Goal: Task Accomplishment & Management: Contribute content

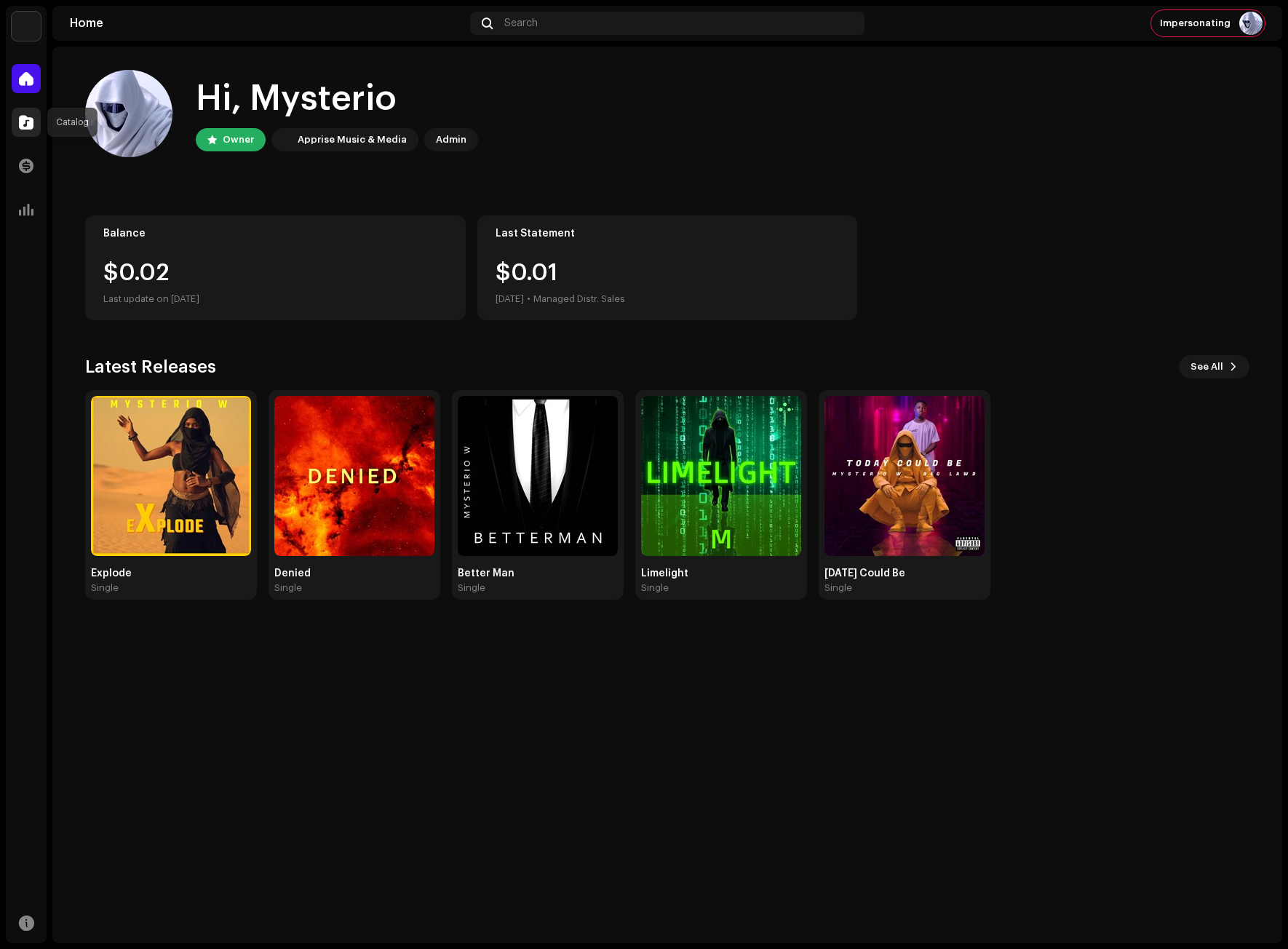
click at [21, 125] on span at bounding box center [26, 122] width 15 height 12
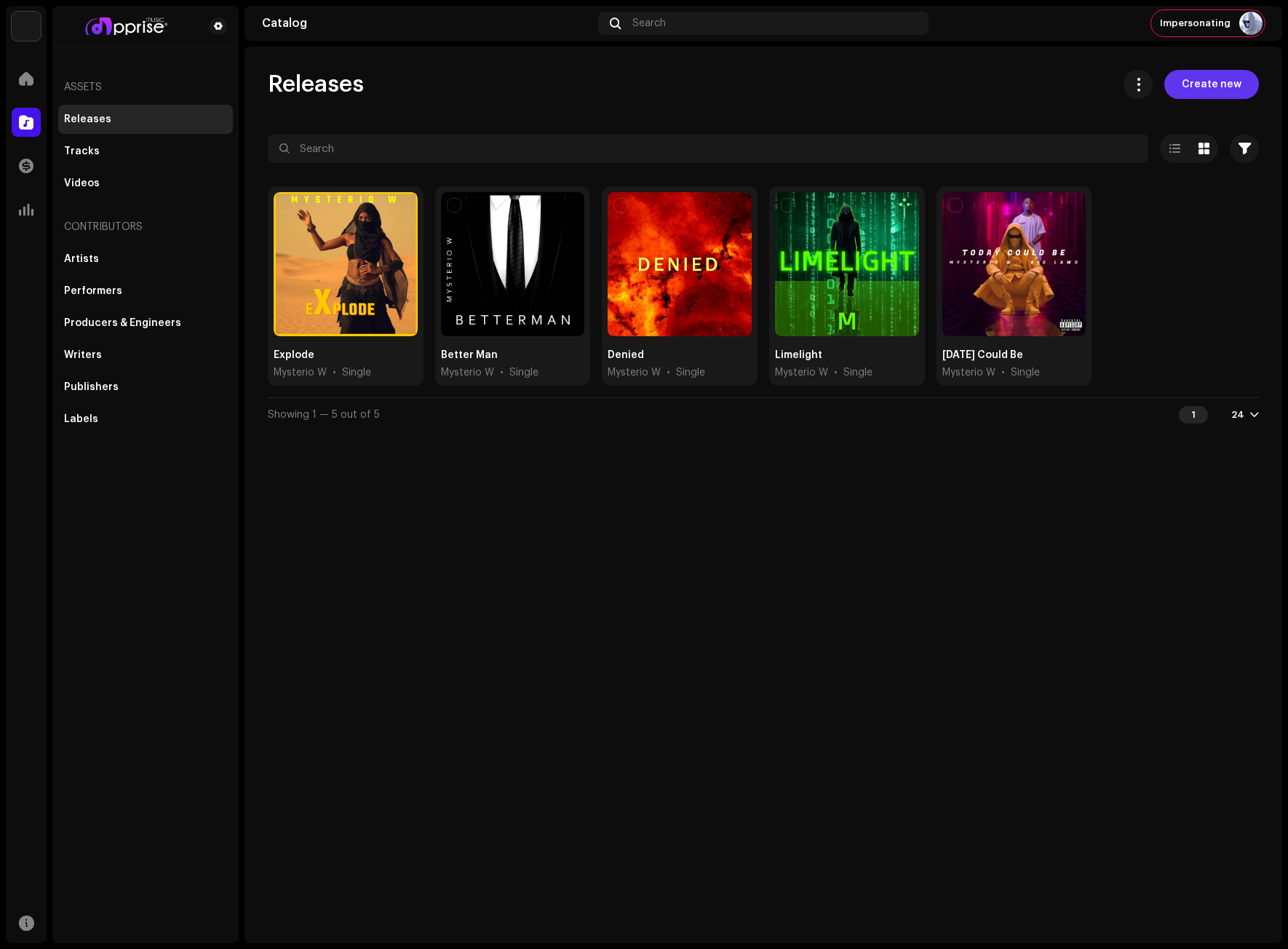
click at [1219, 80] on span "Create new" at bounding box center [1212, 84] width 60 height 29
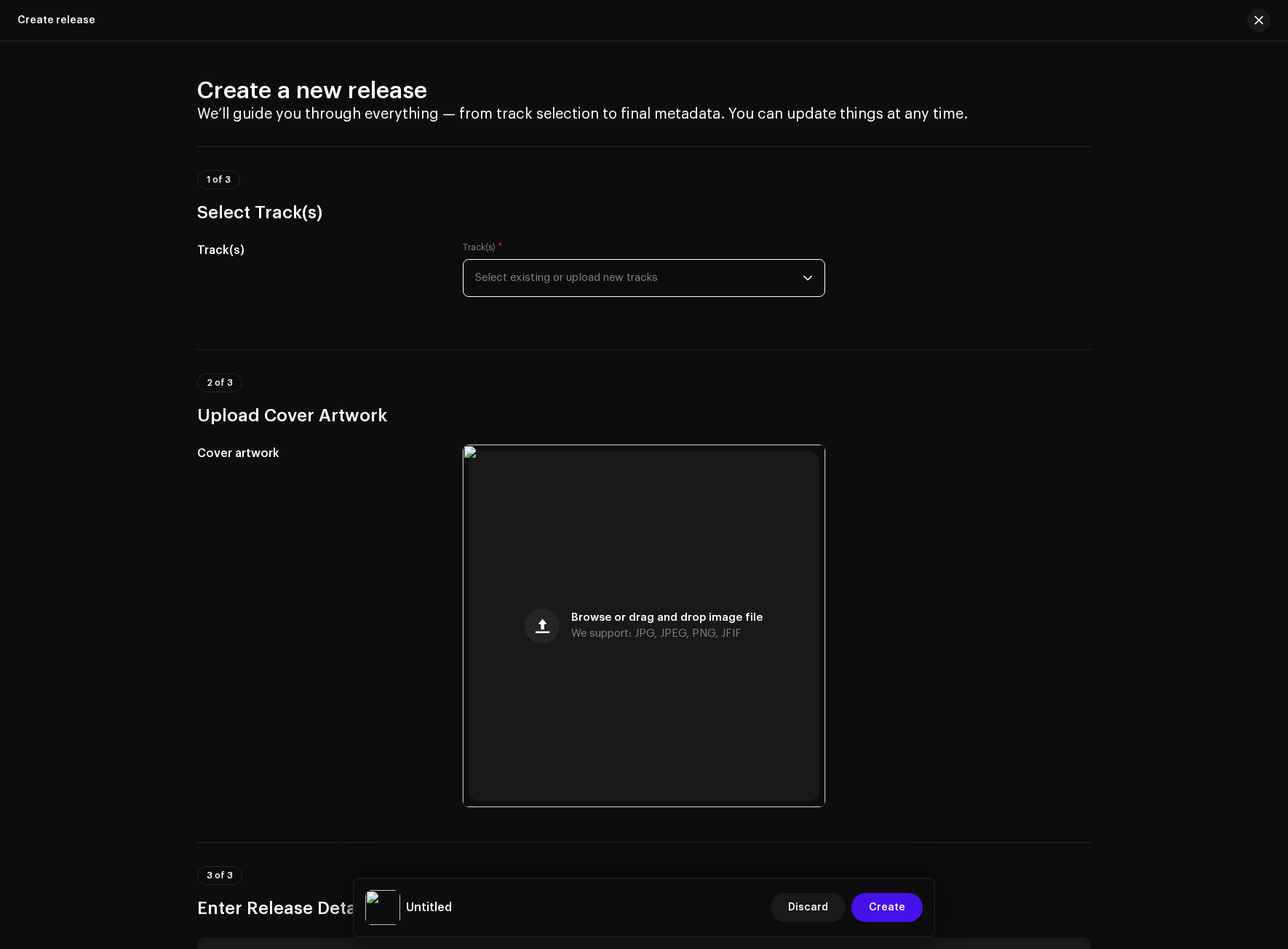
click at [557, 285] on span "Select existing or upload new tracks" at bounding box center [639, 278] width 327 height 36
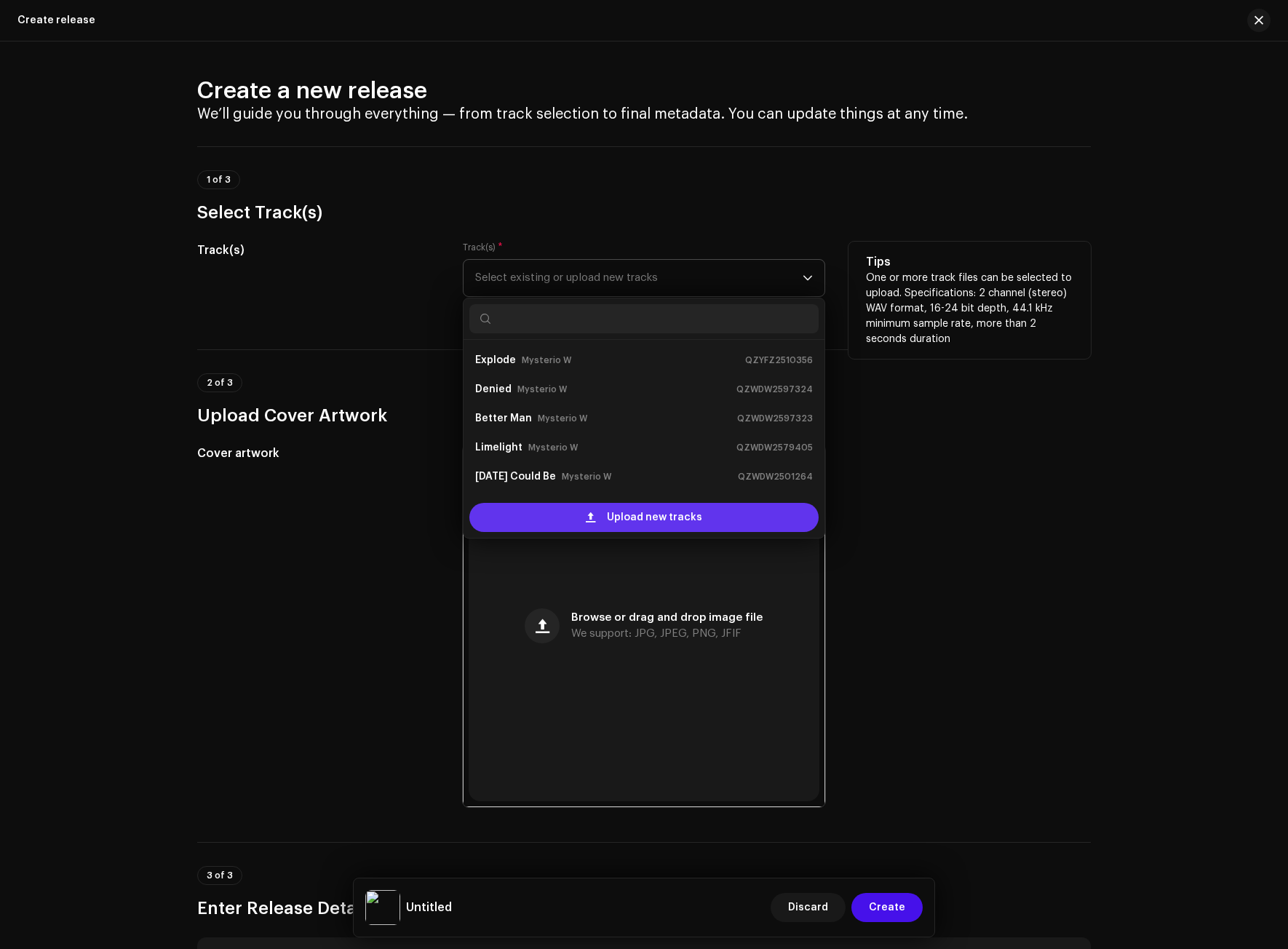
click at [568, 516] on div "Upload new tracks" at bounding box center [644, 517] width 350 height 29
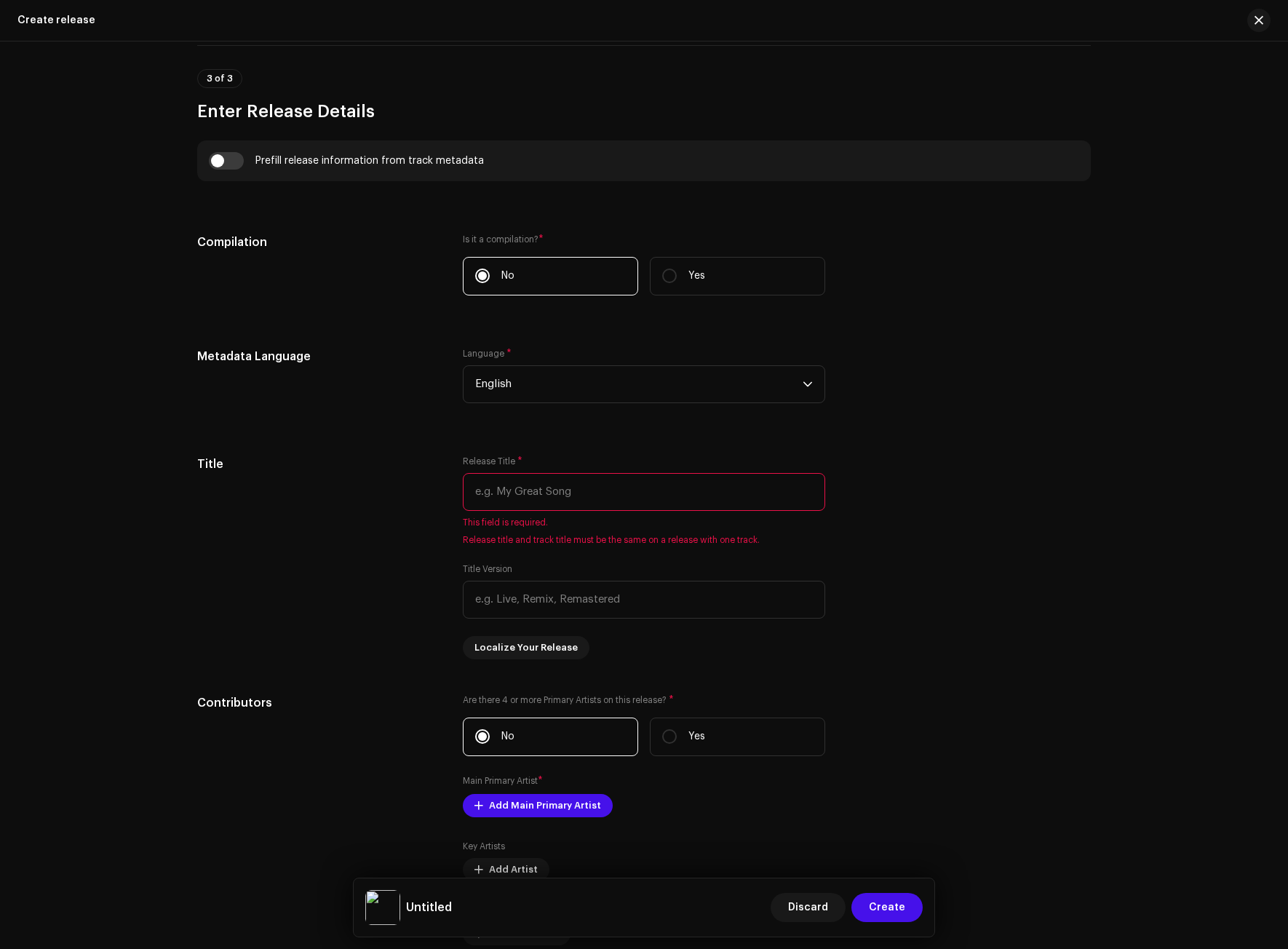
scroll to position [1019, 0]
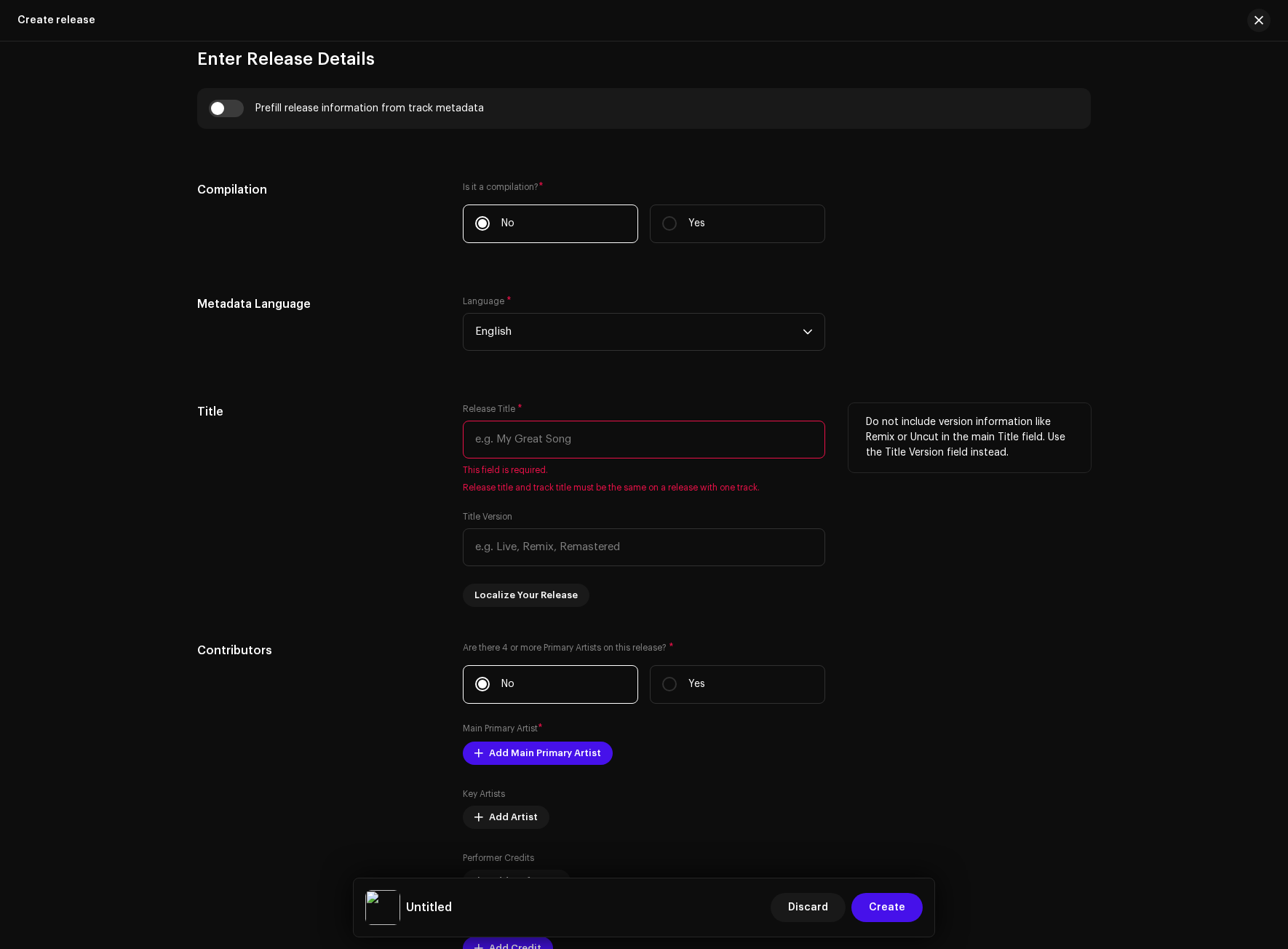
paste input "Occupation"
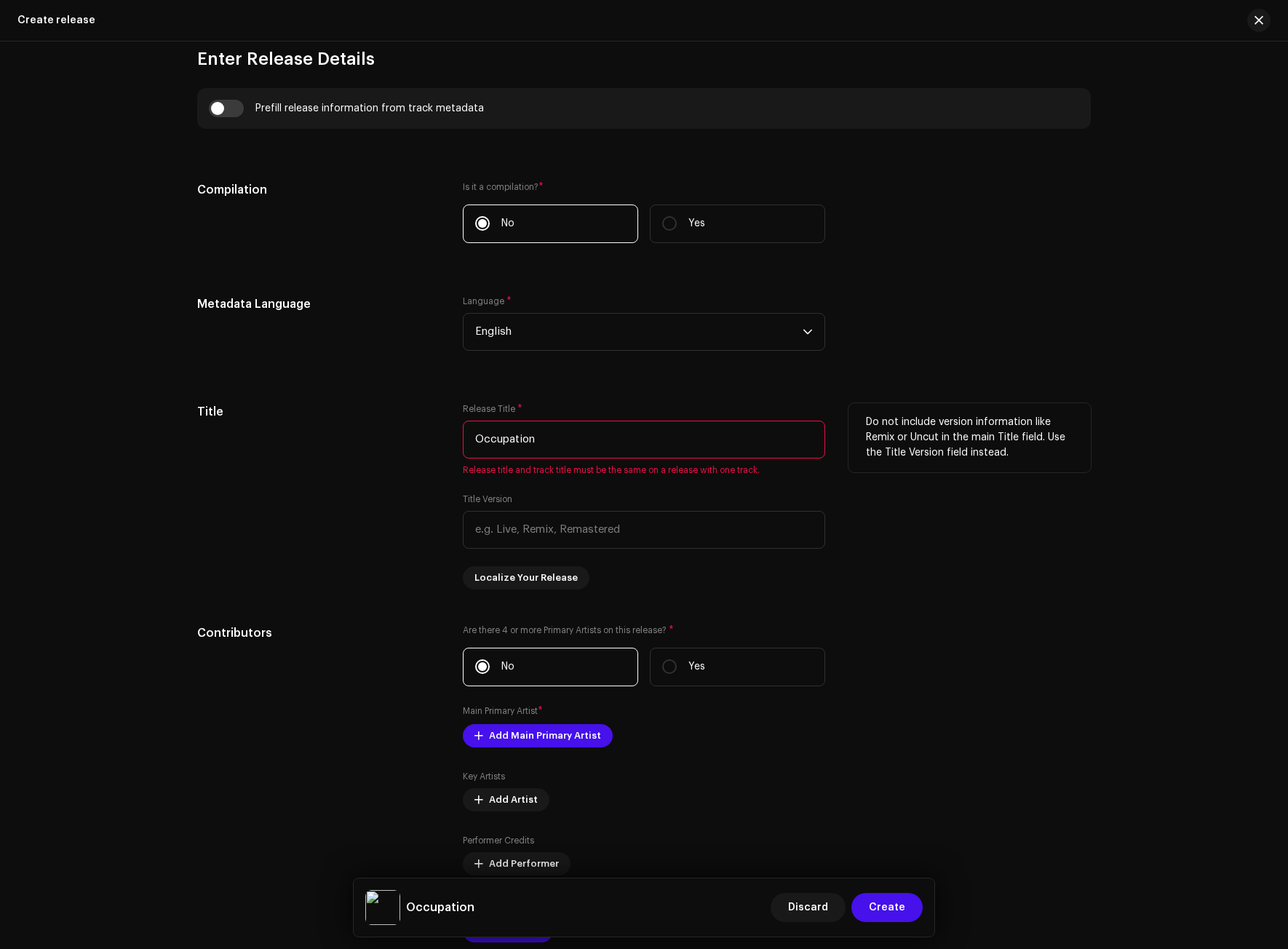
type input "Occupation"
click at [369, 532] on div "Title" at bounding box center [318, 496] width 242 height 186
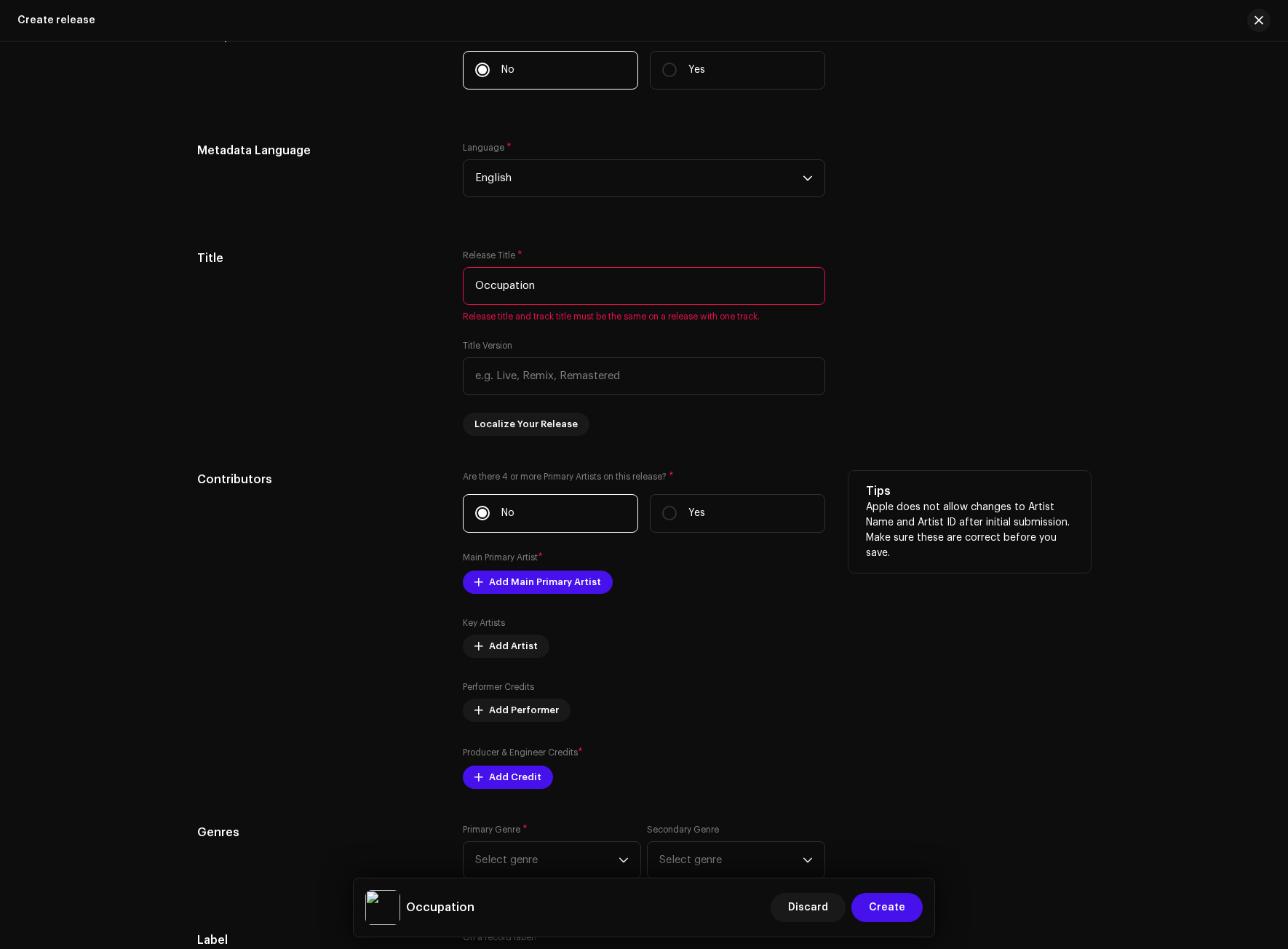
scroll to position [1238, 0]
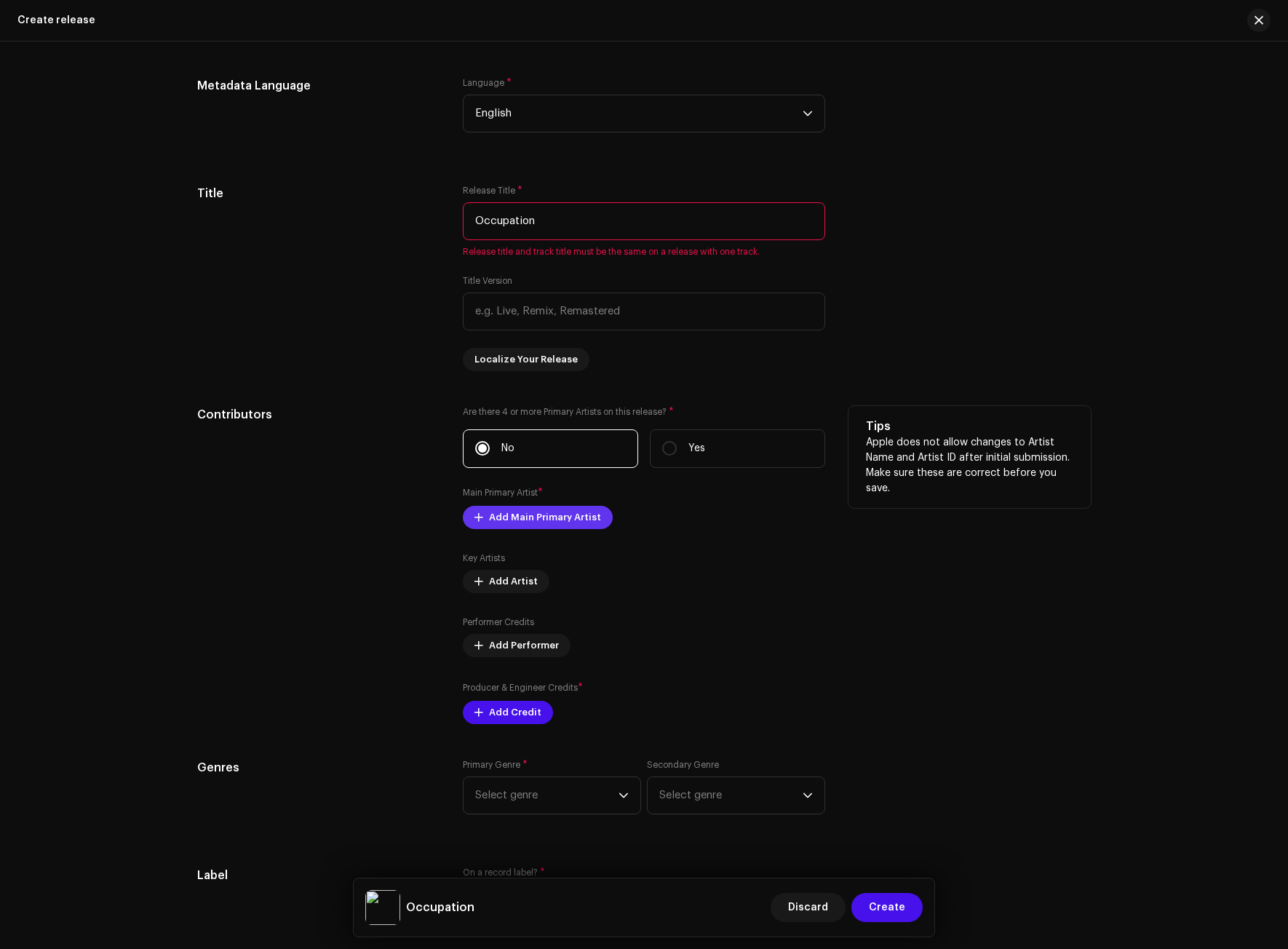
click at [501, 522] on span "Add Main Primary Artist" at bounding box center [546, 517] width 112 height 29
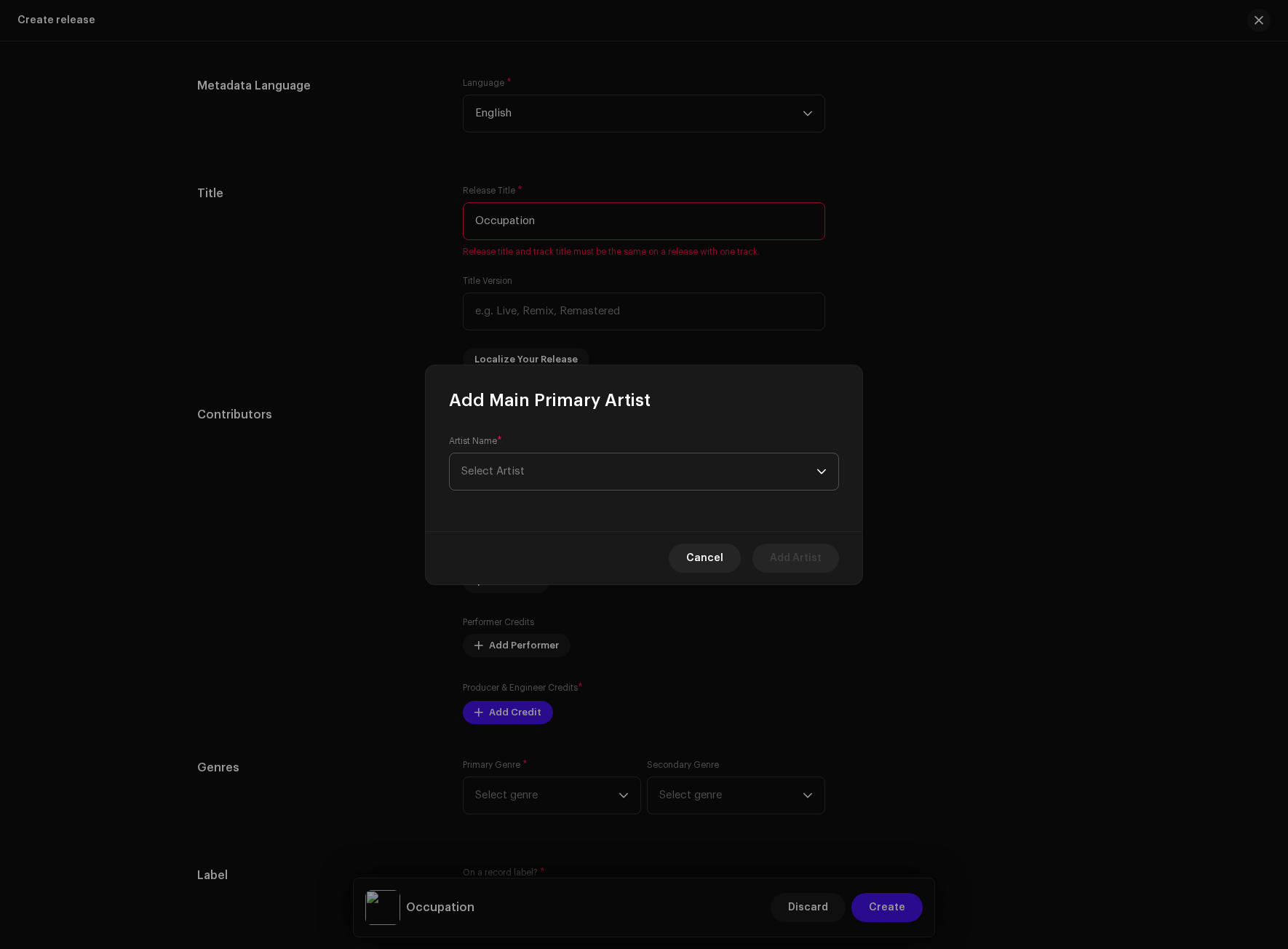
click at [527, 482] on span "Select Artist" at bounding box center [639, 472] width 355 height 36
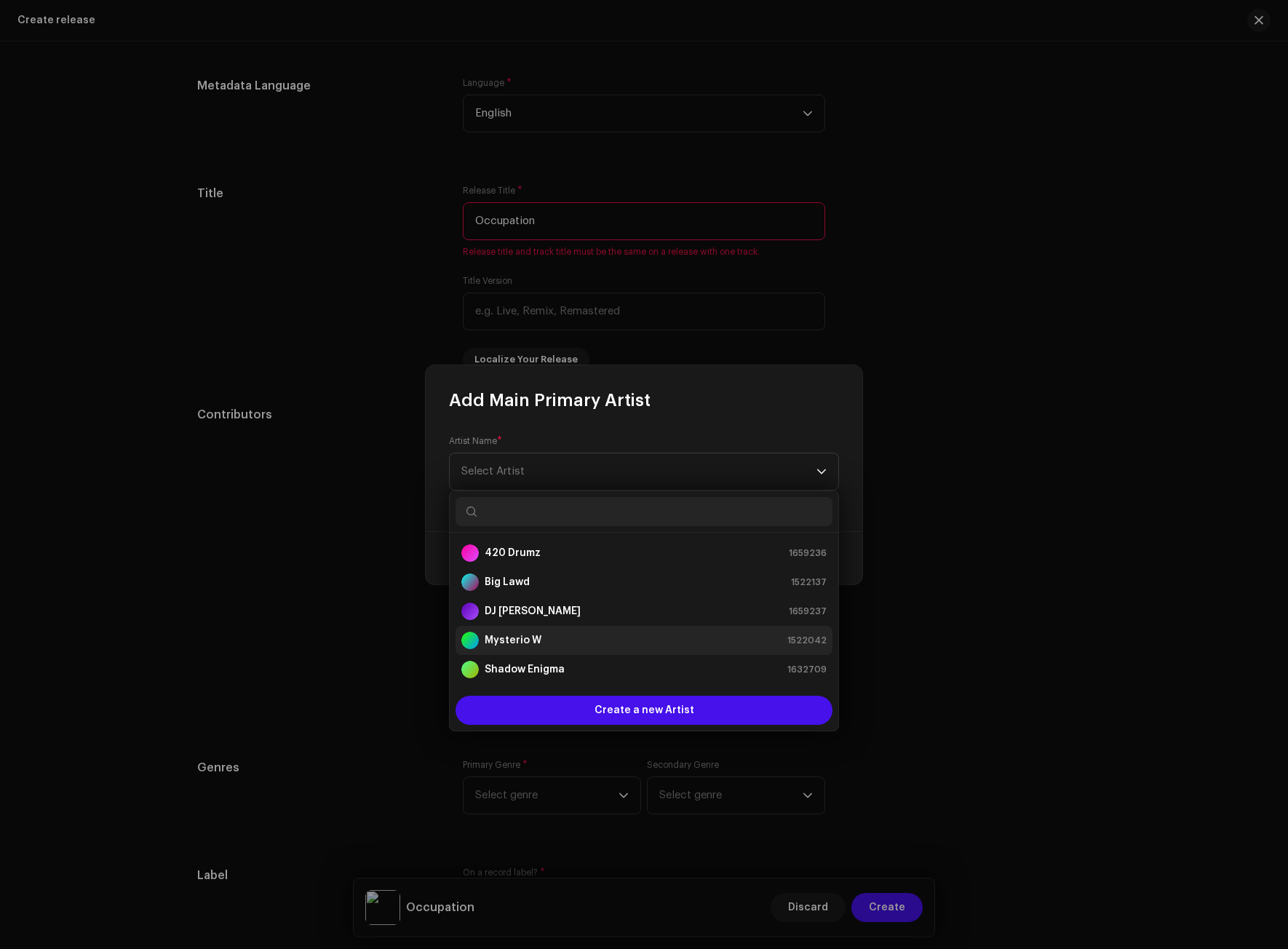
click at [529, 641] on strong "Mysterio W" at bounding box center [513, 641] width 57 height 15
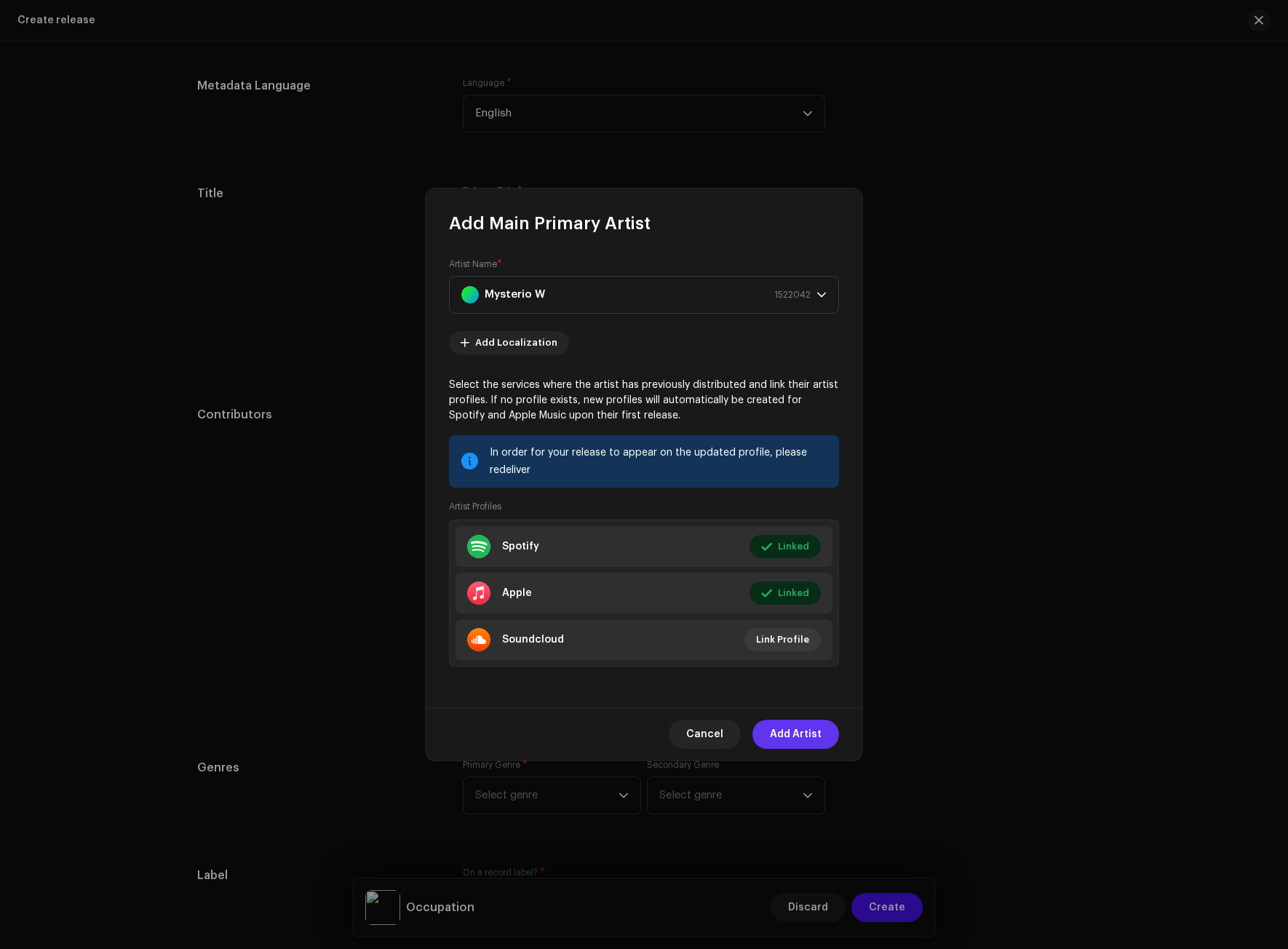
click at [797, 731] on span "Add Artist" at bounding box center [796, 734] width 52 height 29
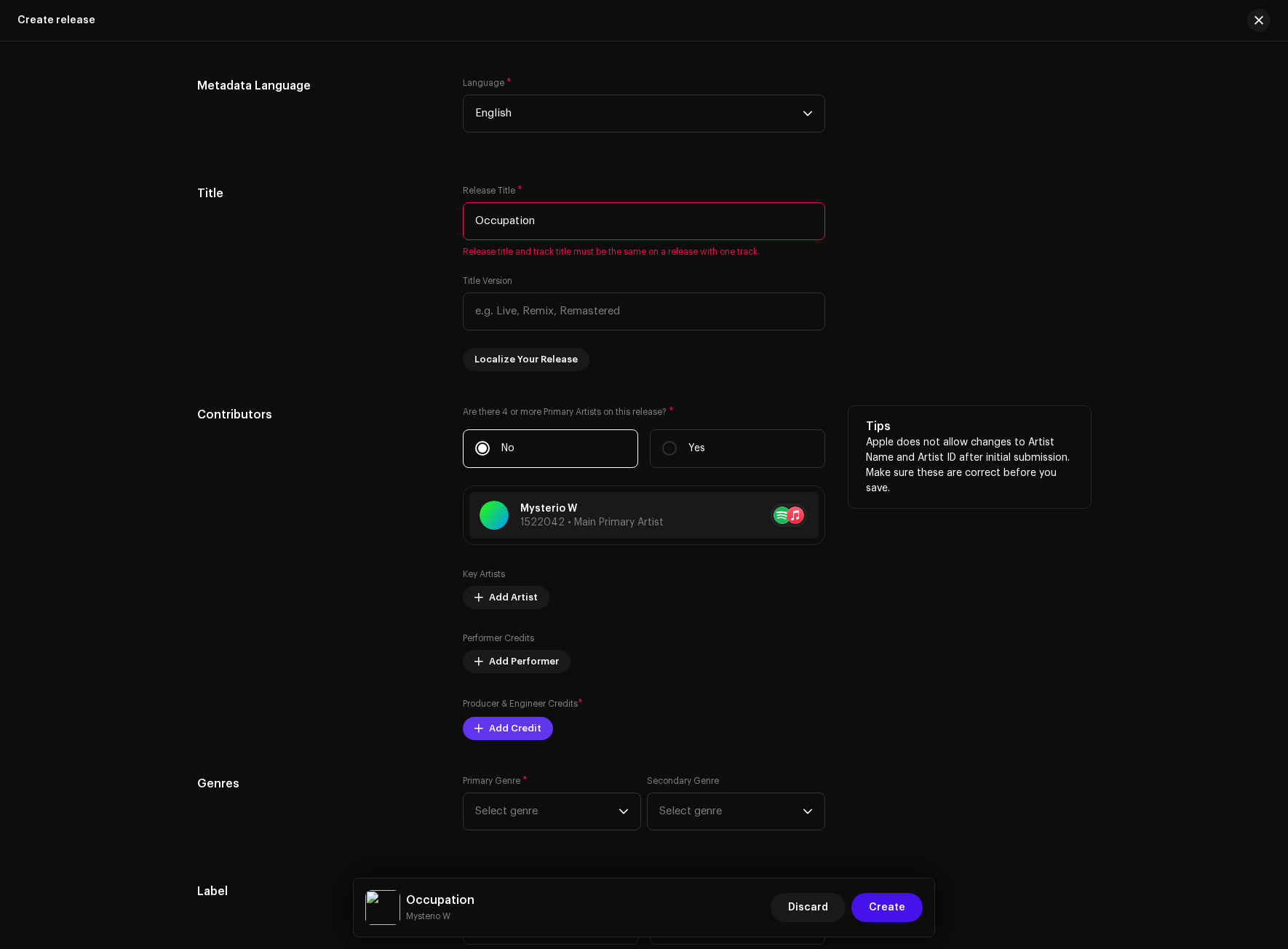
click at [495, 732] on span "Add Credit" at bounding box center [515, 728] width 52 height 29
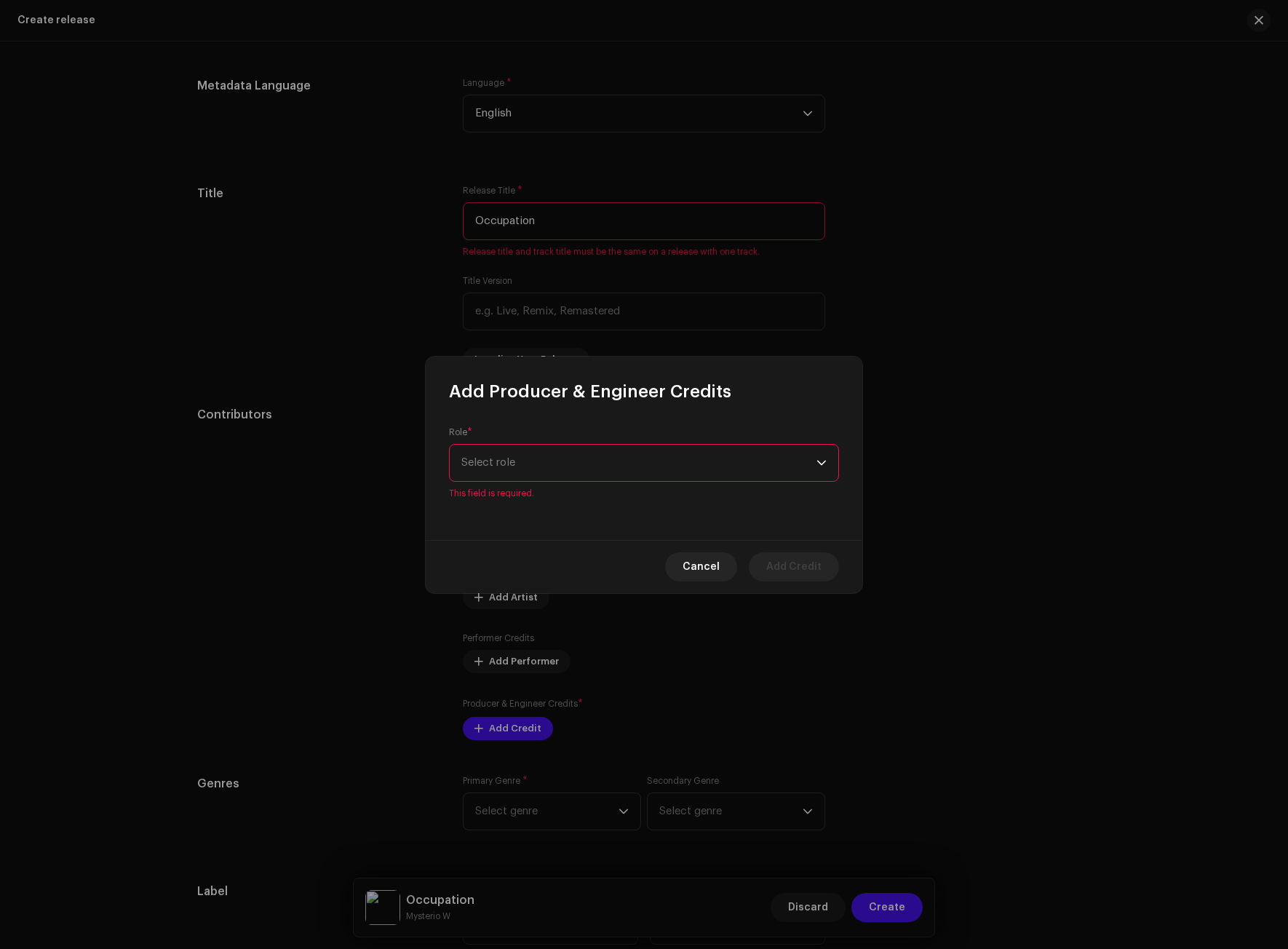
click at [544, 473] on span "Select role" at bounding box center [639, 463] width 355 height 36
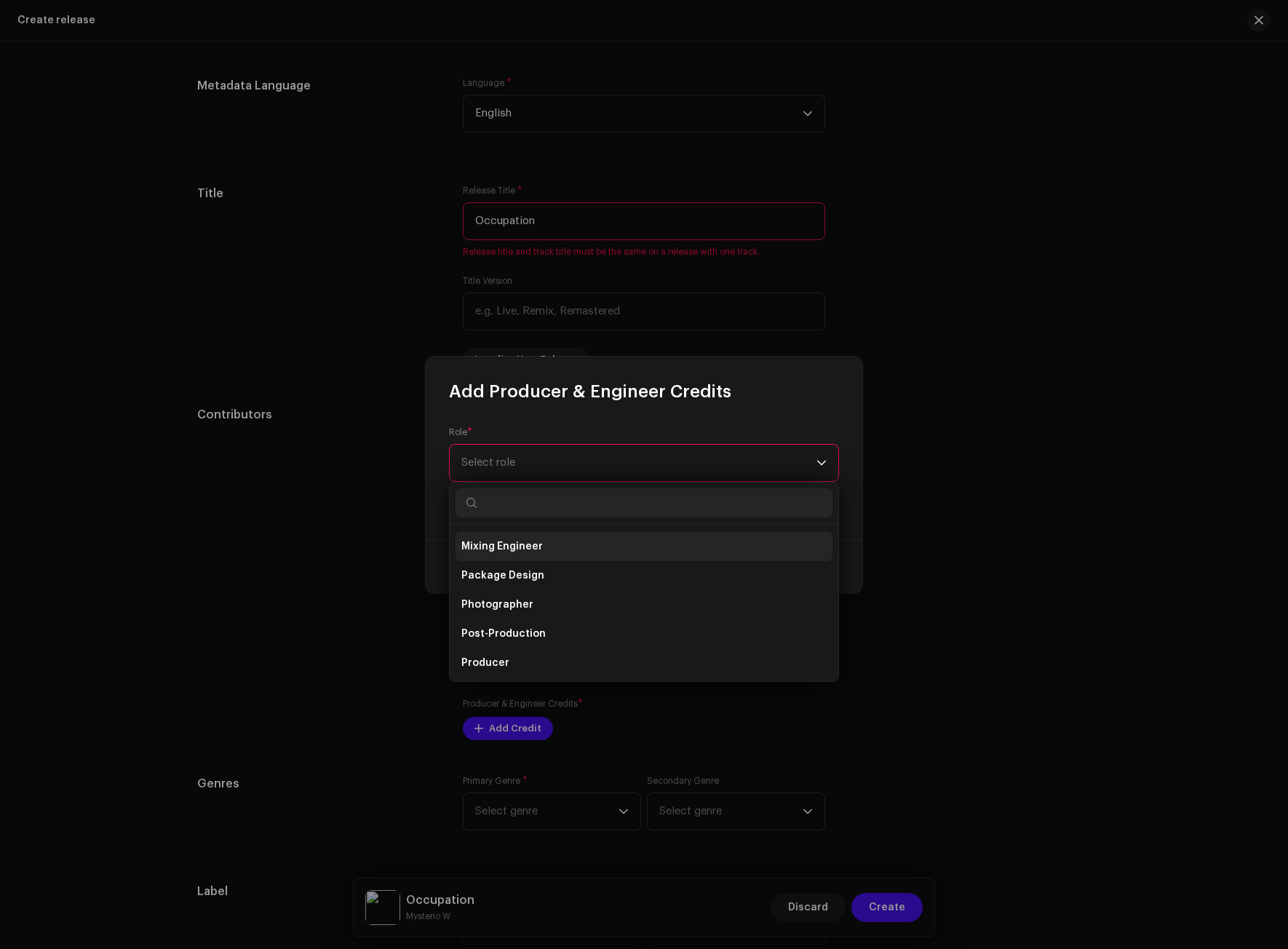
scroll to position [509, 0]
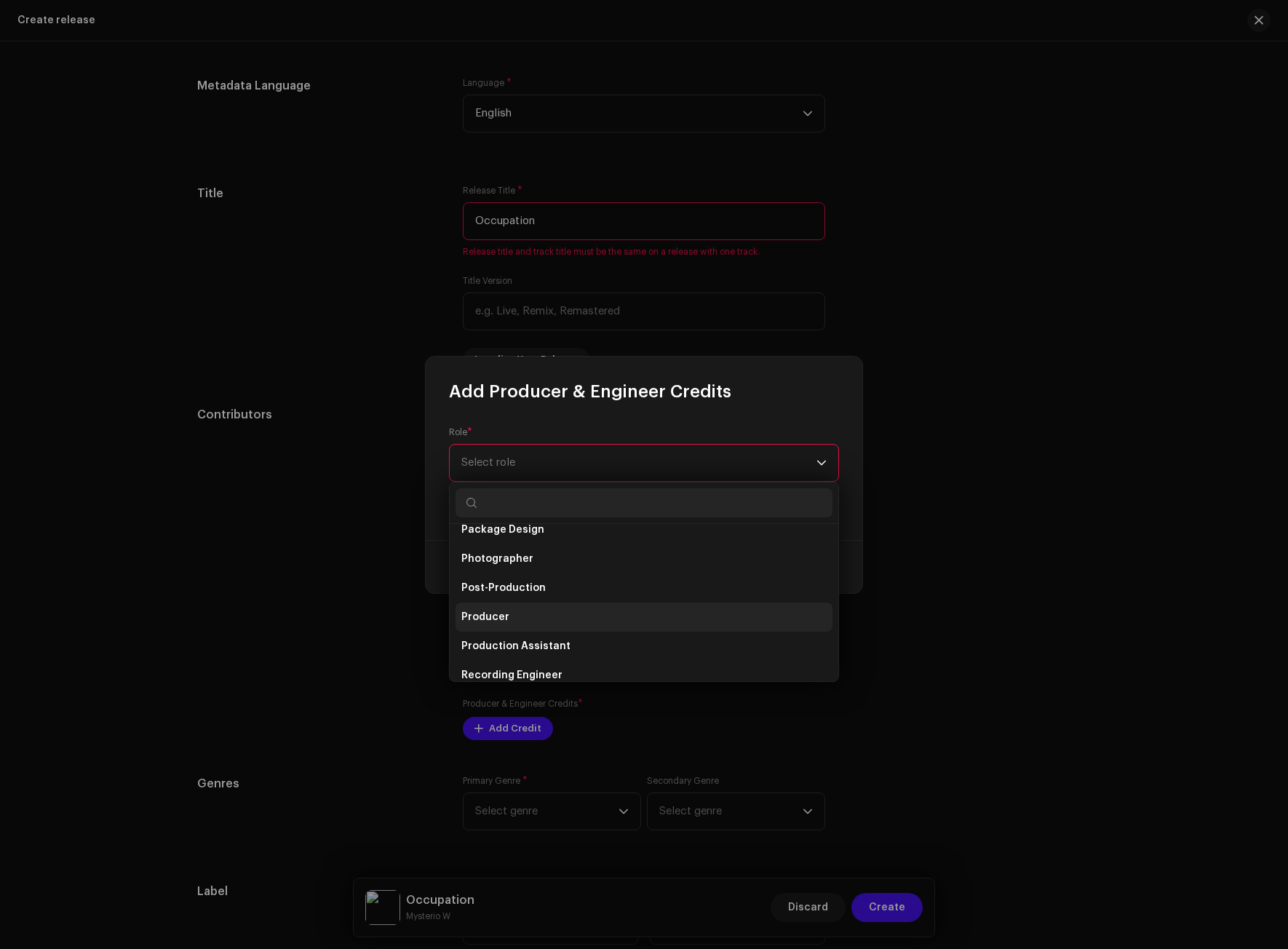
click at [503, 614] on span "Producer" at bounding box center [485, 618] width 48 height 15
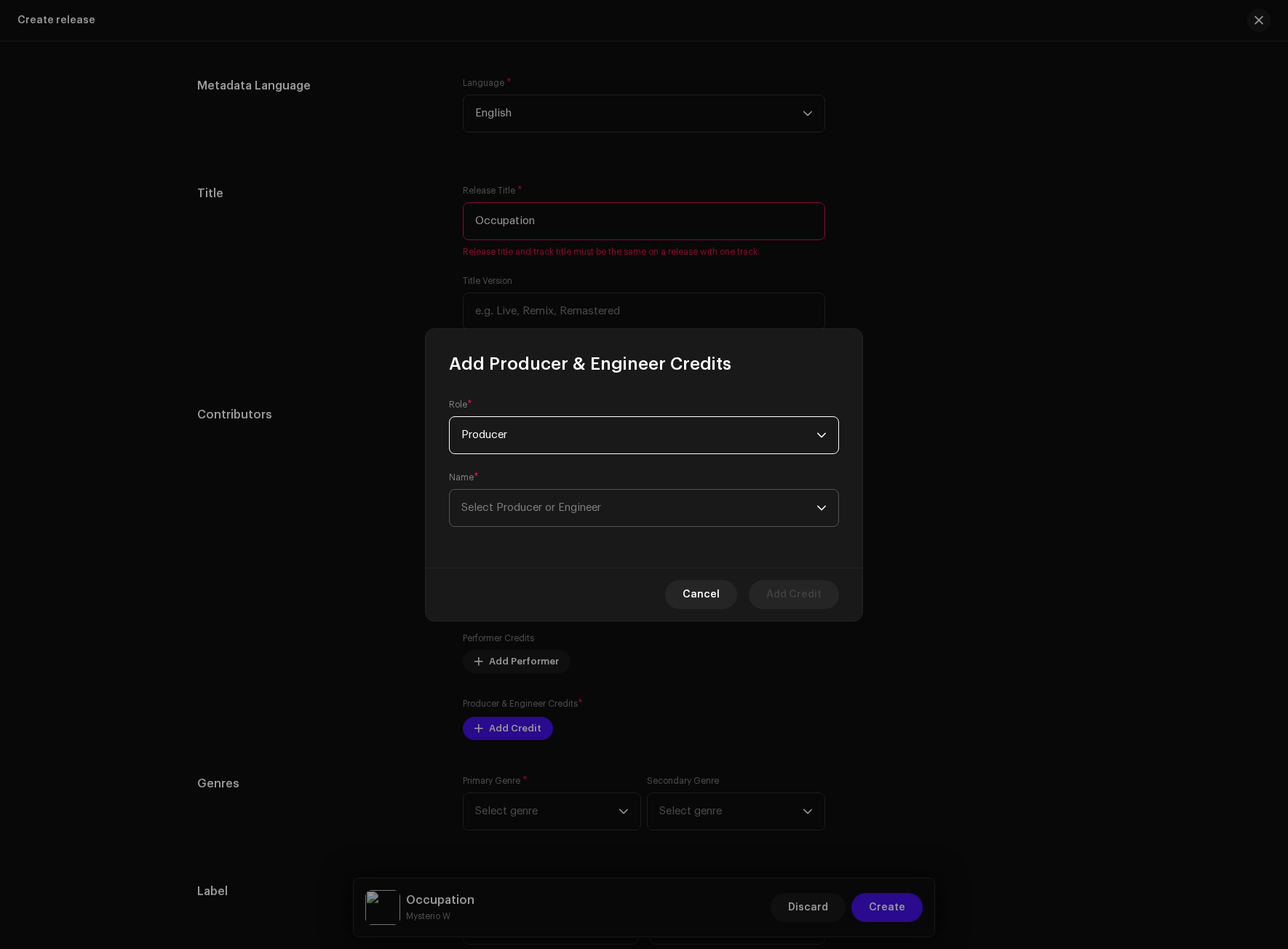
click at [527, 510] on span "Select Producer or Engineer" at bounding box center [531, 508] width 140 height 11
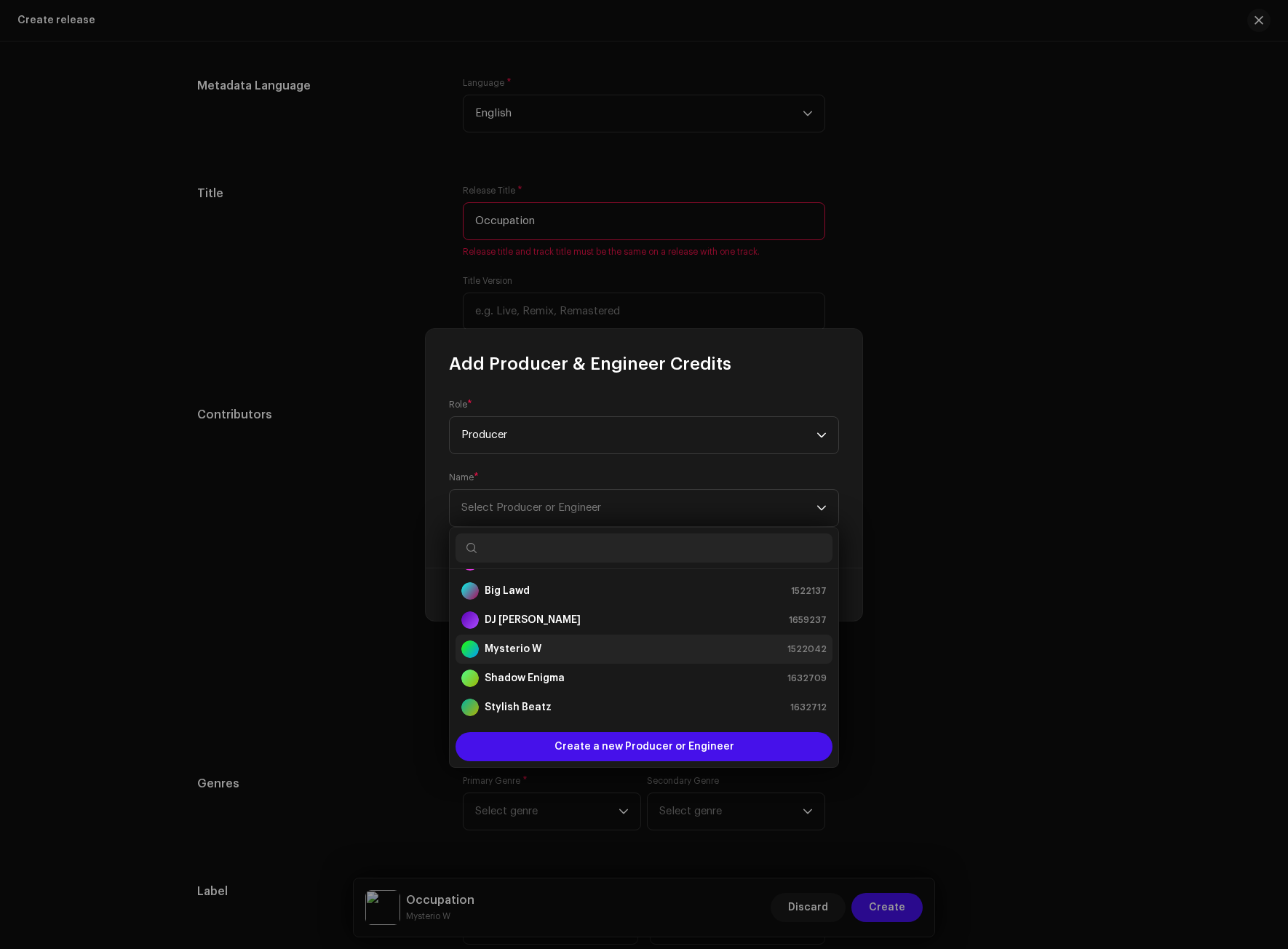
scroll to position [29, 0]
click at [546, 677] on strong "Shadow Enigma" at bounding box center [524, 677] width 80 height 15
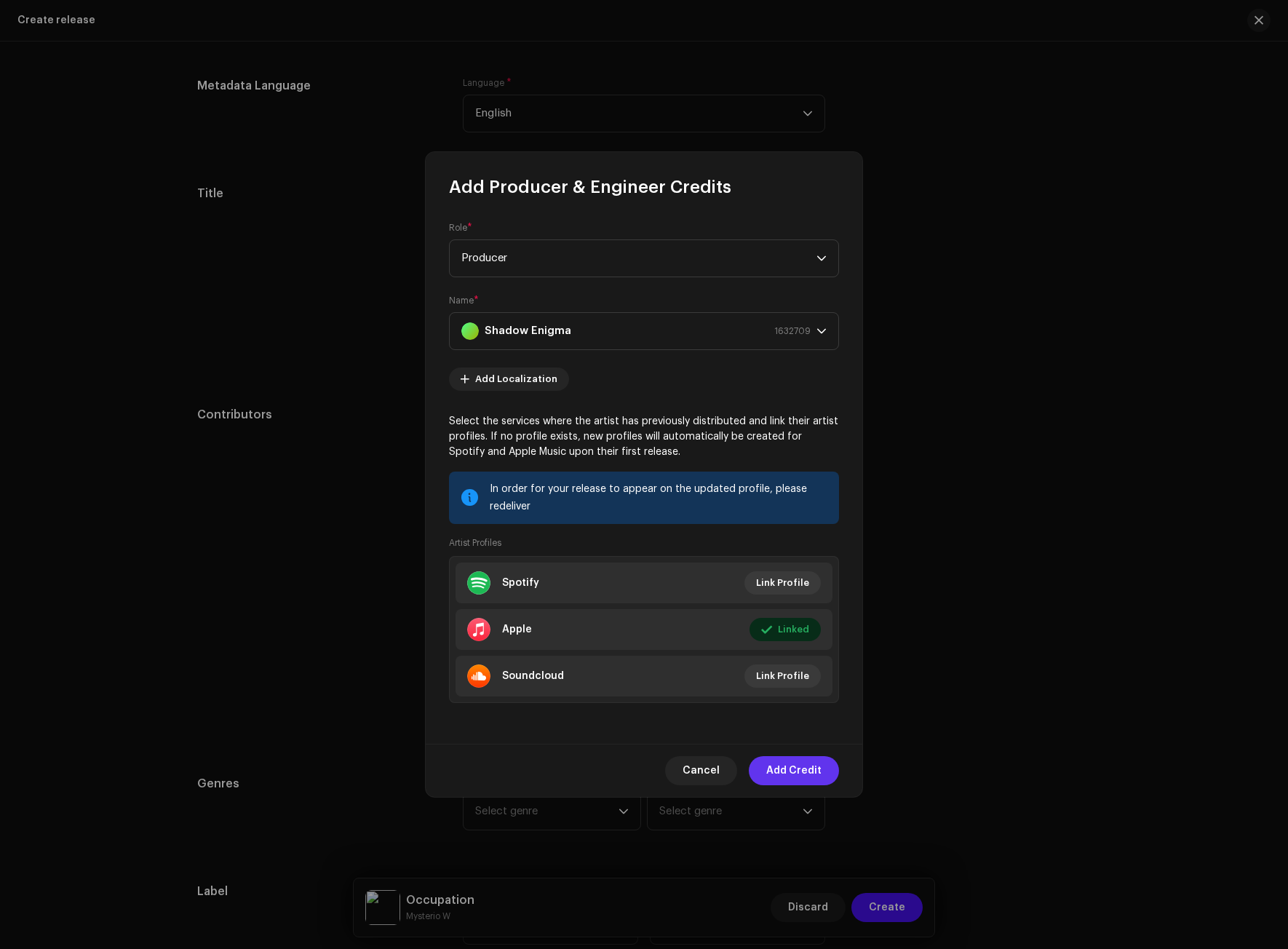
click at [807, 770] on span "Add Credit" at bounding box center [794, 770] width 55 height 29
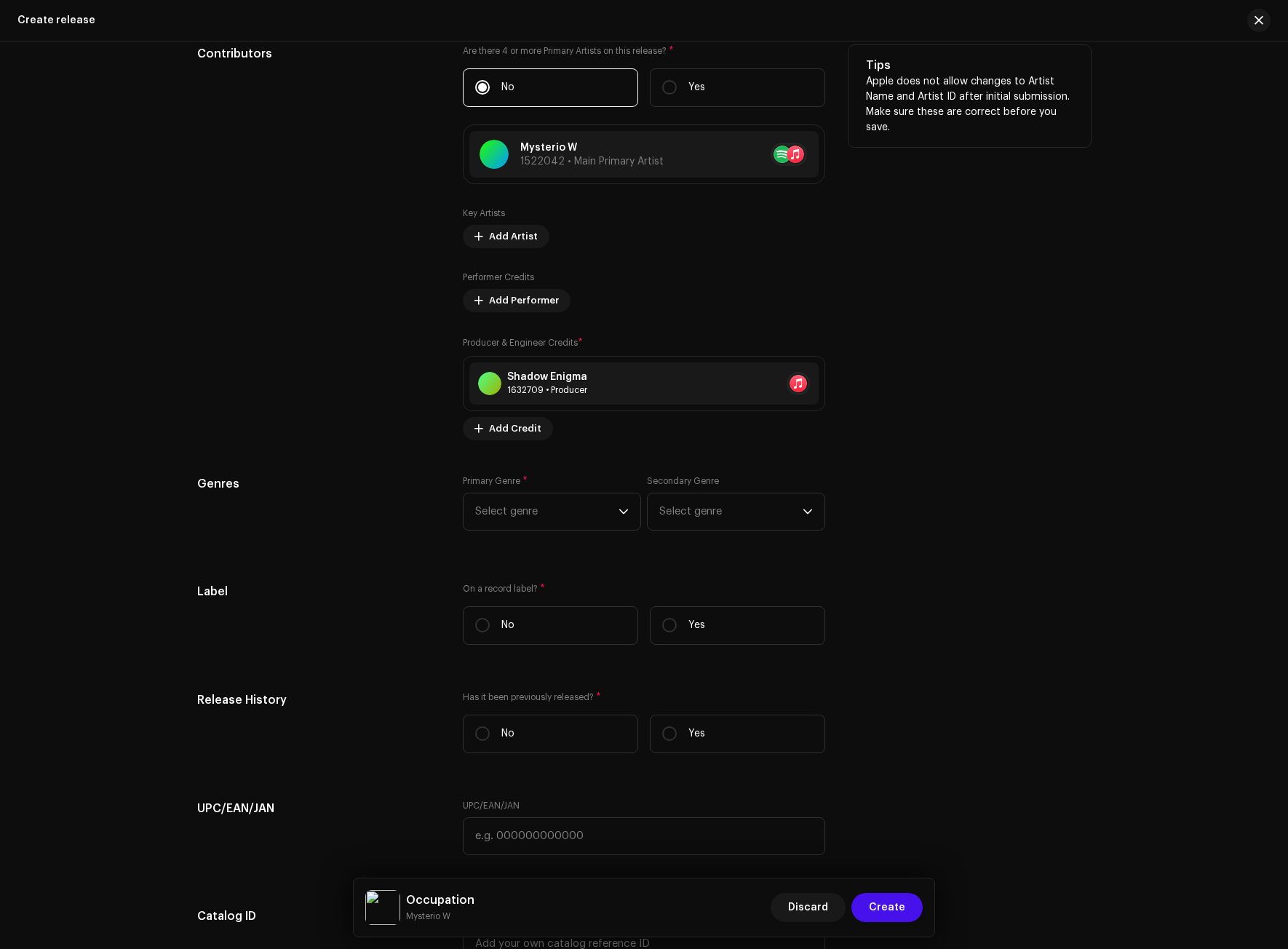
scroll to position [1601, 0]
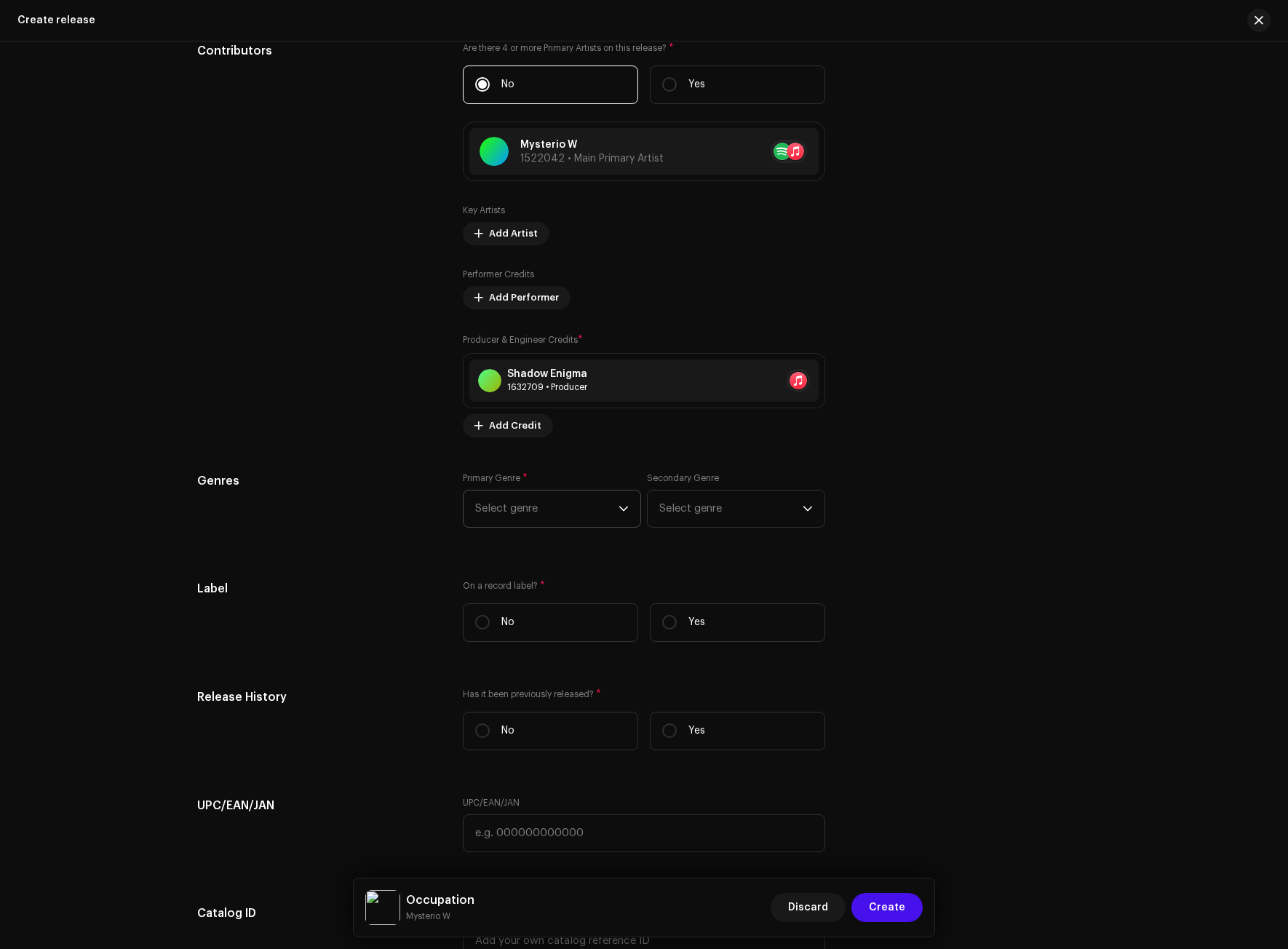
click at [587, 501] on span "Select genre" at bounding box center [546, 508] width 143 height 36
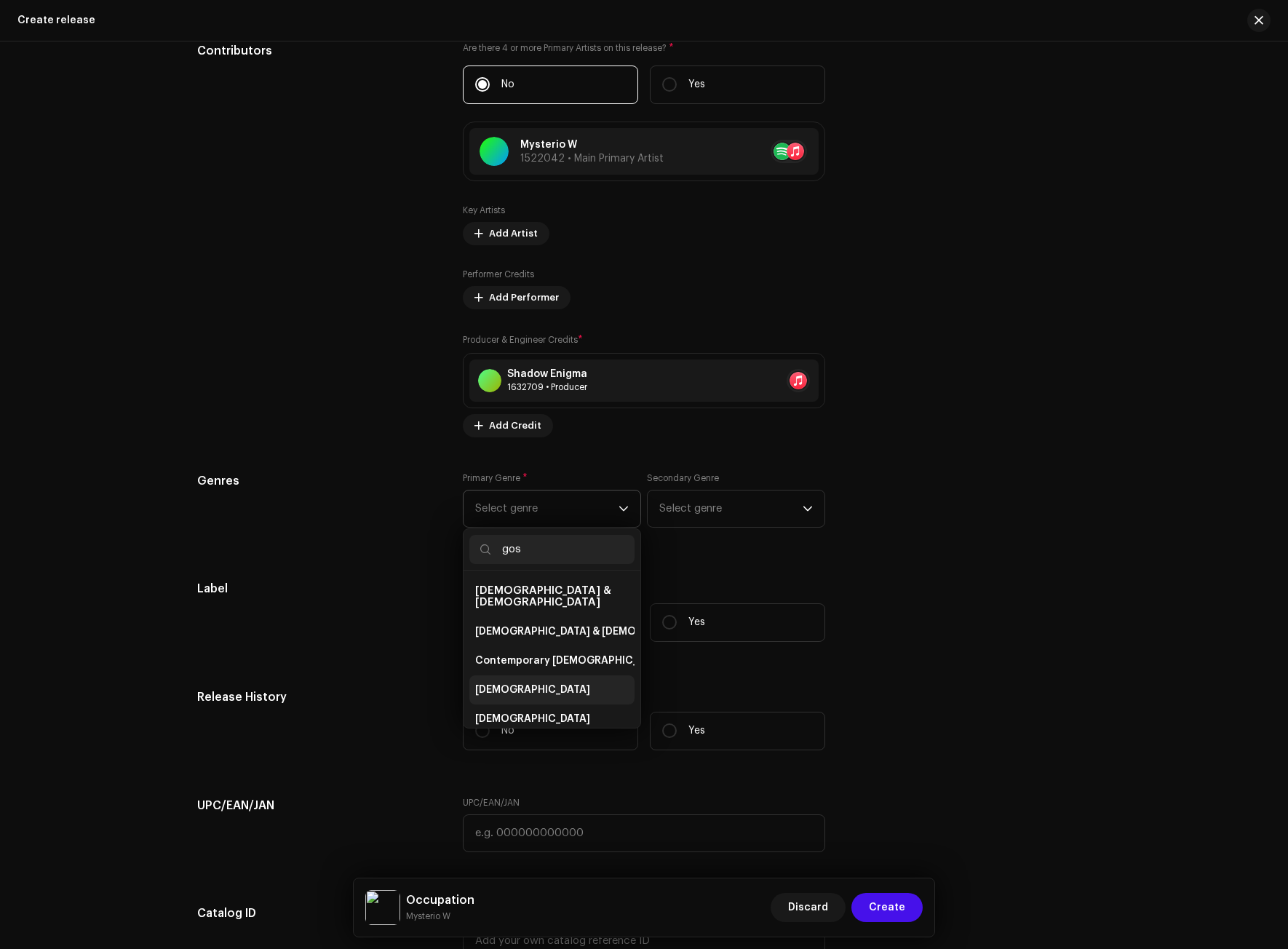
type input "gos"
click at [528, 675] on li "[DEMOGRAPHIC_DATA]" at bounding box center [552, 689] width 165 height 29
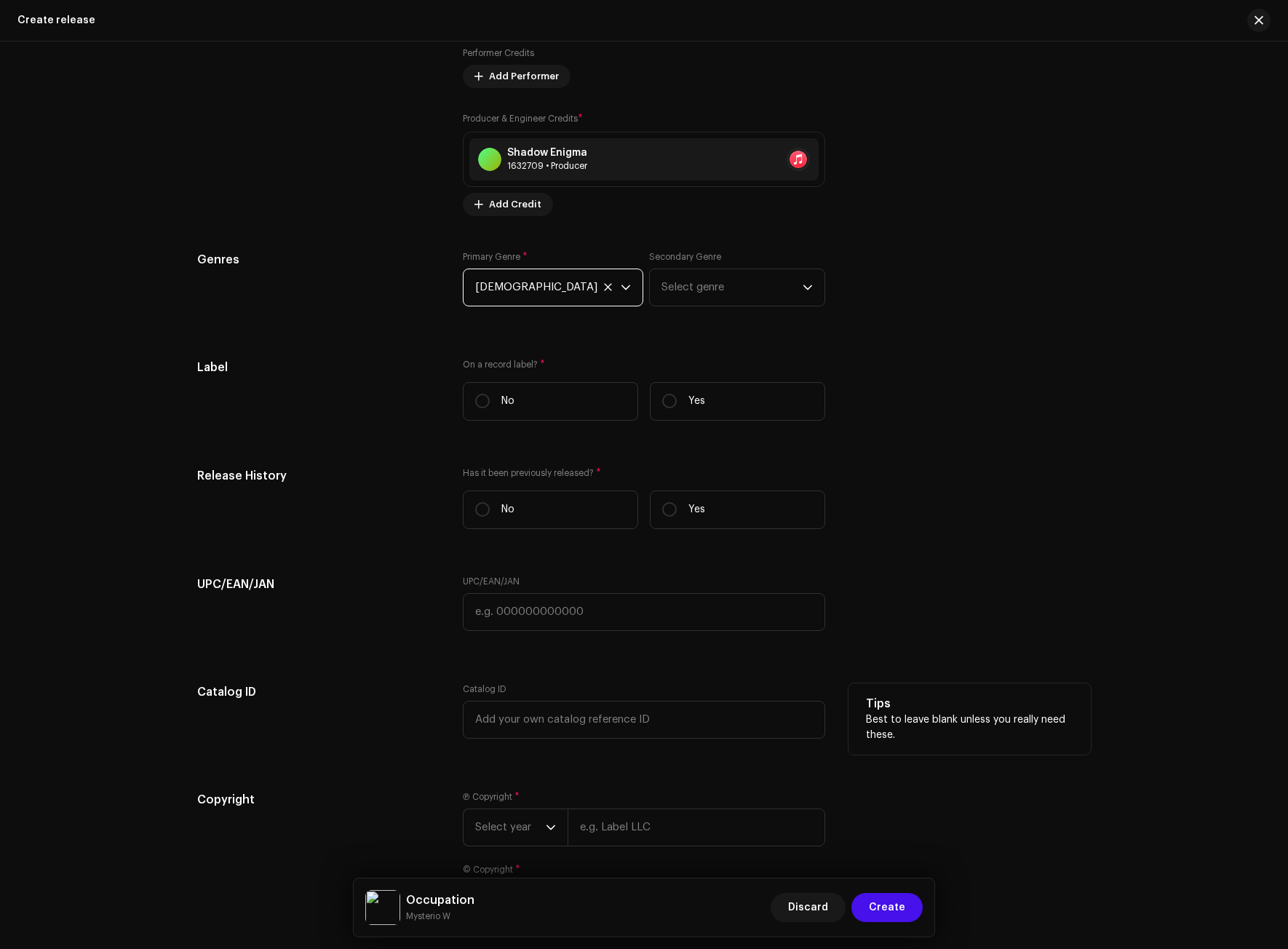
scroll to position [1892, 0]
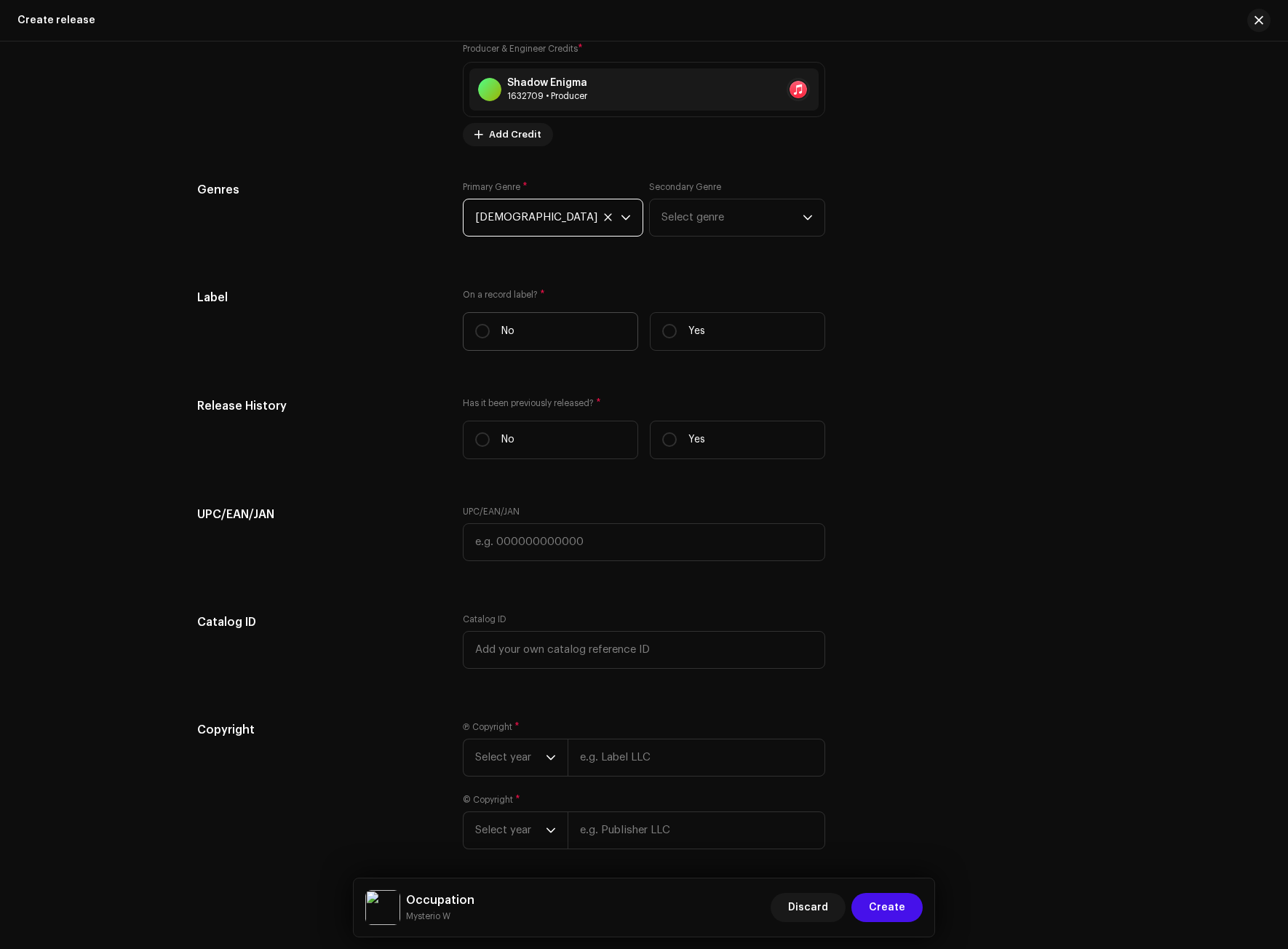
click at [502, 326] on p "No" at bounding box center [508, 331] width 13 height 15
click at [490, 326] on input "No" at bounding box center [483, 331] width 15 height 15
radio input "true"
click at [677, 331] on label "Yes" at bounding box center [737, 331] width 175 height 39
click at [677, 331] on input "Yes" at bounding box center [670, 331] width 15 height 15
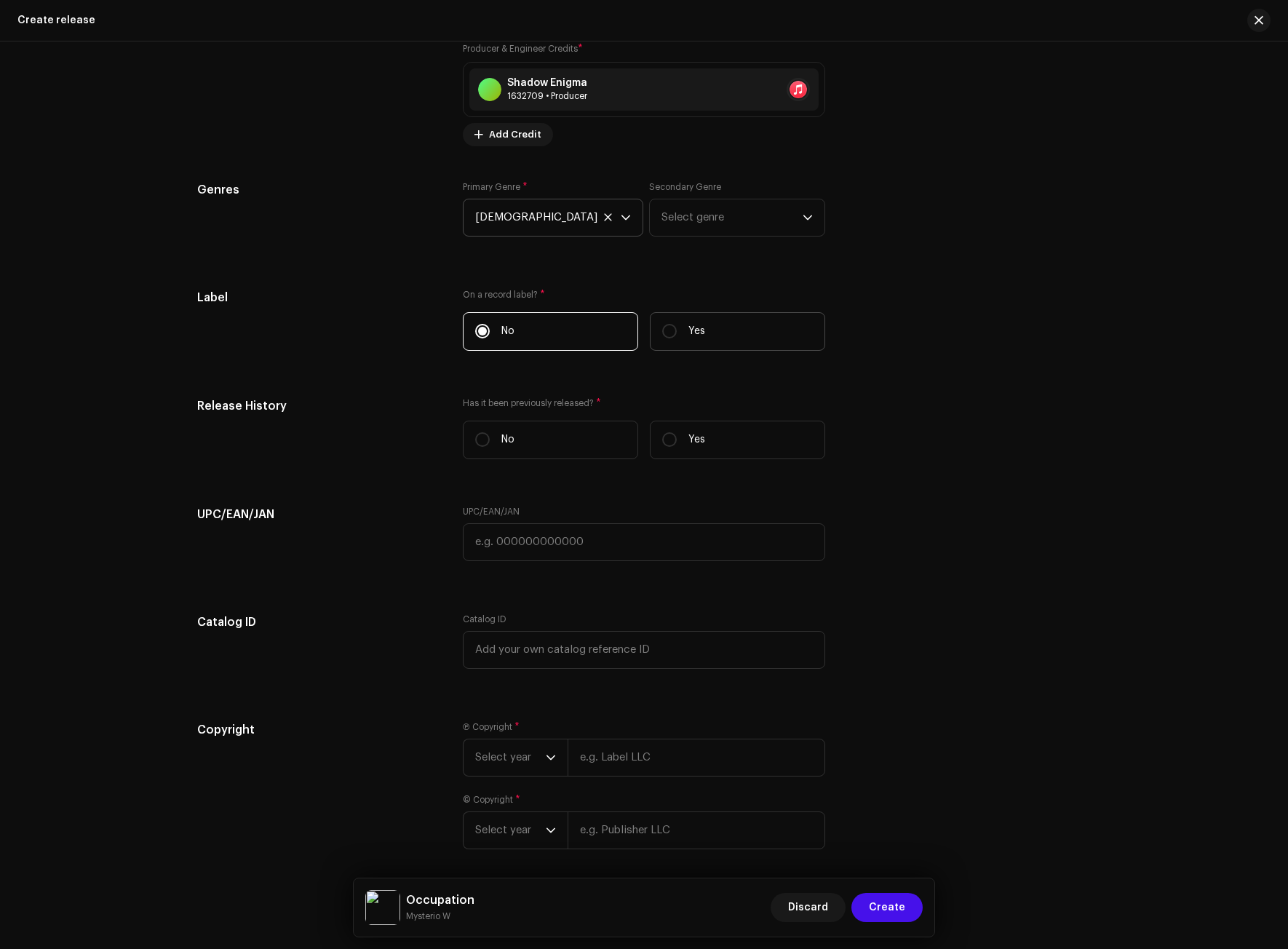
radio input "true"
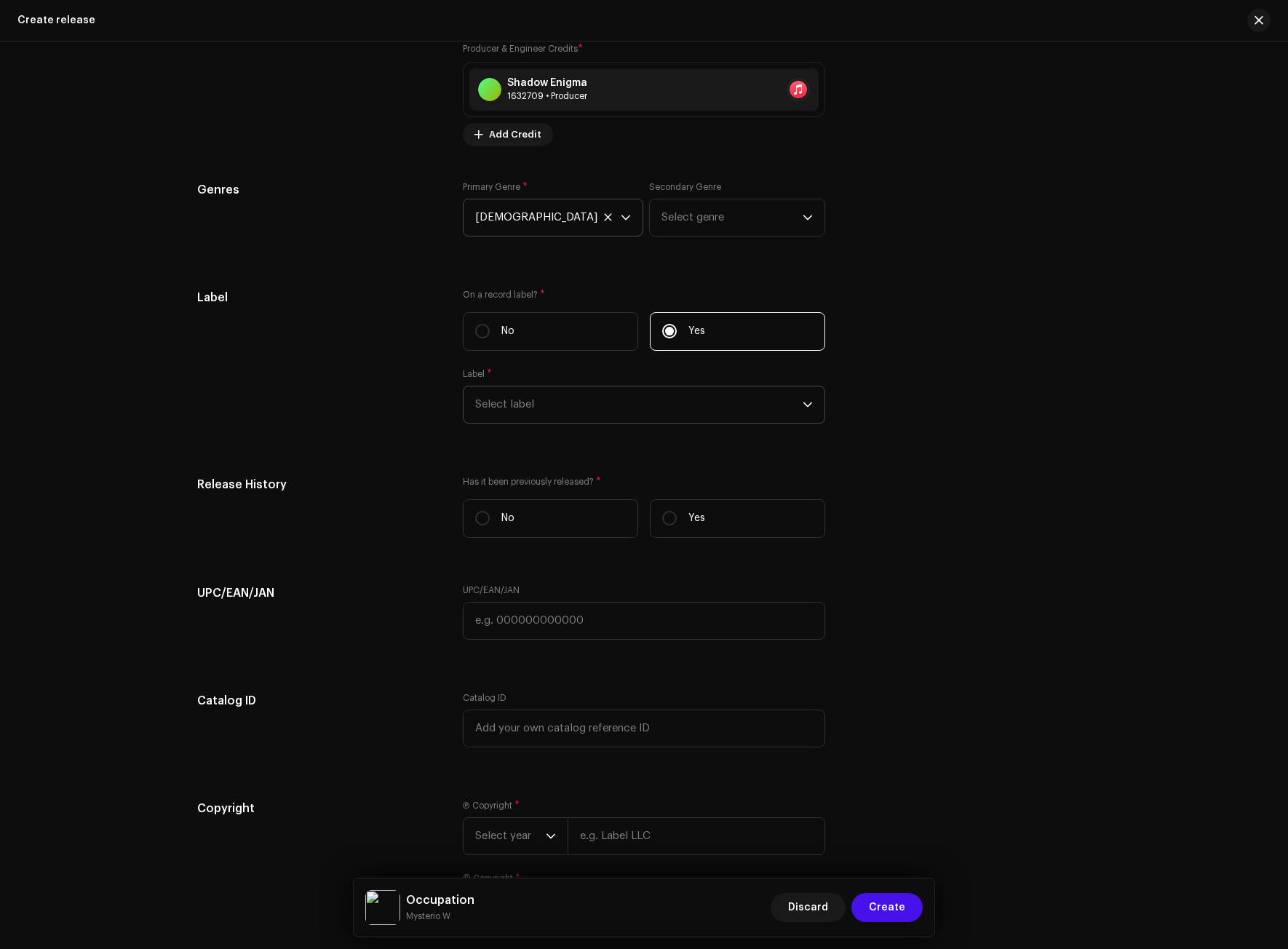
click at [636, 393] on span "Select label" at bounding box center [639, 405] width 327 height 36
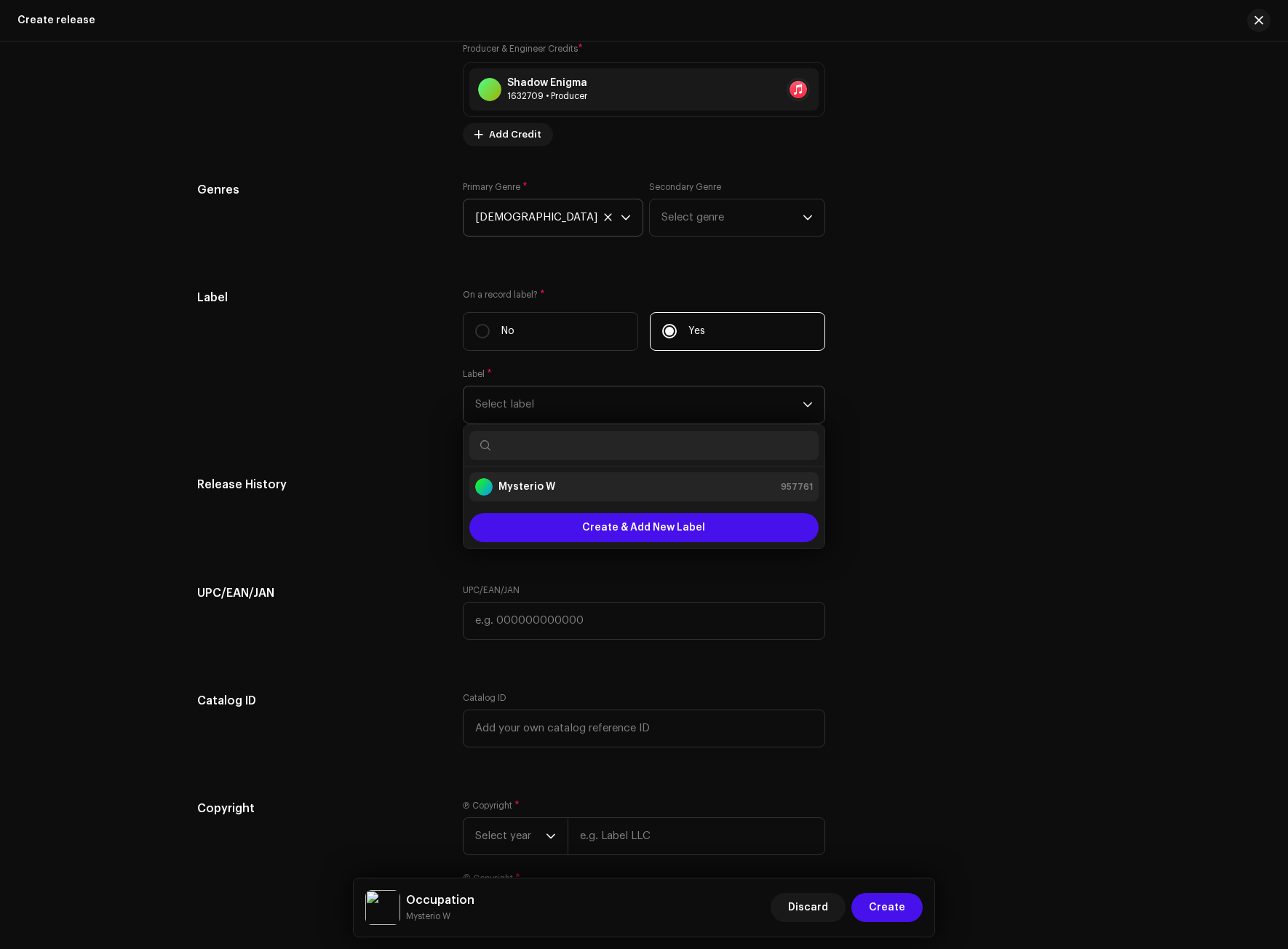
click at [588, 496] on li "Mysterio W 957761" at bounding box center [644, 486] width 350 height 29
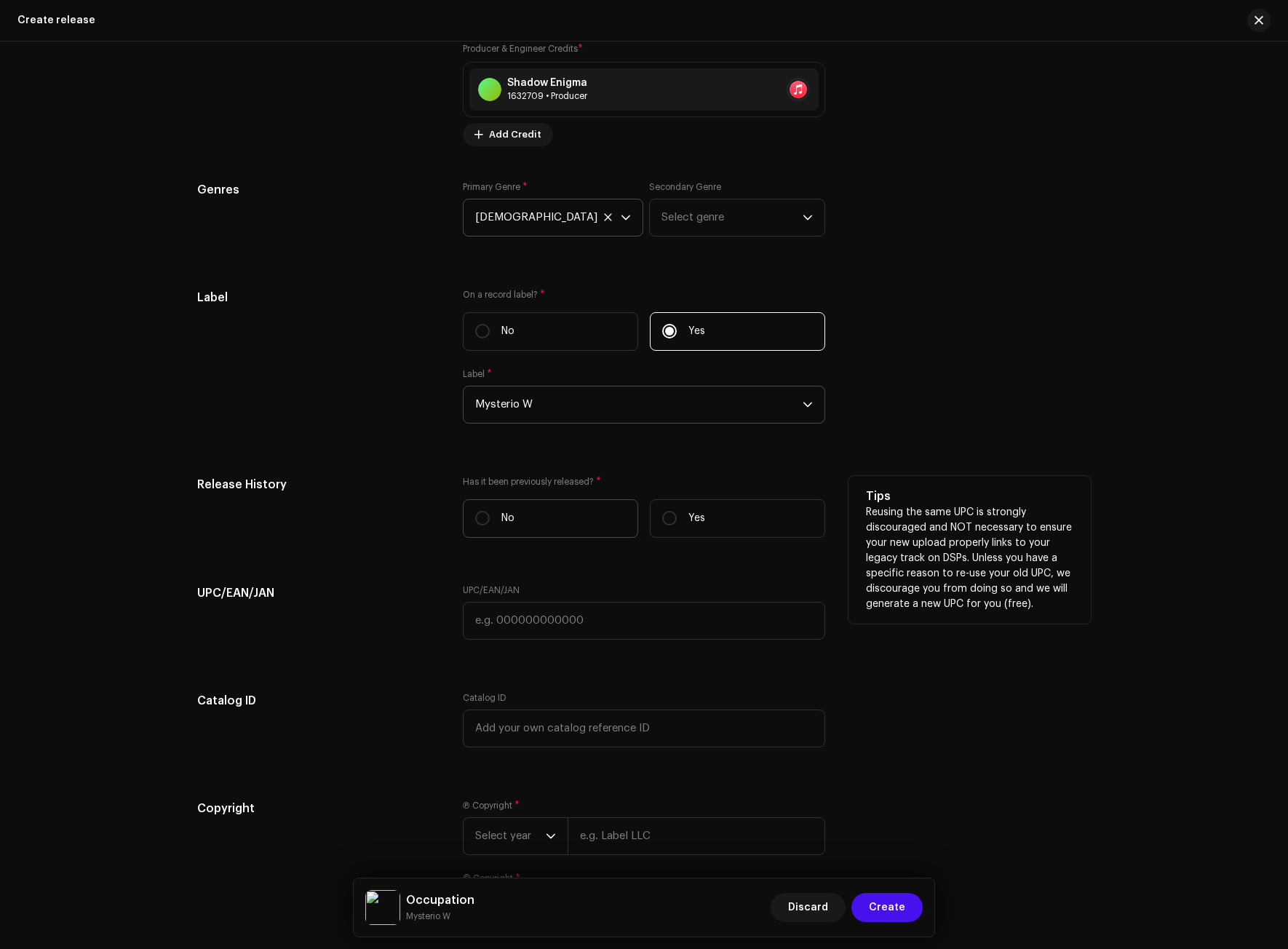
click at [506, 517] on p "No" at bounding box center [508, 518] width 13 height 15
click at [490, 517] on input "No" at bounding box center [483, 518] width 15 height 15
radio input "true"
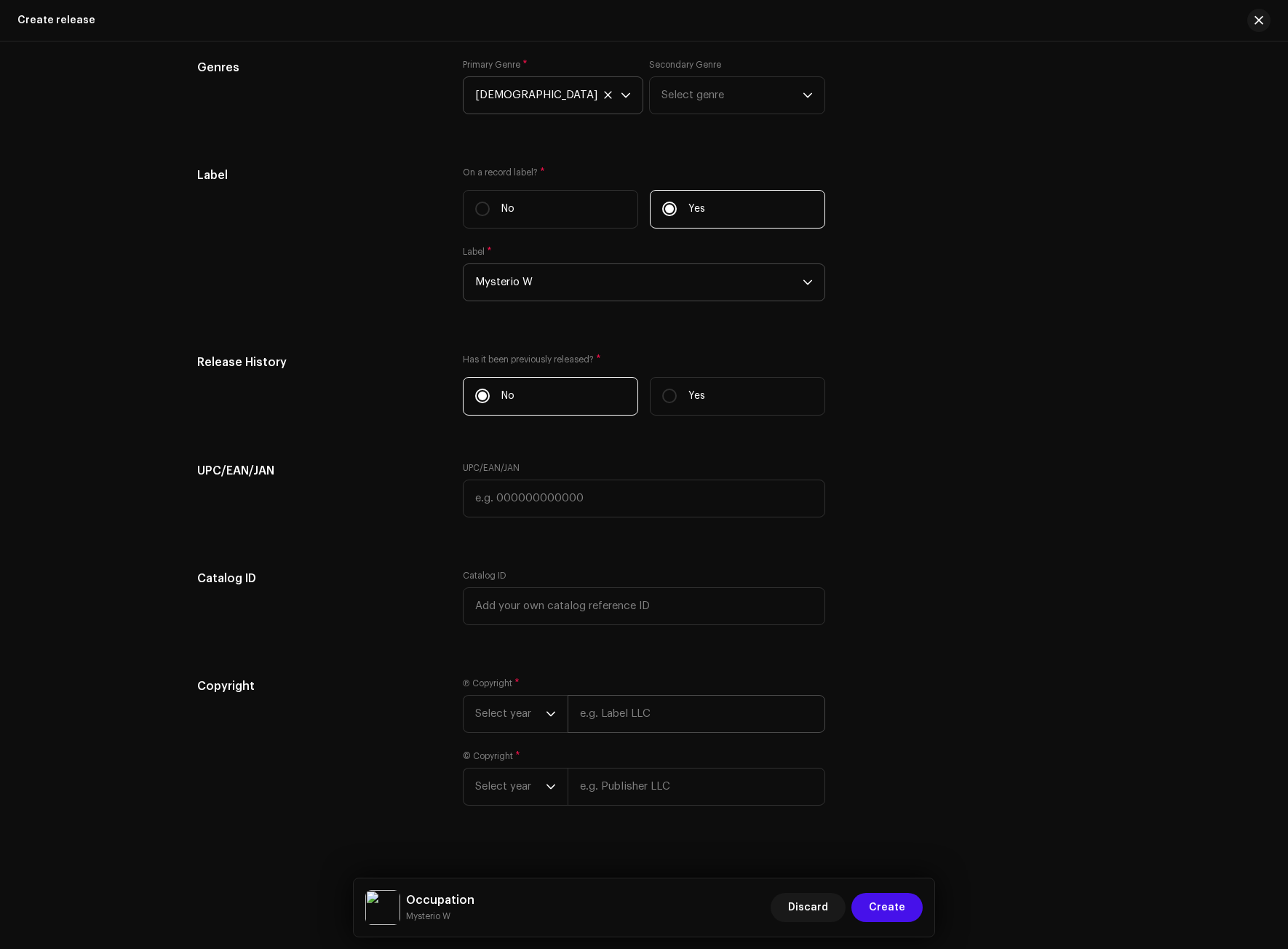
scroll to position [2029, 0]
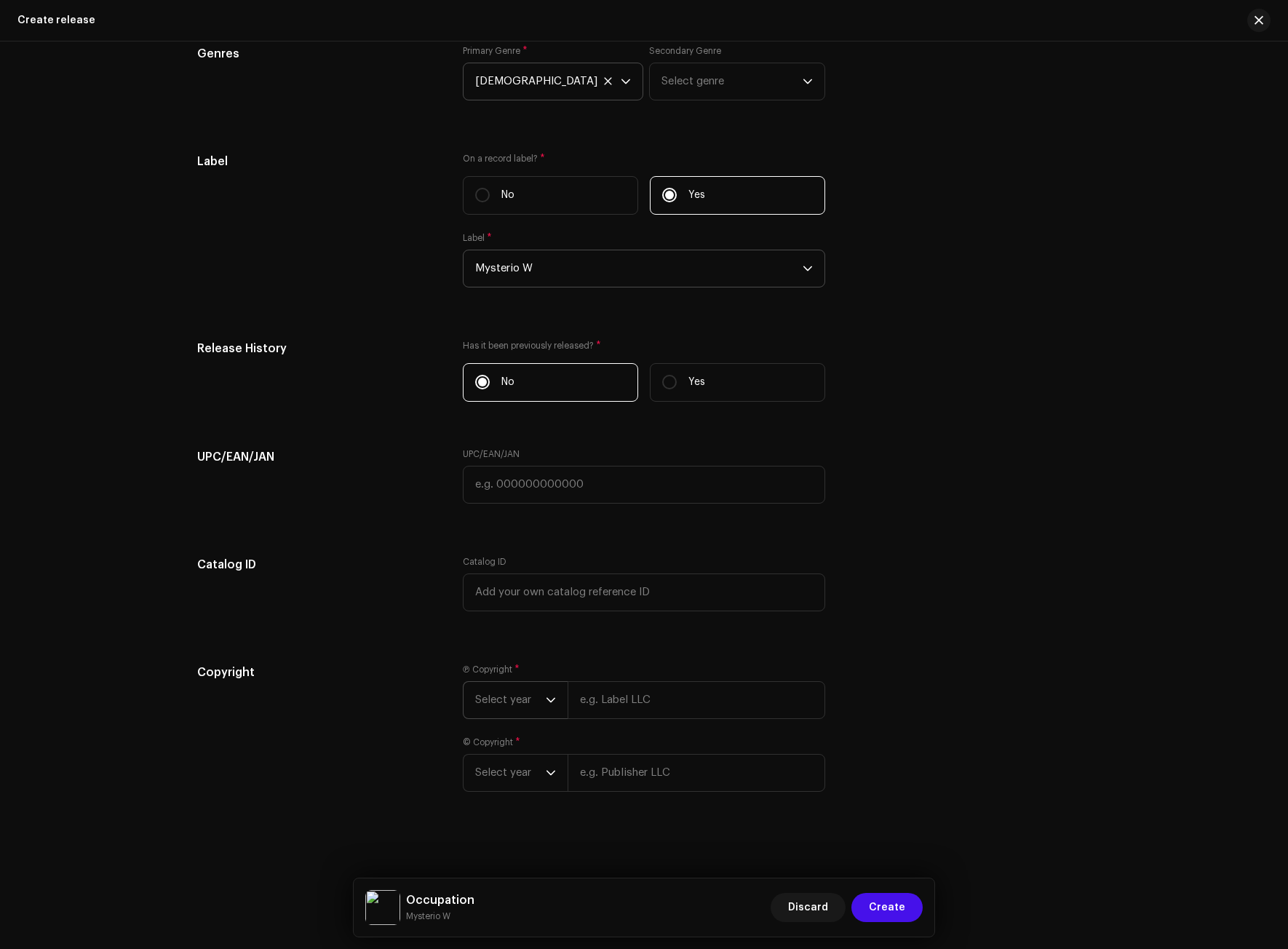
click at [546, 697] on icon "dropdown trigger" at bounding box center [551, 700] width 10 height 10
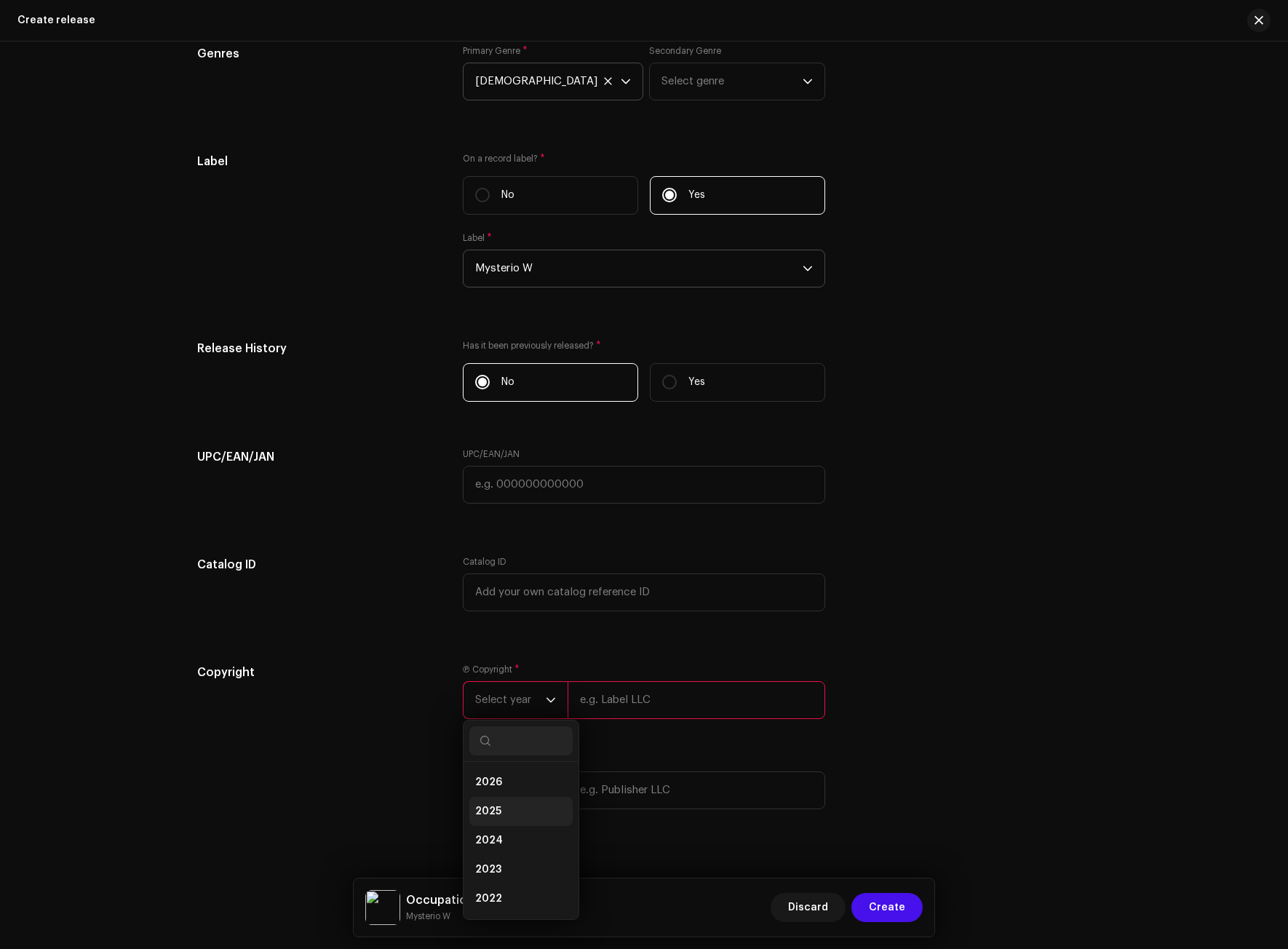
click at [489, 807] on span "2025" at bounding box center [489, 812] width 26 height 15
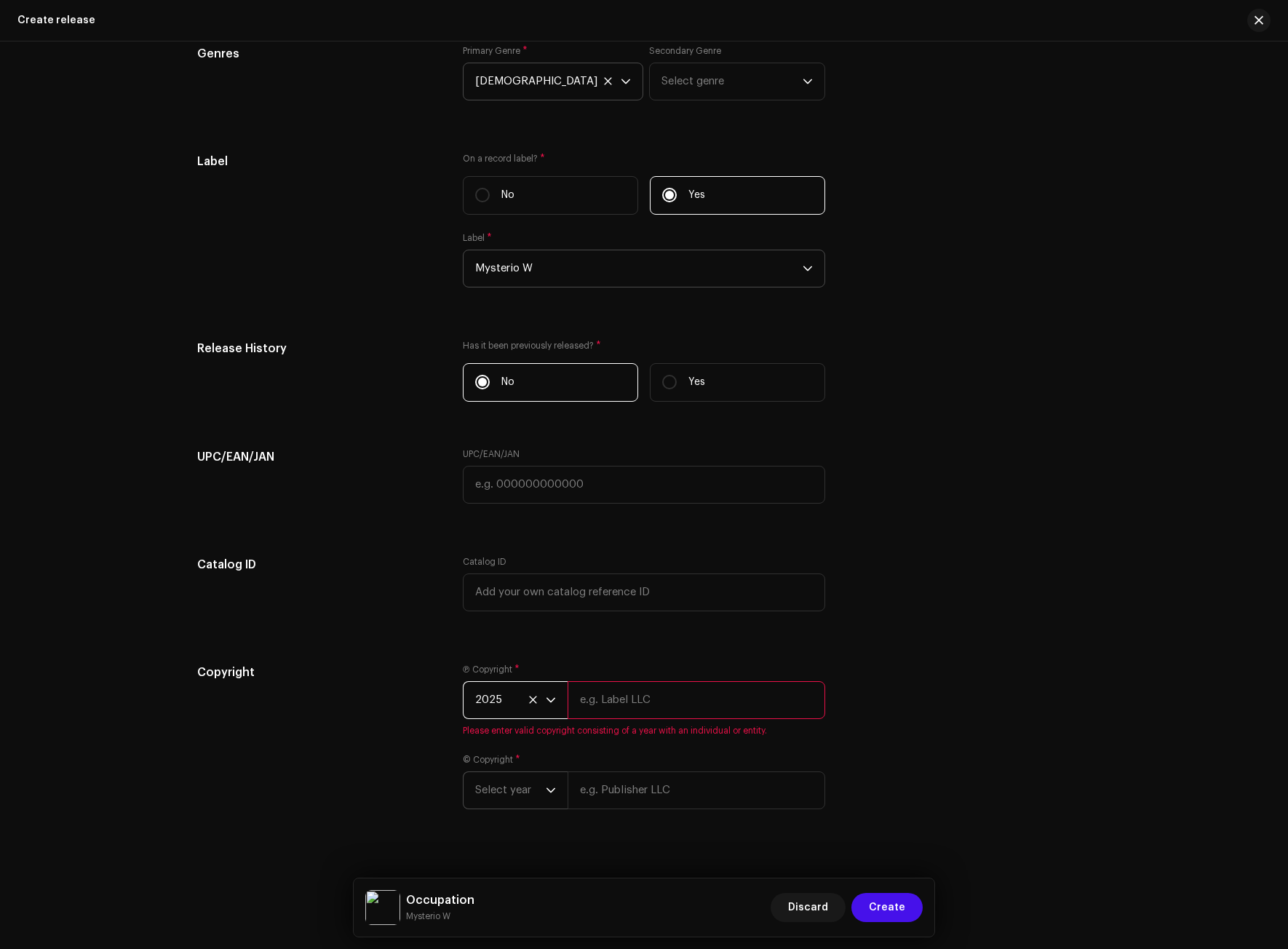
click at [527, 785] on span "Select year" at bounding box center [510, 790] width 70 height 36
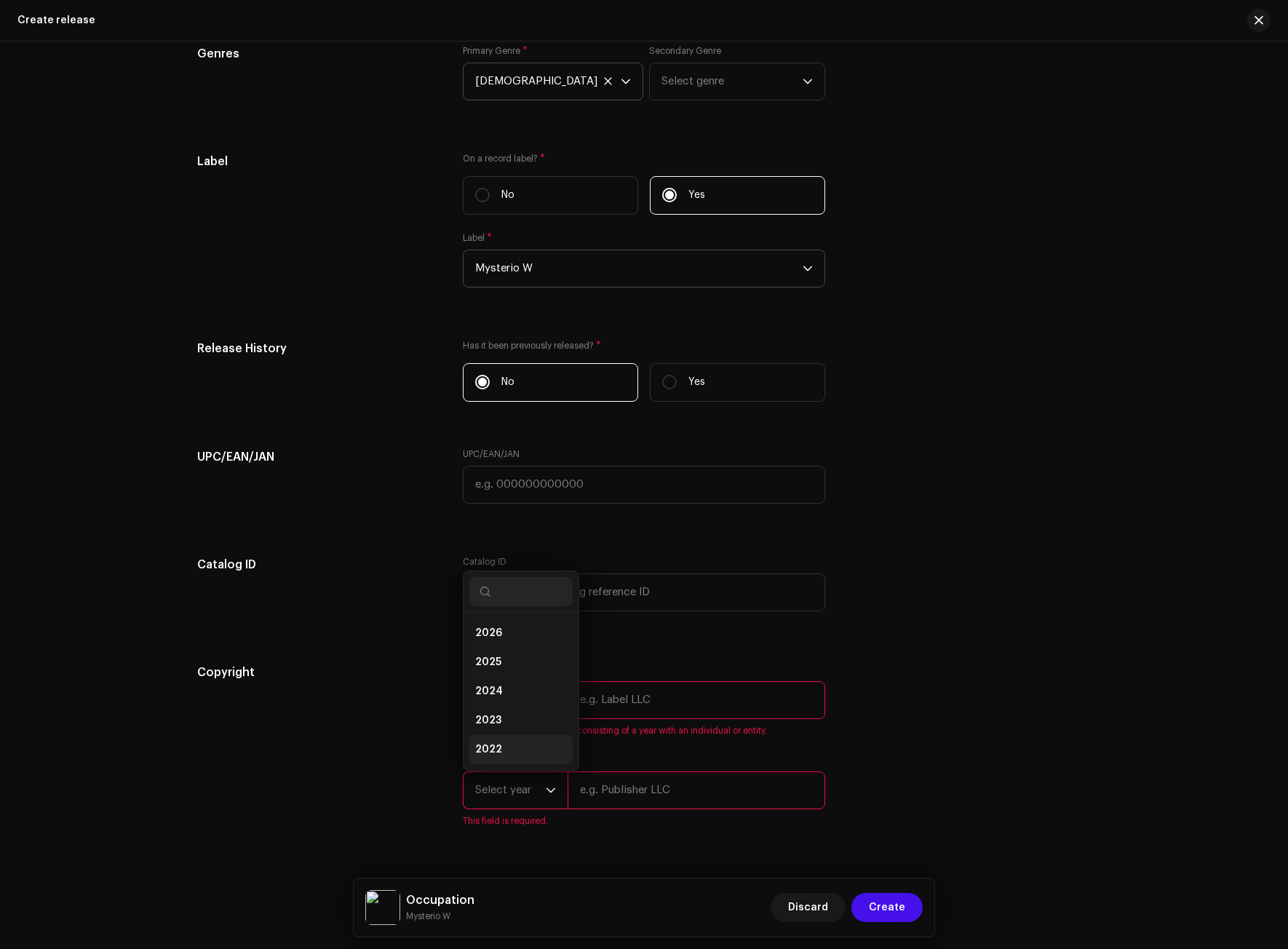
scroll to position [23, 0]
click at [487, 647] on li "2025" at bounding box center [521, 638] width 103 height 29
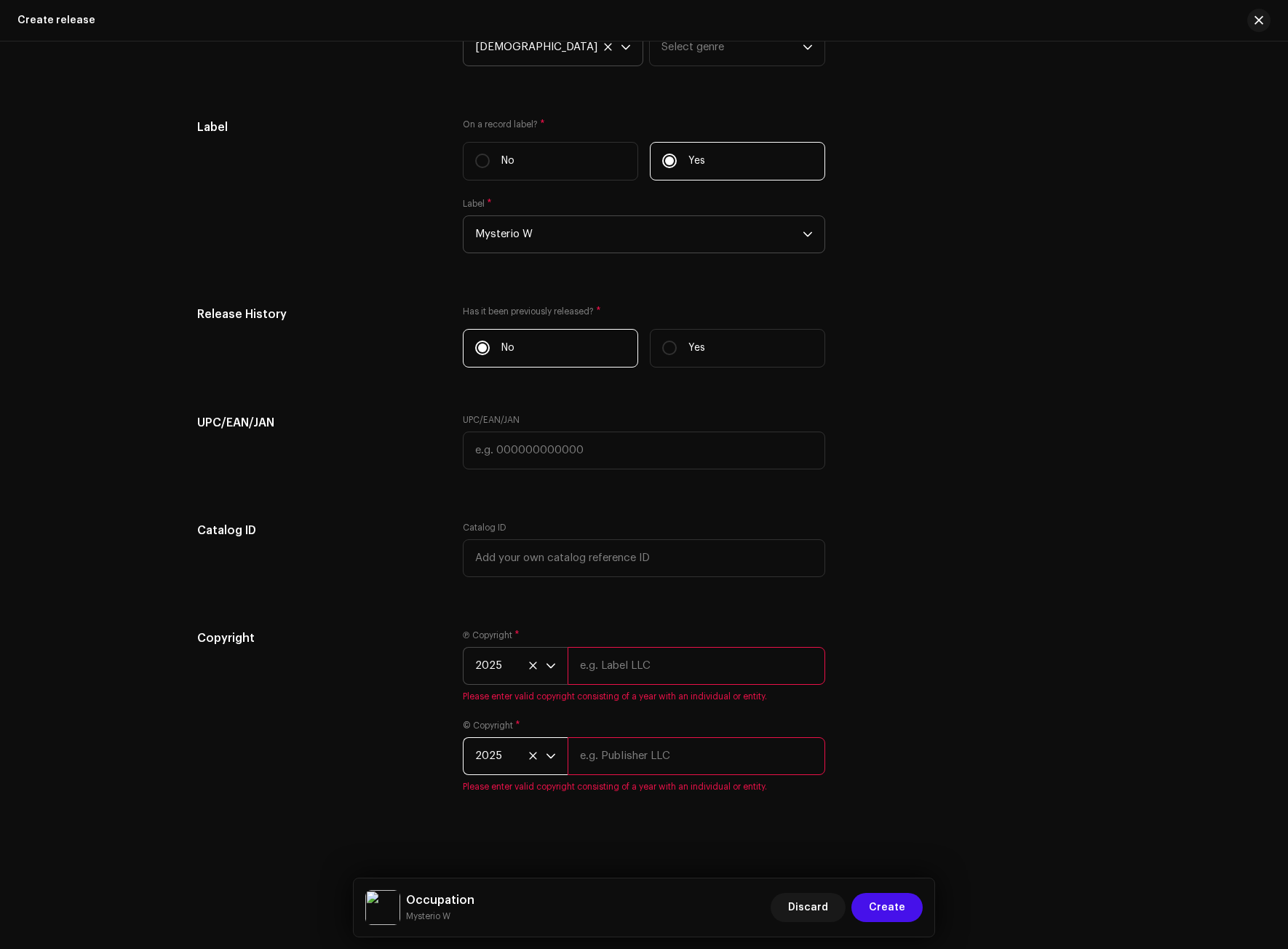
scroll to position [2063, 0]
click at [592, 663] on input "text" at bounding box center [697, 665] width 258 height 38
paste input "Mysterio W"
type input "Mysterio W"
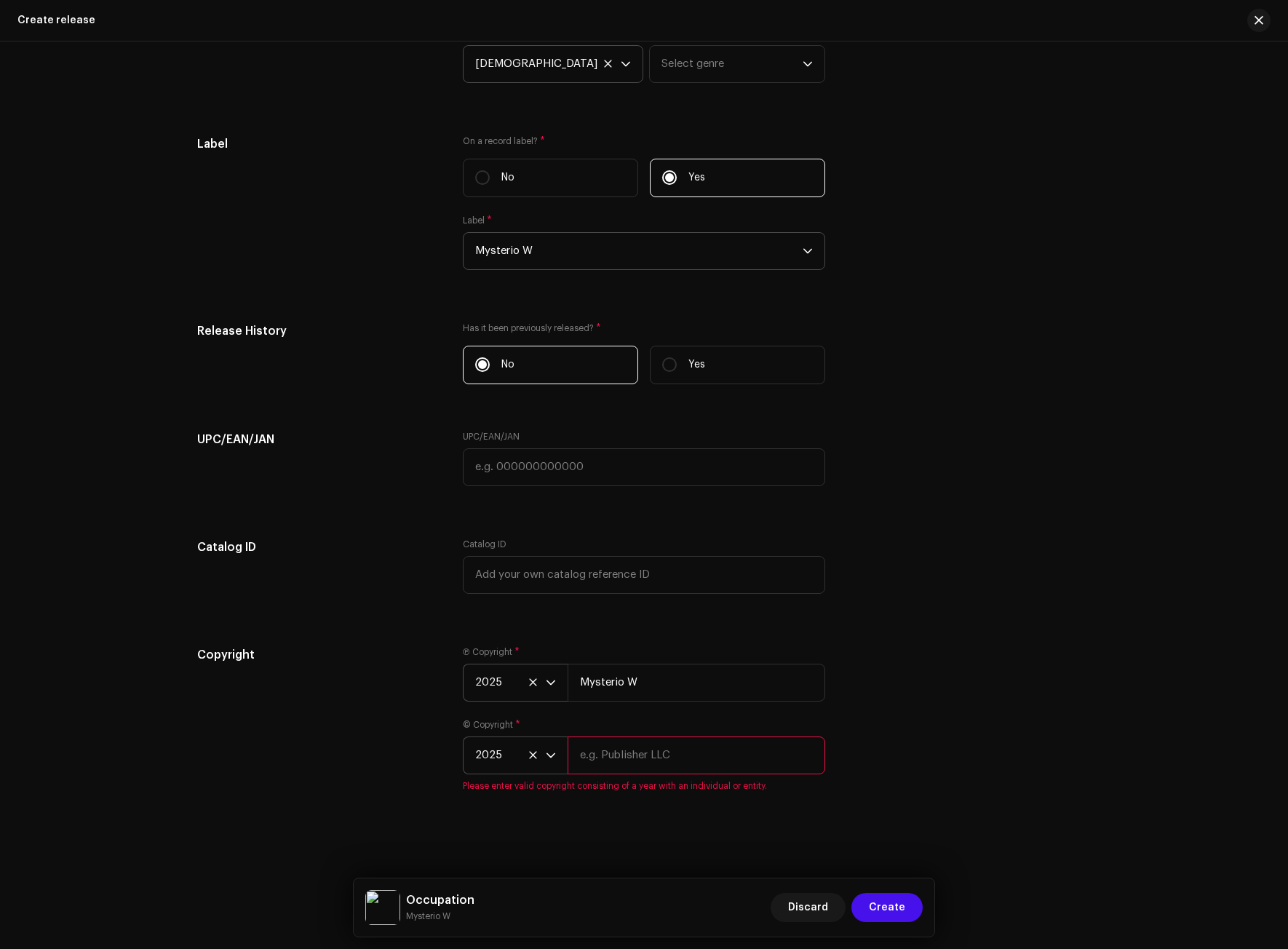
click at [587, 772] on input "text" at bounding box center [697, 756] width 258 height 38
paste input "Mysterio W"
type input "Mysterio W"
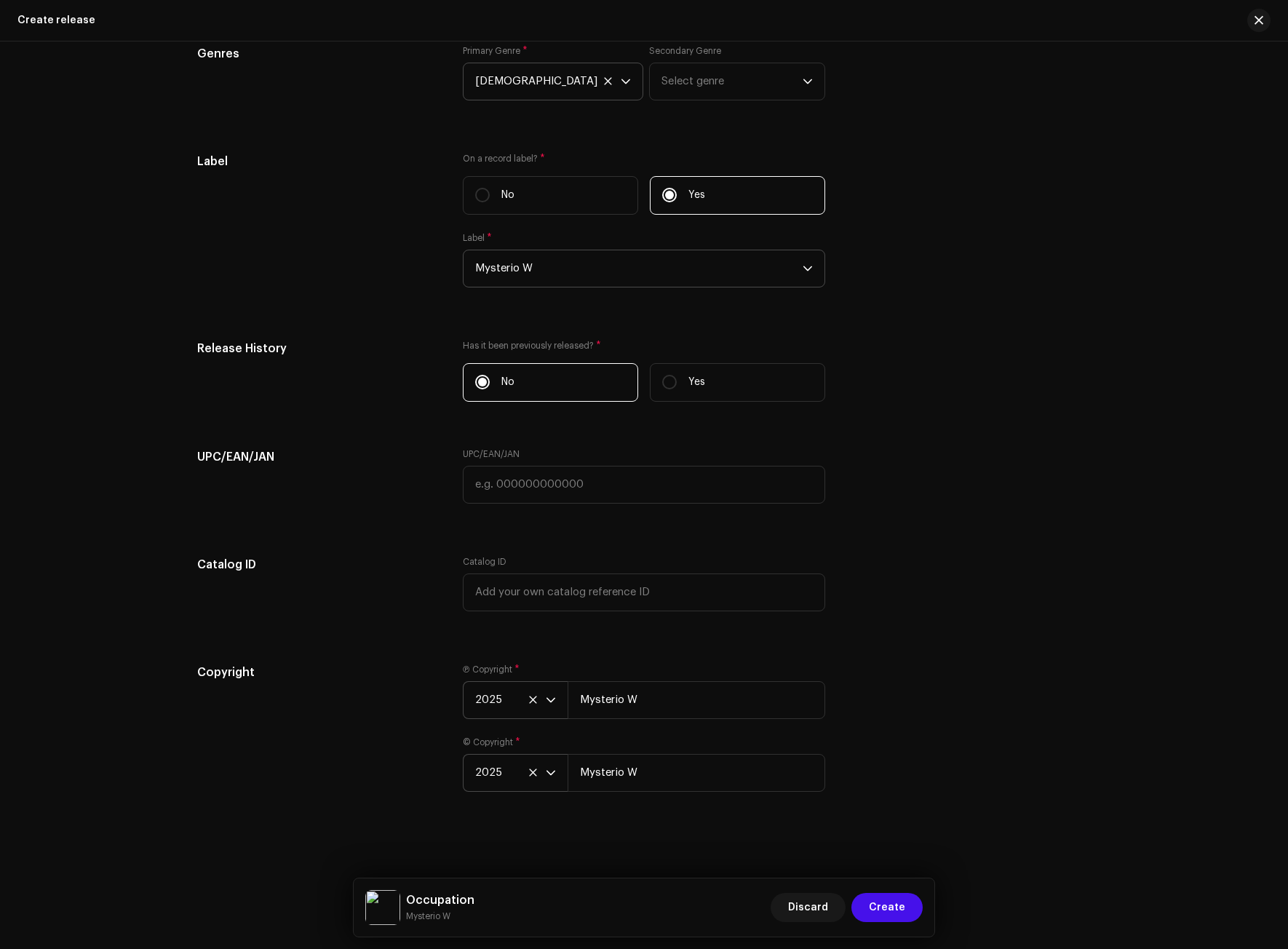
click at [399, 784] on div "Copyright" at bounding box center [318, 737] width 242 height 145
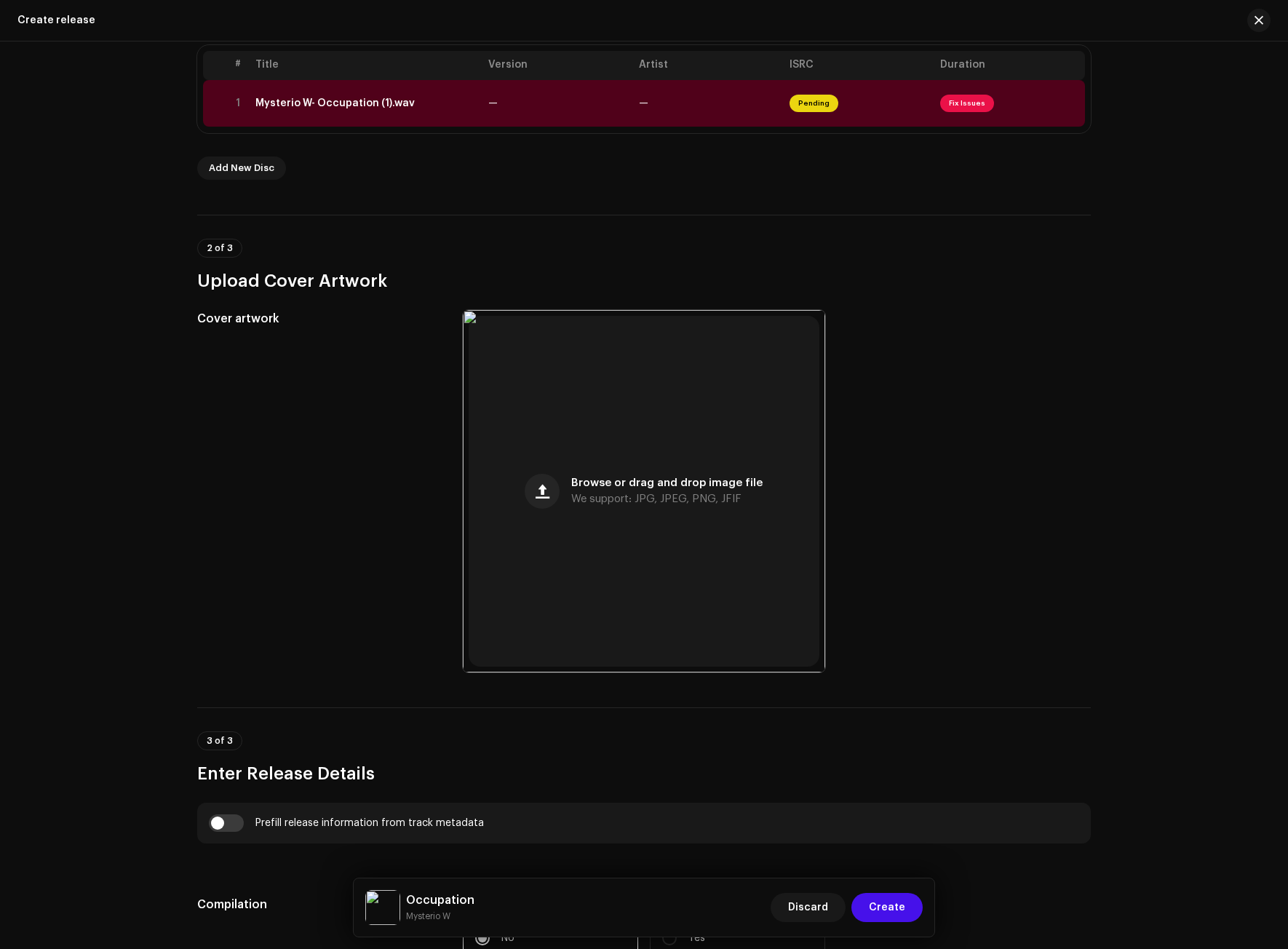
scroll to position [282, 0]
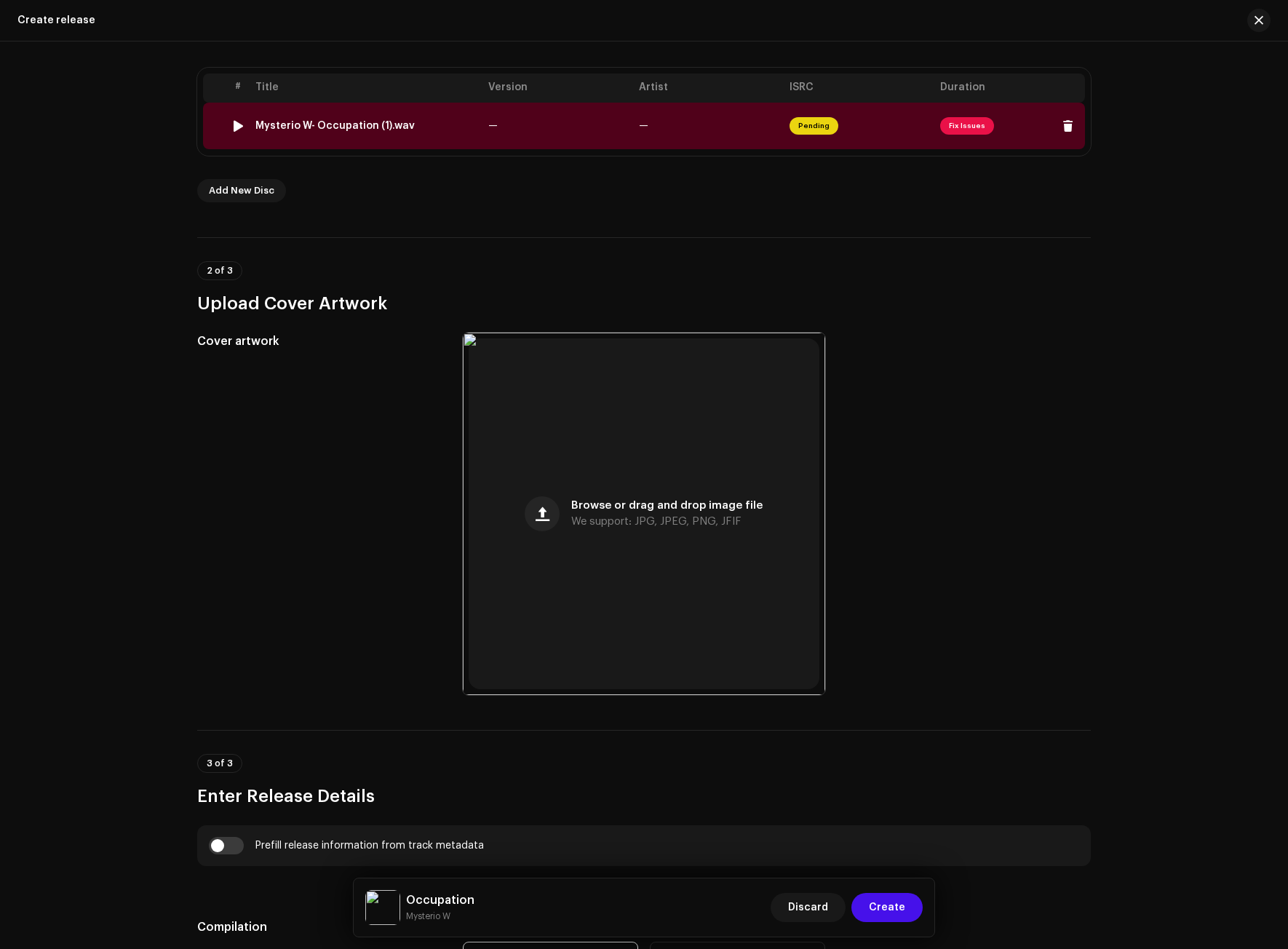
click at [320, 123] on div "Mysterio W- Occupation (1).wav" at bounding box center [335, 126] width 160 height 12
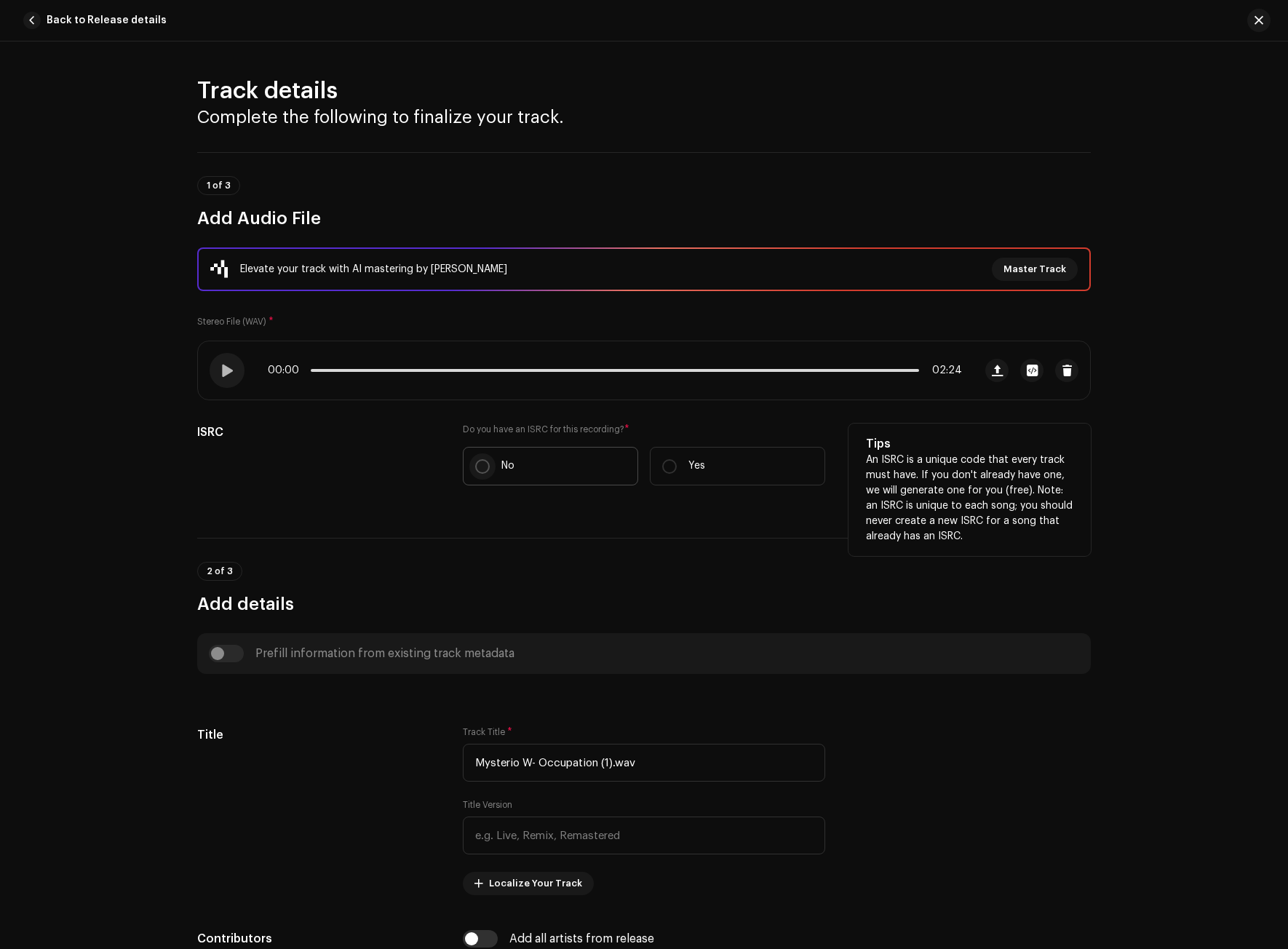
click at [478, 470] on input "No" at bounding box center [483, 467] width 15 height 15
radio input "true"
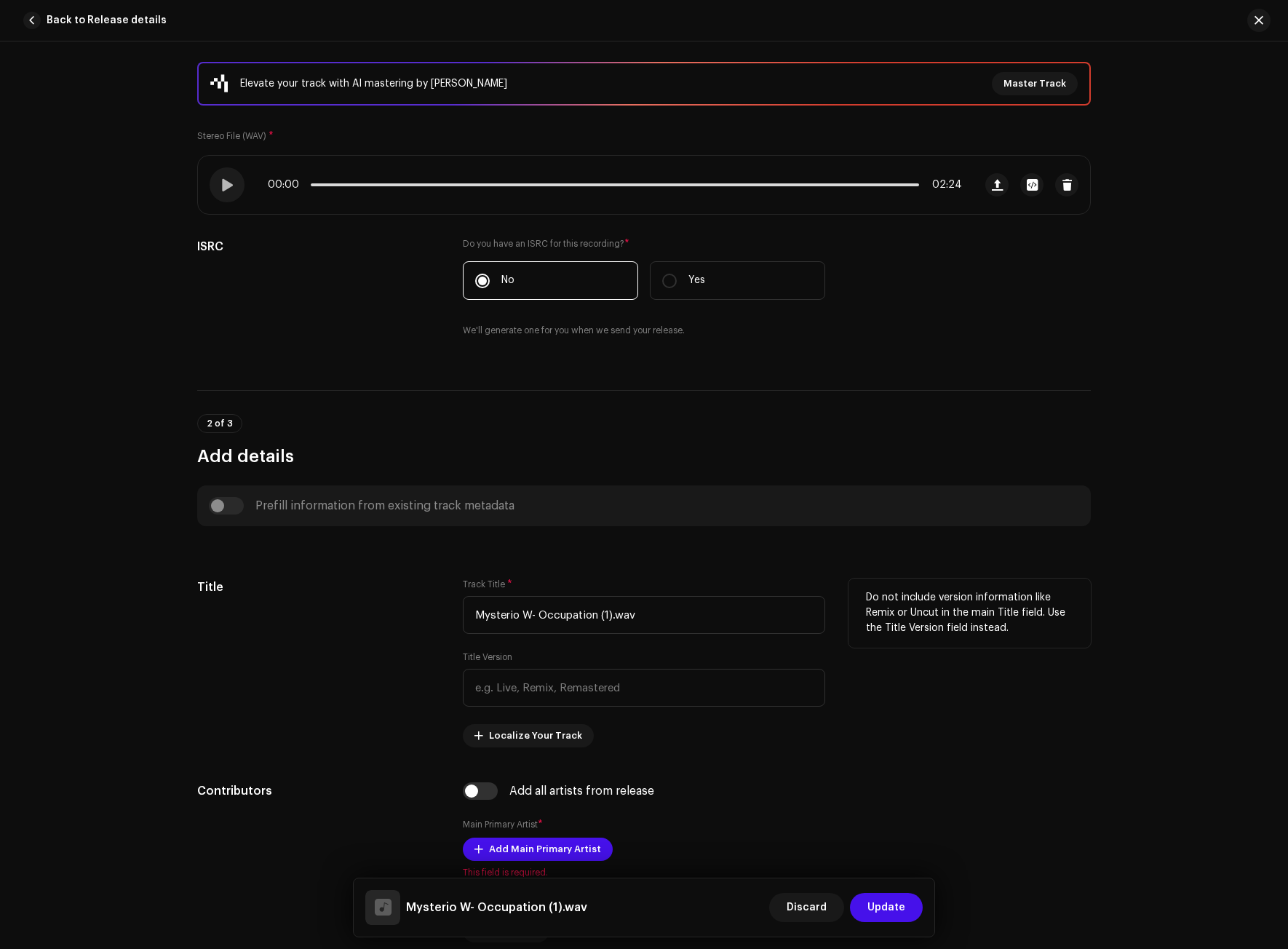
scroll to position [218, 0]
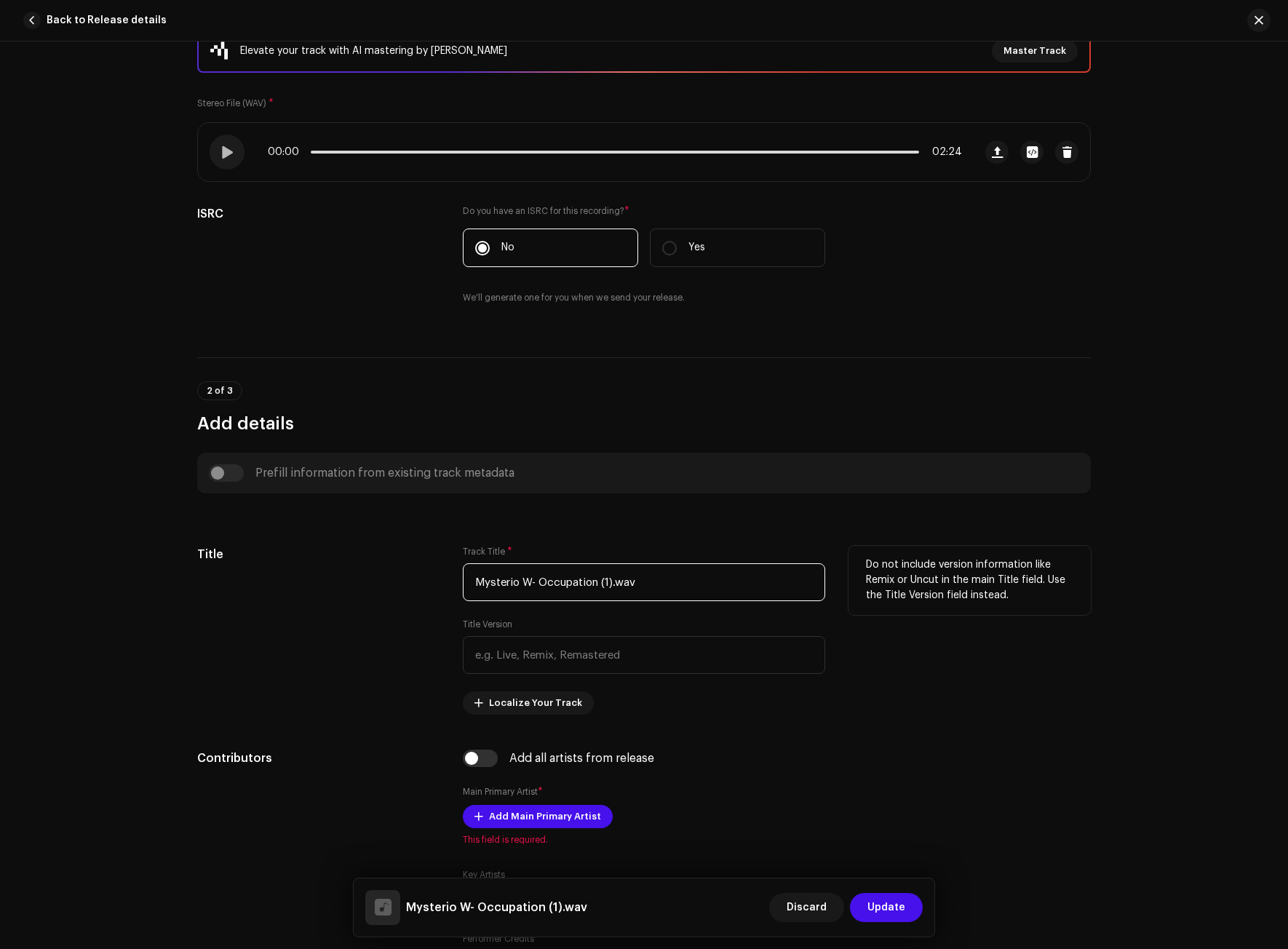
drag, startPoint x: 536, startPoint y: 579, endPoint x: 427, endPoint y: 588, distance: 109.4
click at [427, 588] on div "Title Track Title * Mysterio W- Occupation (1).wav Title Version Localize Your …" at bounding box center [644, 630] width 894 height 169
click at [636, 586] on input "Occupation (1).wav" at bounding box center [644, 582] width 362 height 38
type input "Occupation"
click at [327, 676] on div "Title" at bounding box center [318, 630] width 242 height 169
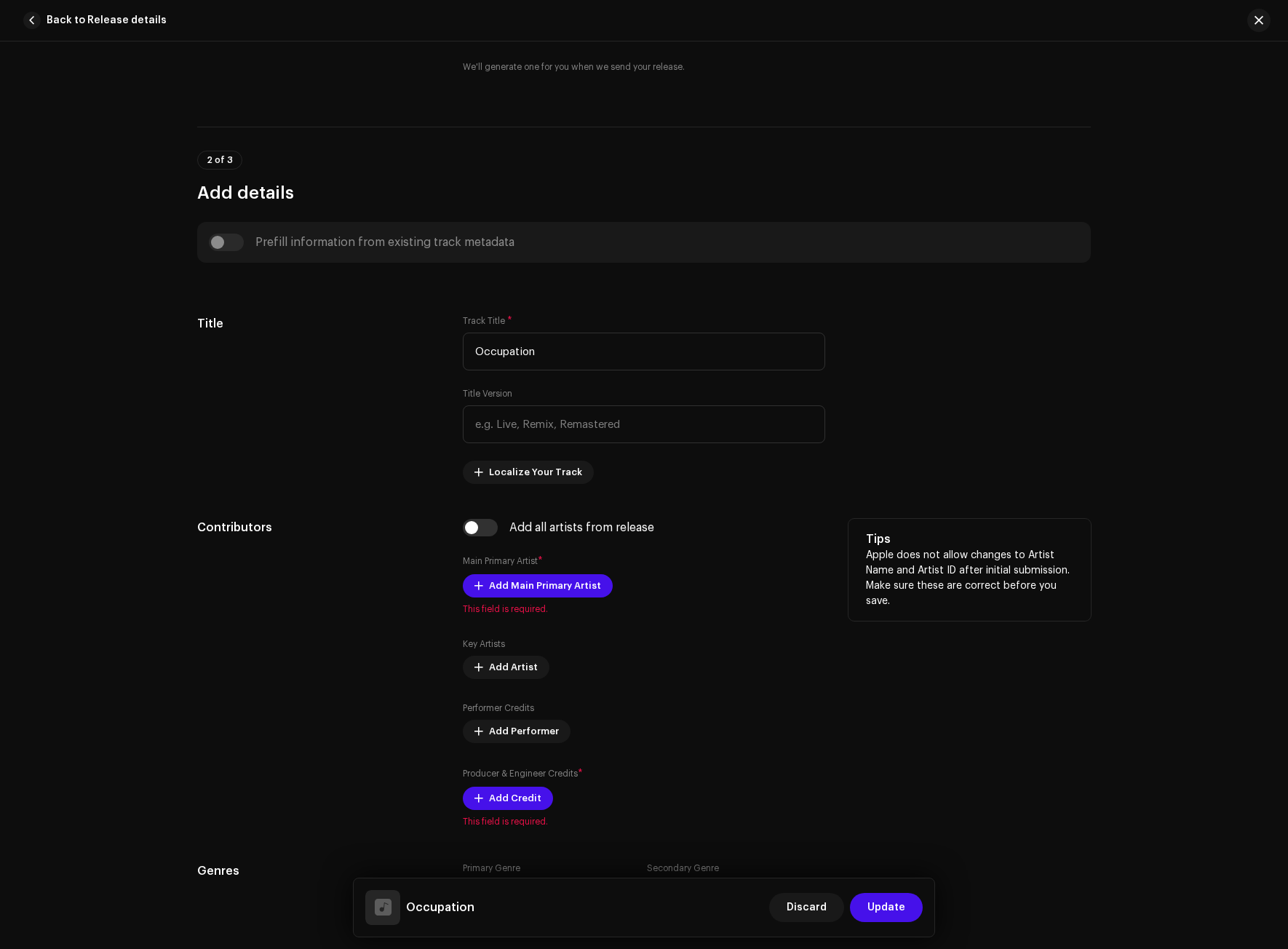
scroll to position [509, 0]
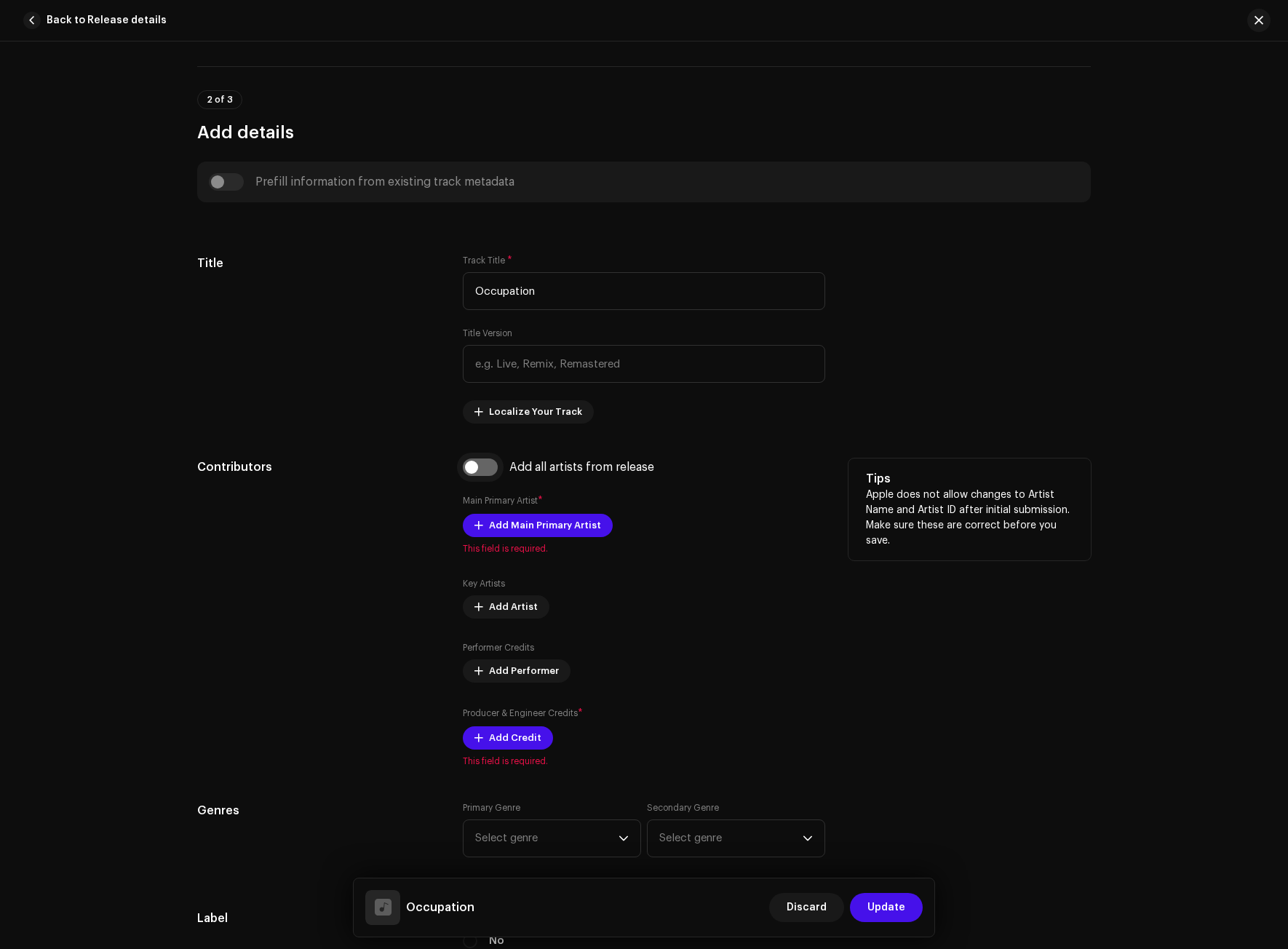
click at [465, 470] on input "checkbox" at bounding box center [480, 467] width 35 height 17
checkbox input "true"
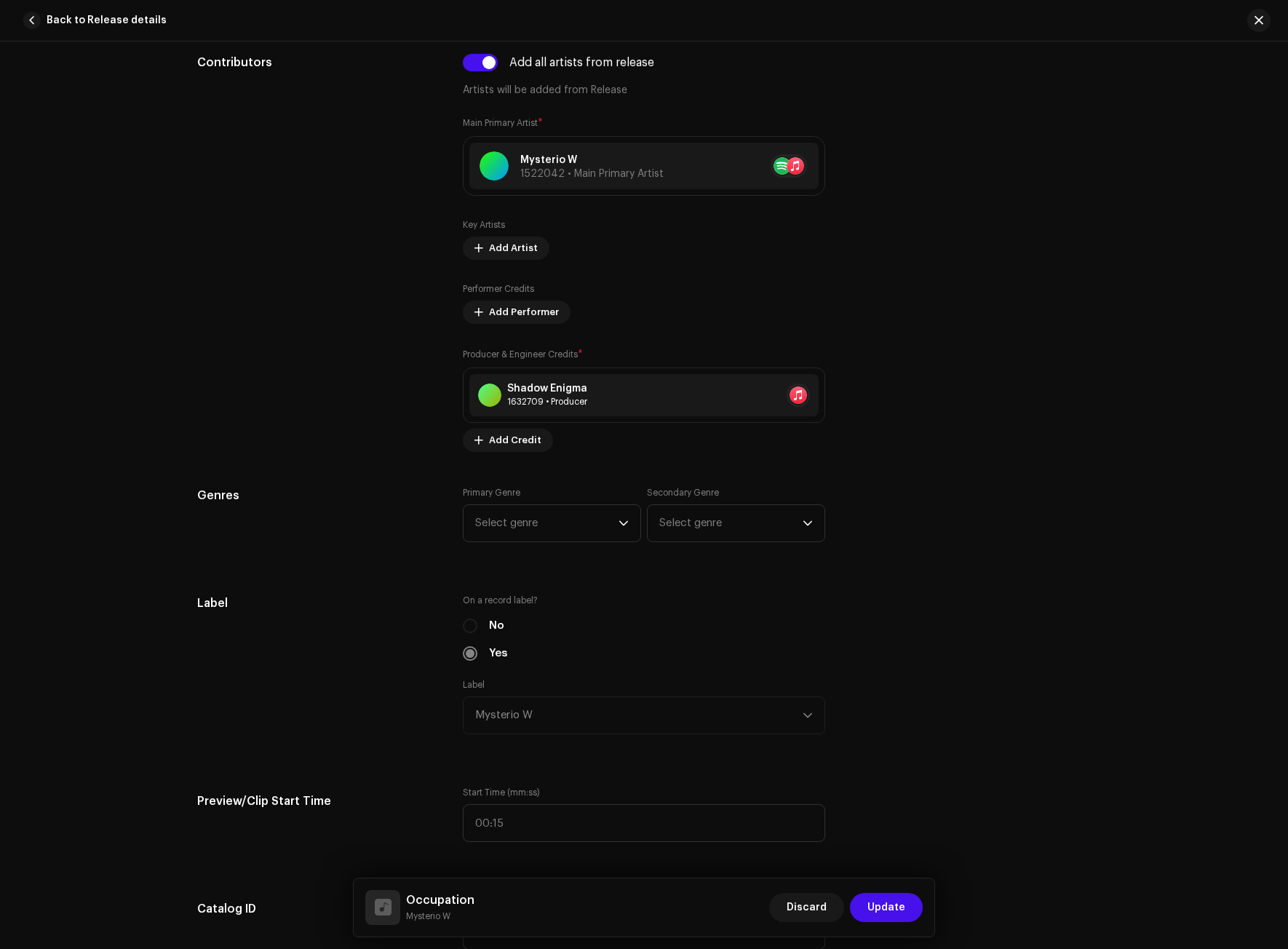
scroll to position [947, 0]
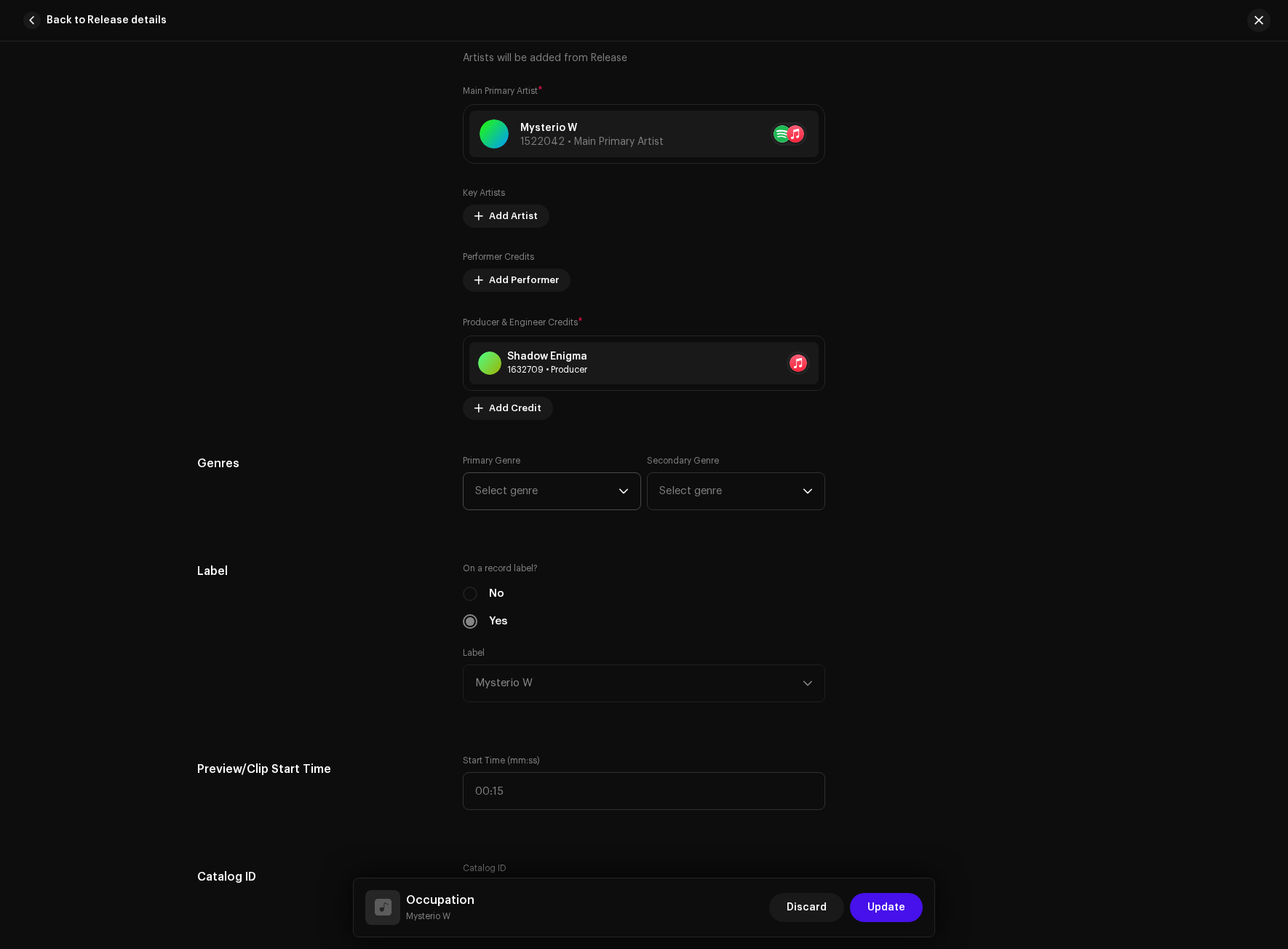
click at [522, 489] on span "Select genre" at bounding box center [546, 491] width 143 height 36
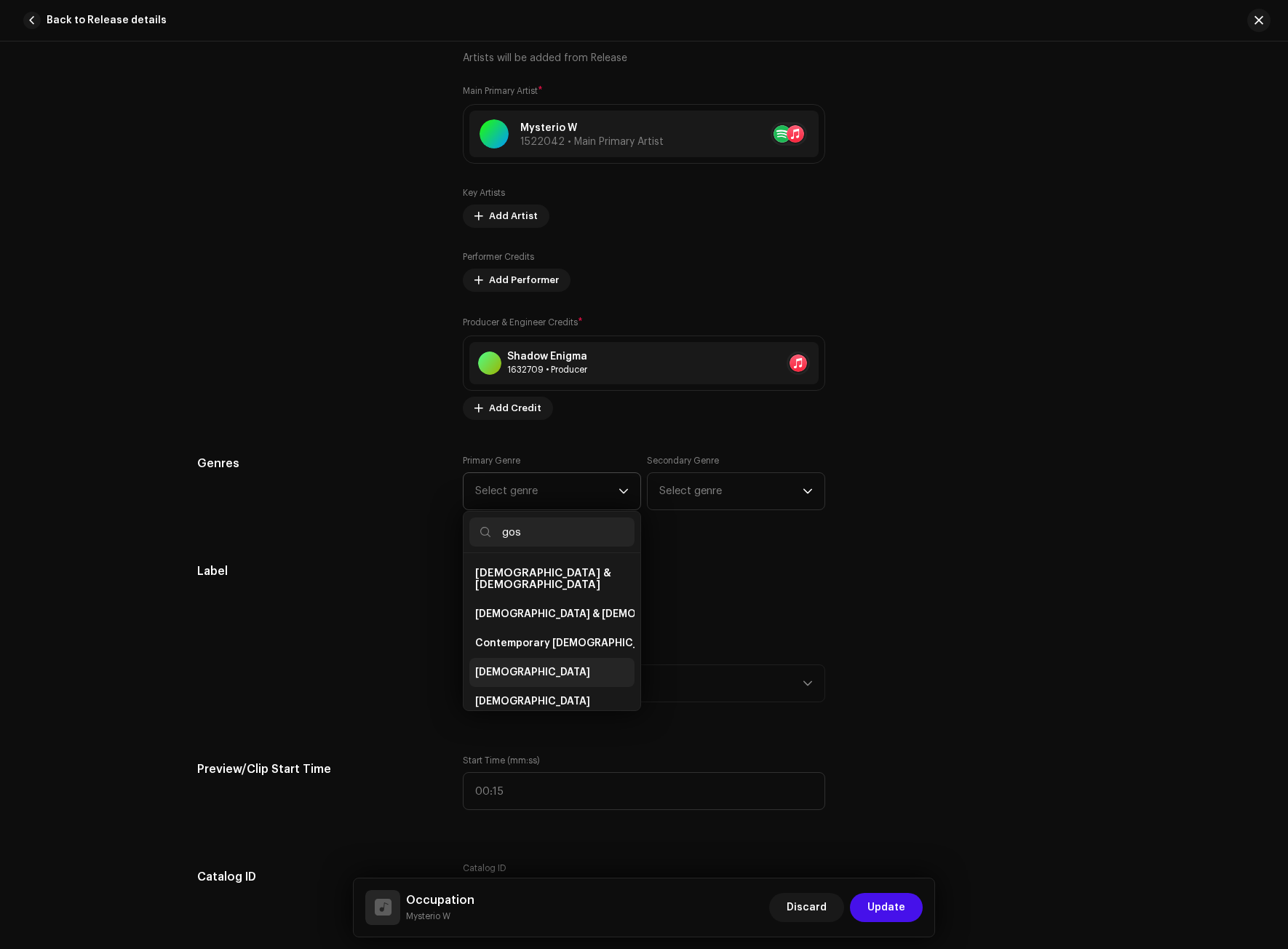
type input "gos"
click at [509, 669] on li "[DEMOGRAPHIC_DATA]" at bounding box center [552, 672] width 165 height 29
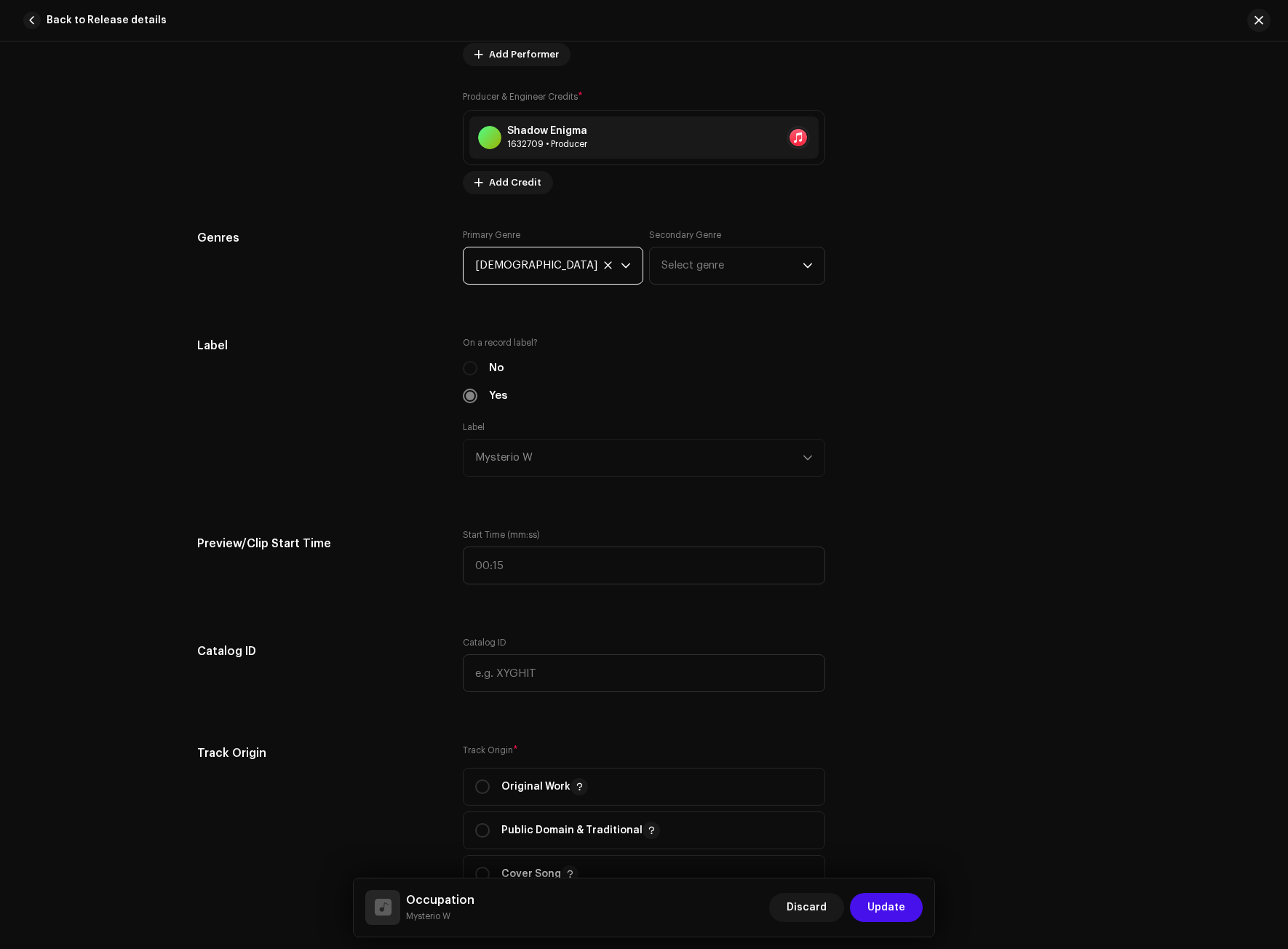
scroll to position [1238, 0]
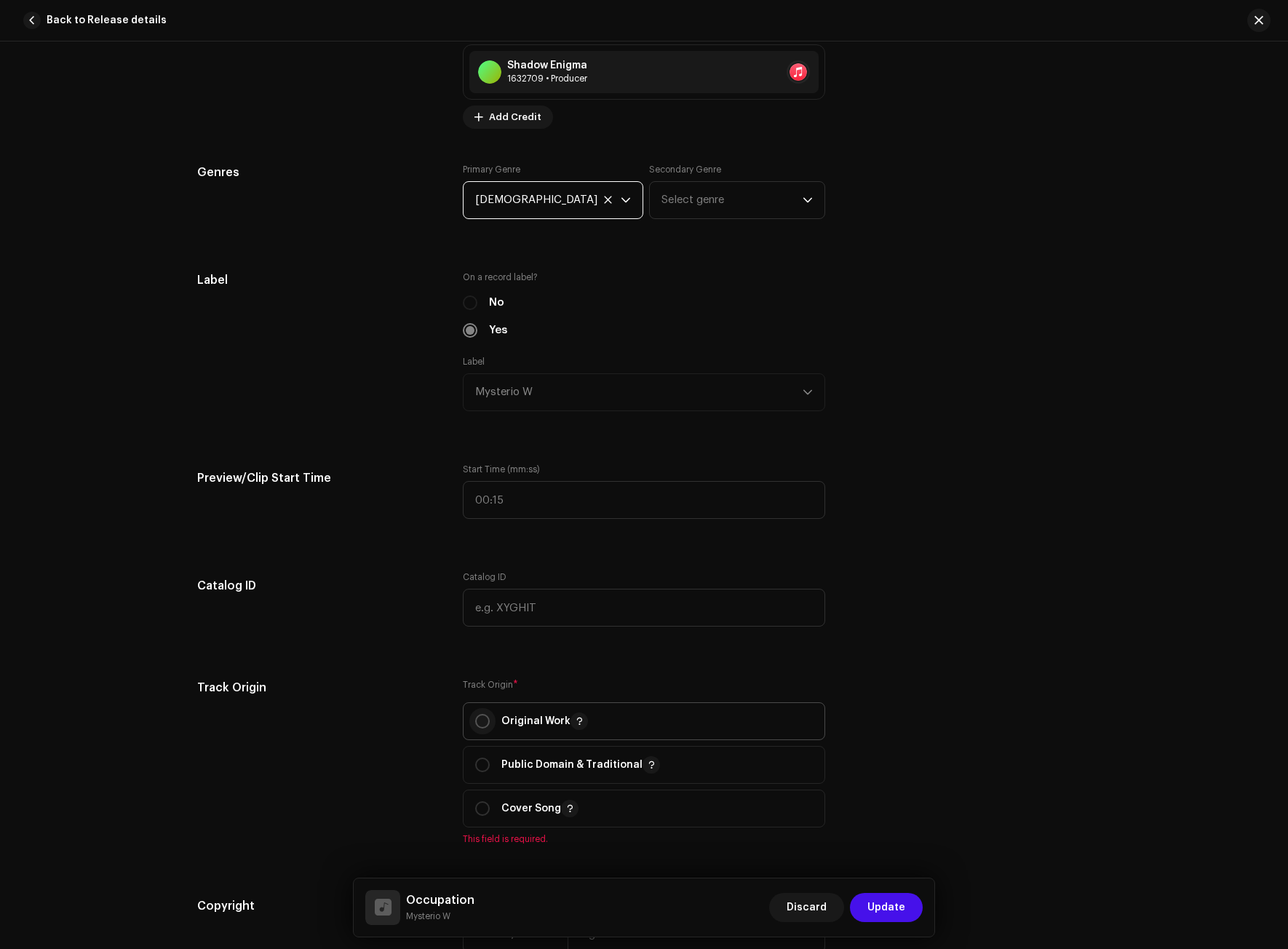
click at [484, 720] on input "radio" at bounding box center [483, 722] width 15 height 15
radio input "true"
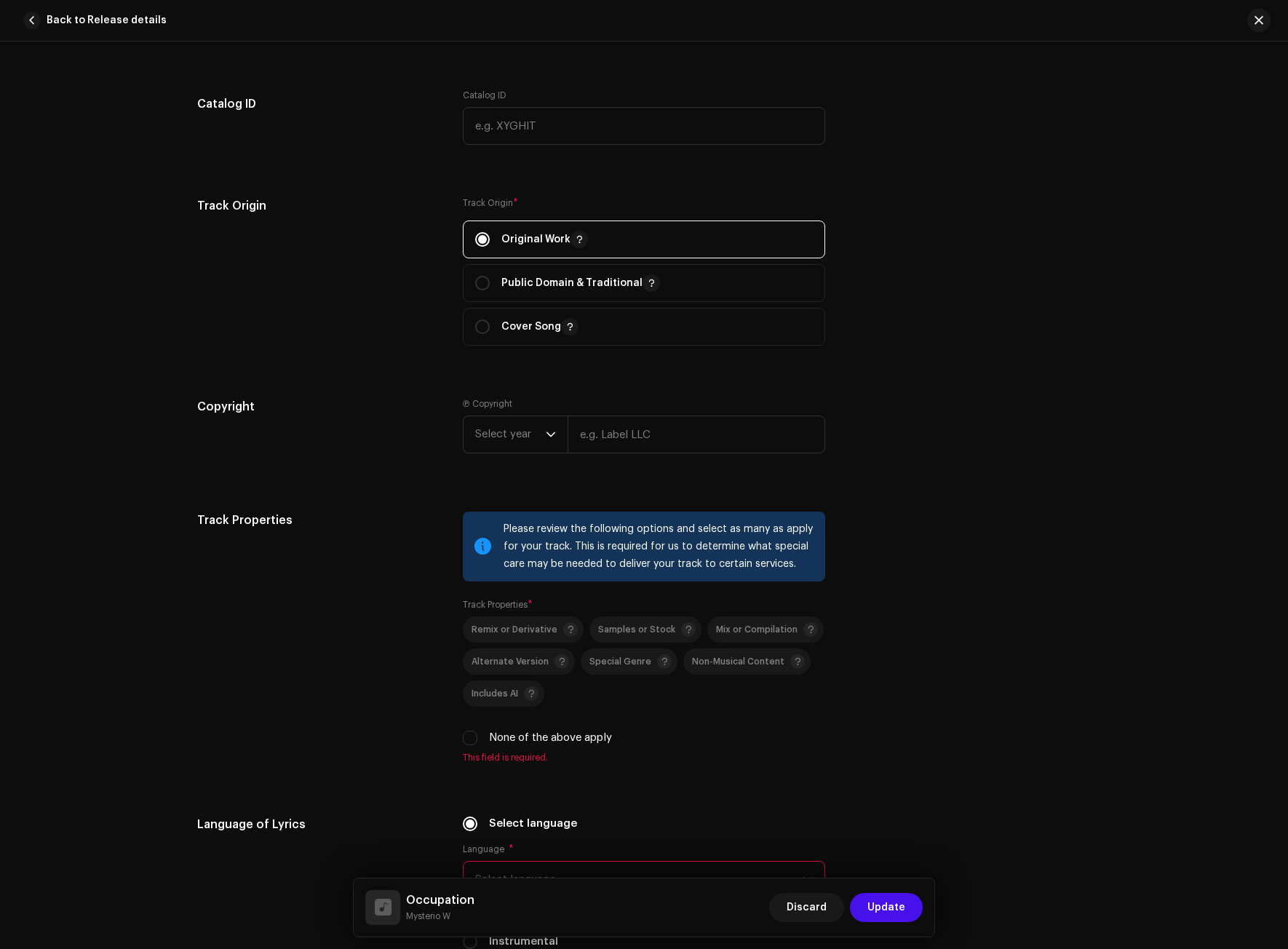
scroll to position [1747, 0]
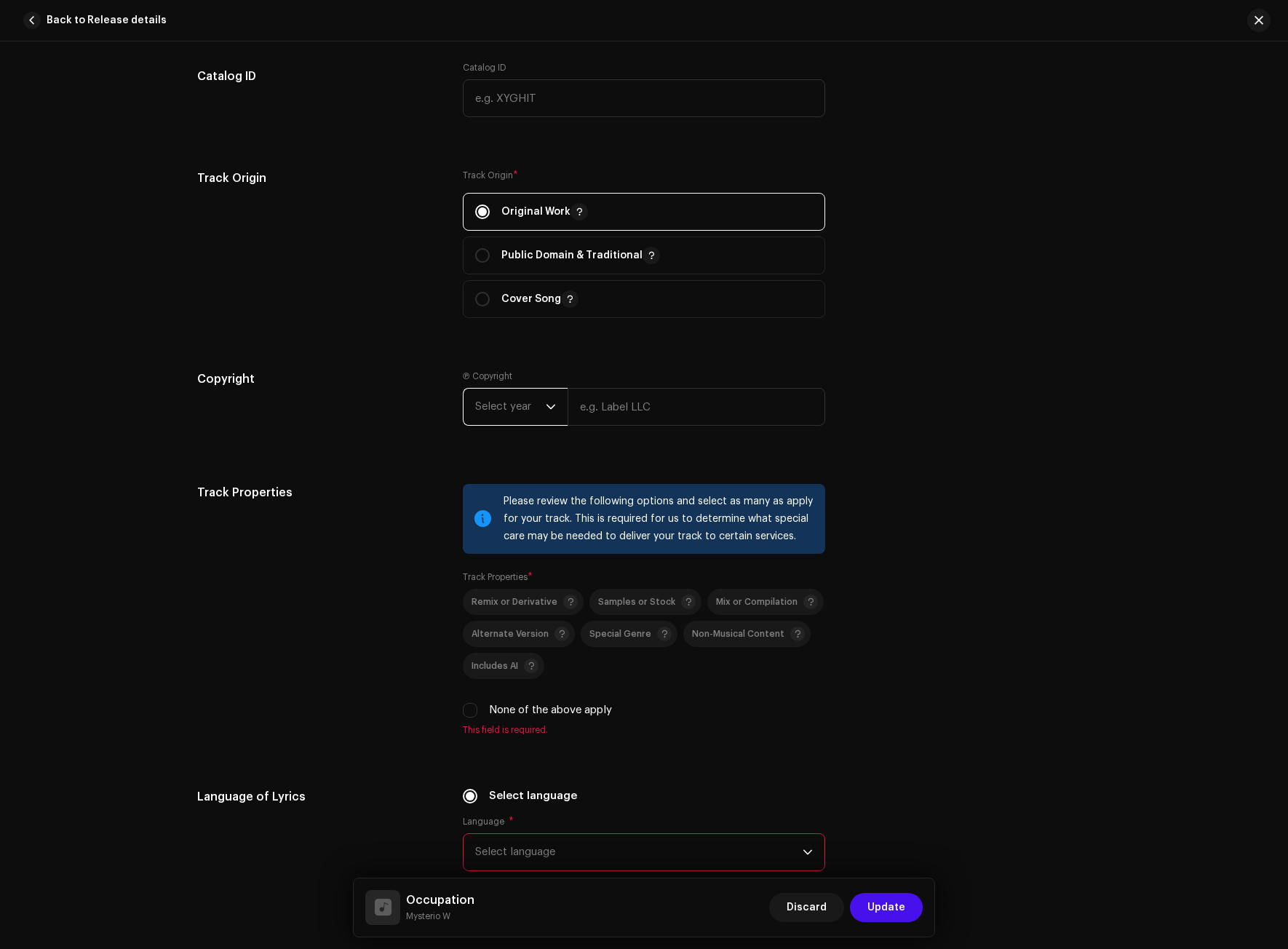
click at [522, 398] on span "Select year" at bounding box center [510, 407] width 70 height 36
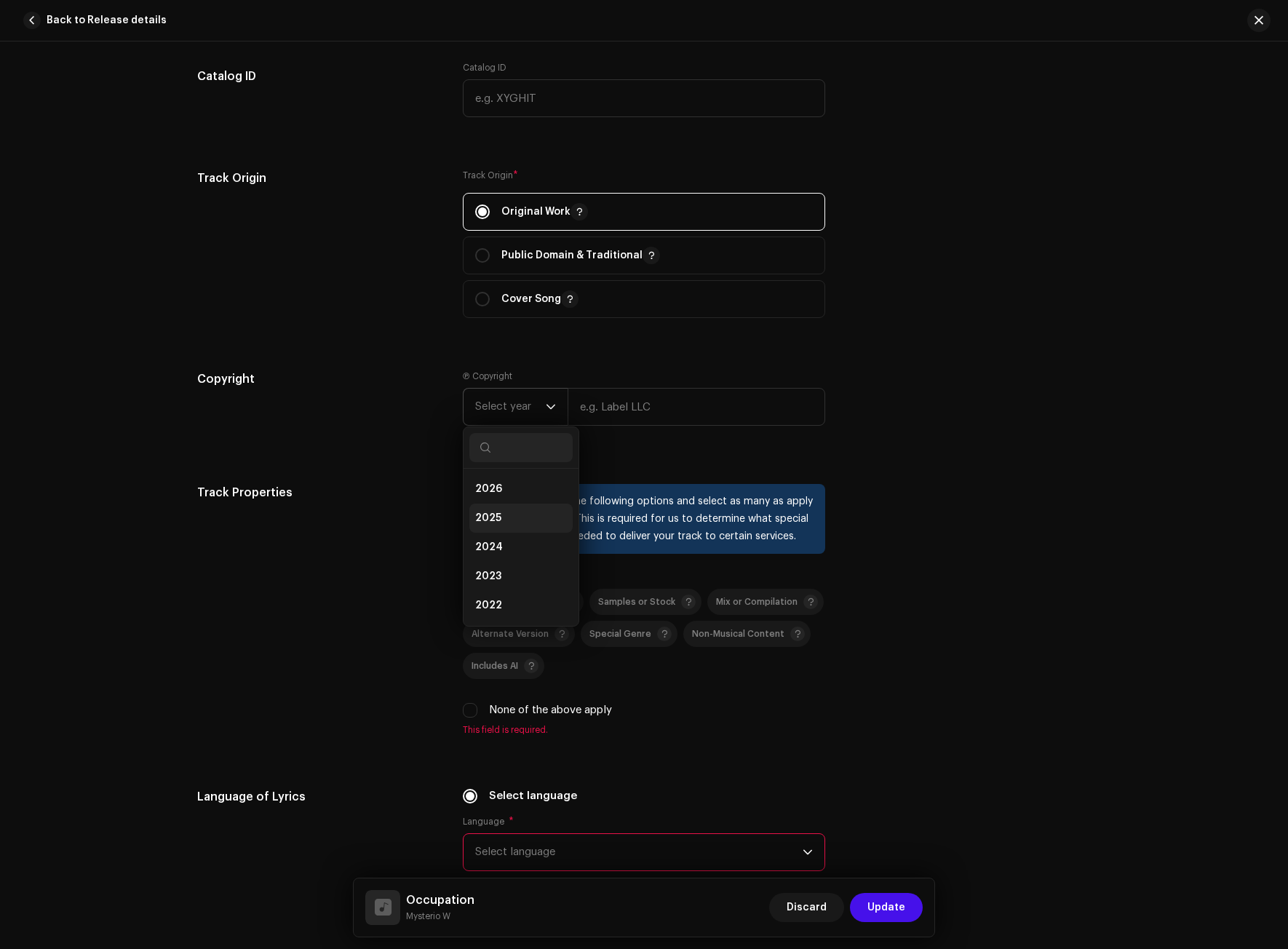
click at [489, 509] on li "2025" at bounding box center [521, 517] width 103 height 29
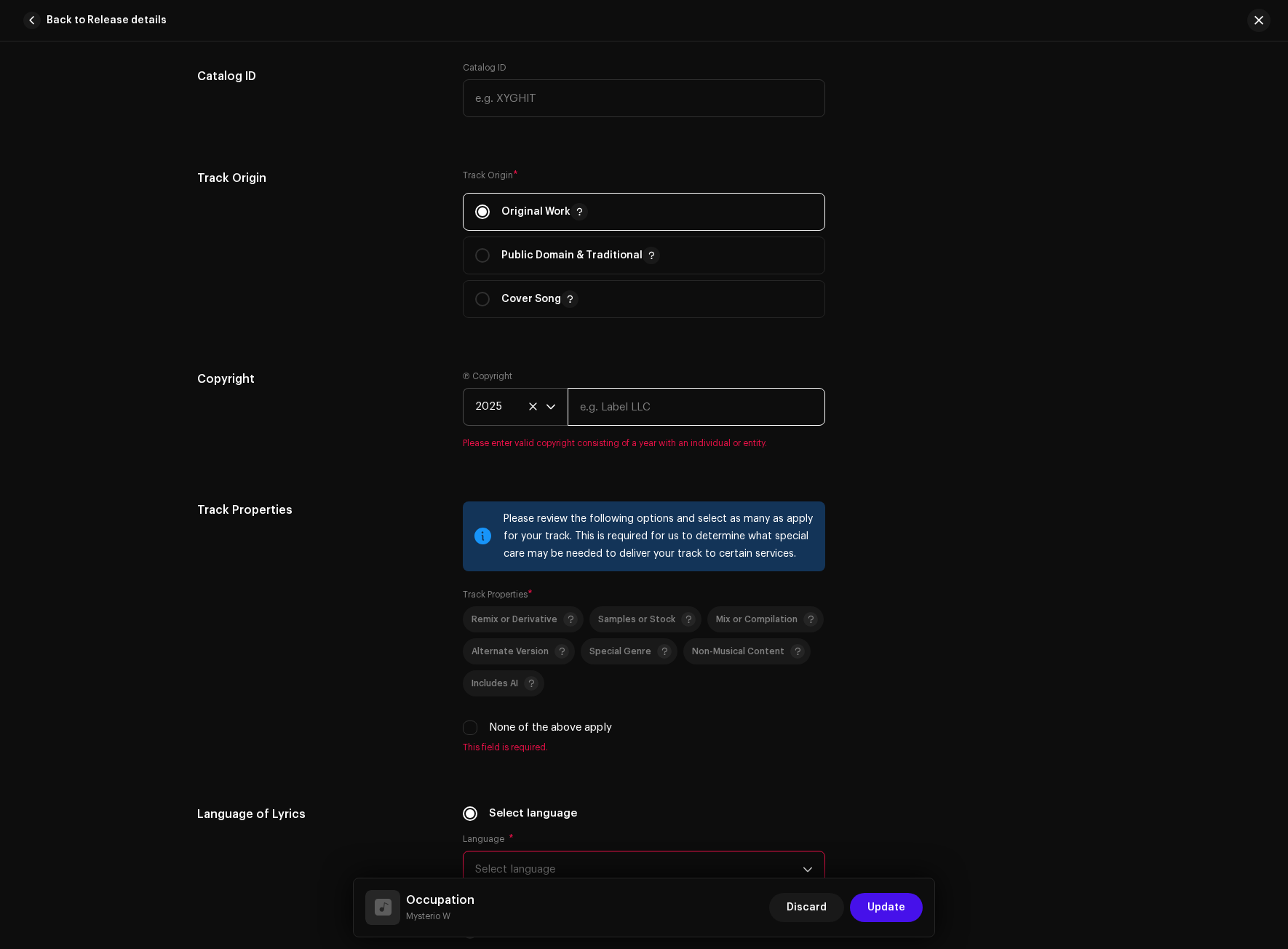
paste input "Mysterio W"
type input "Mysterio W"
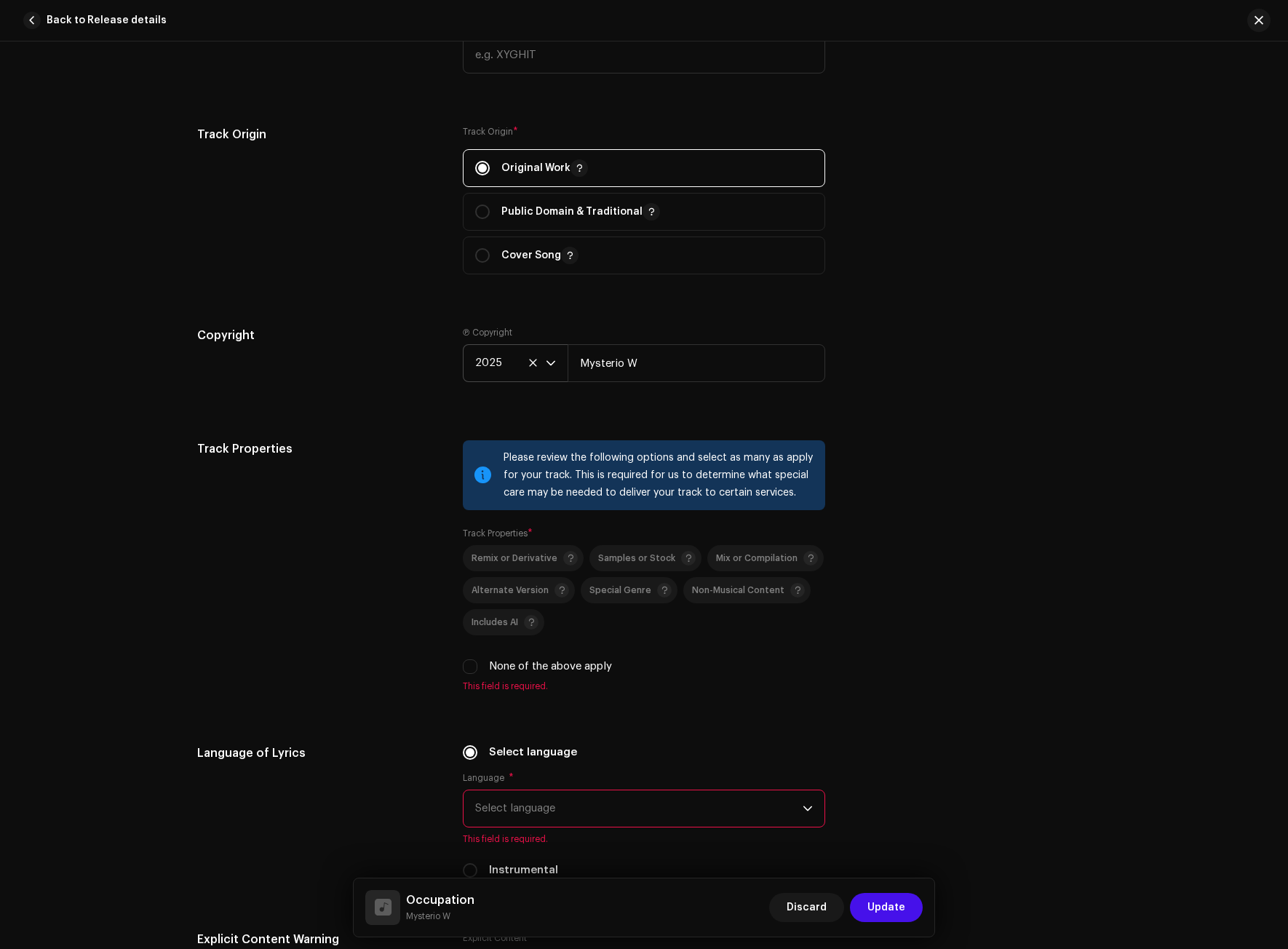
scroll to position [2110, 0]
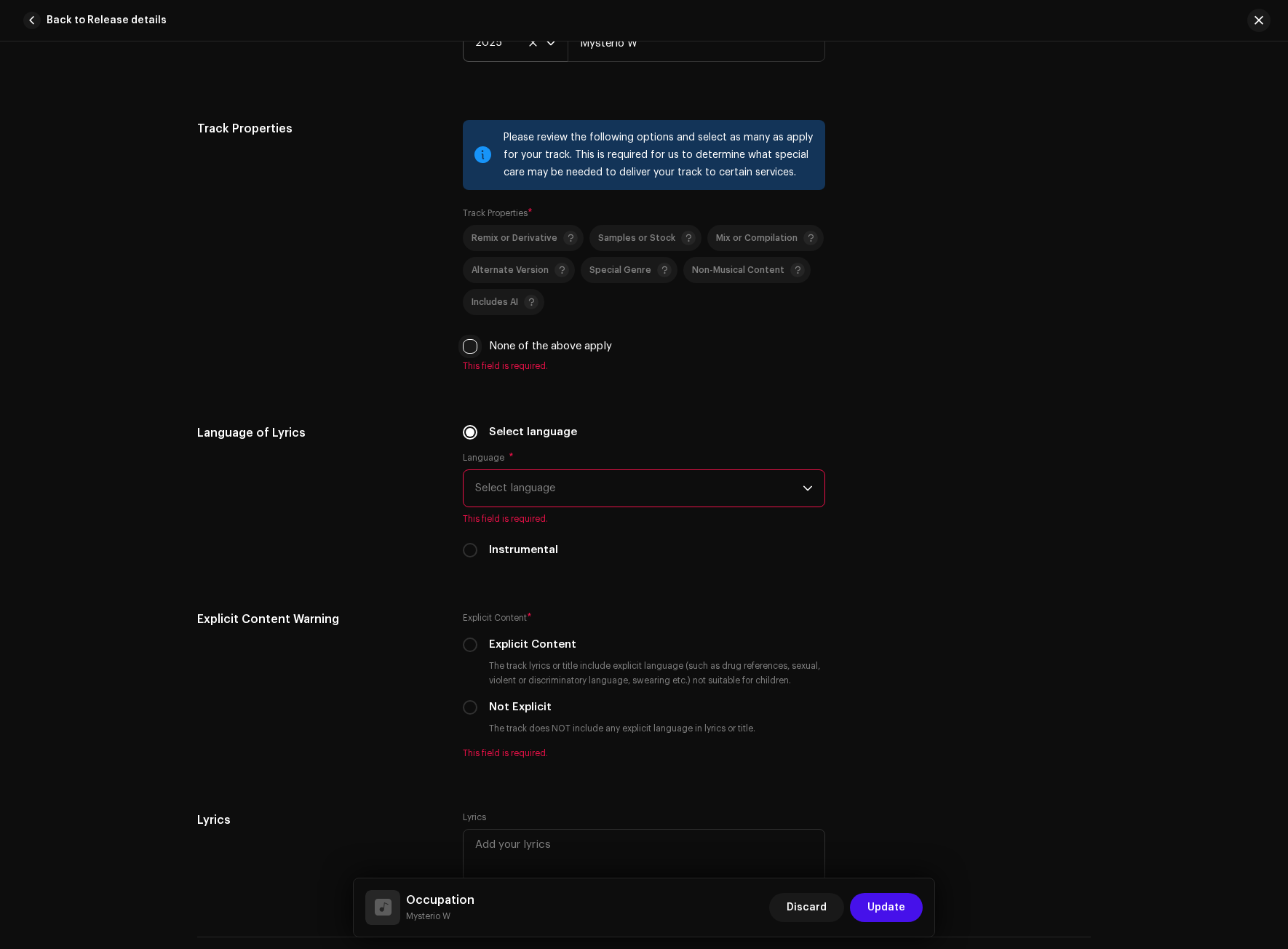
click at [466, 341] on input "None of the above apply" at bounding box center [470, 346] width 15 height 15
checkbox input "true"
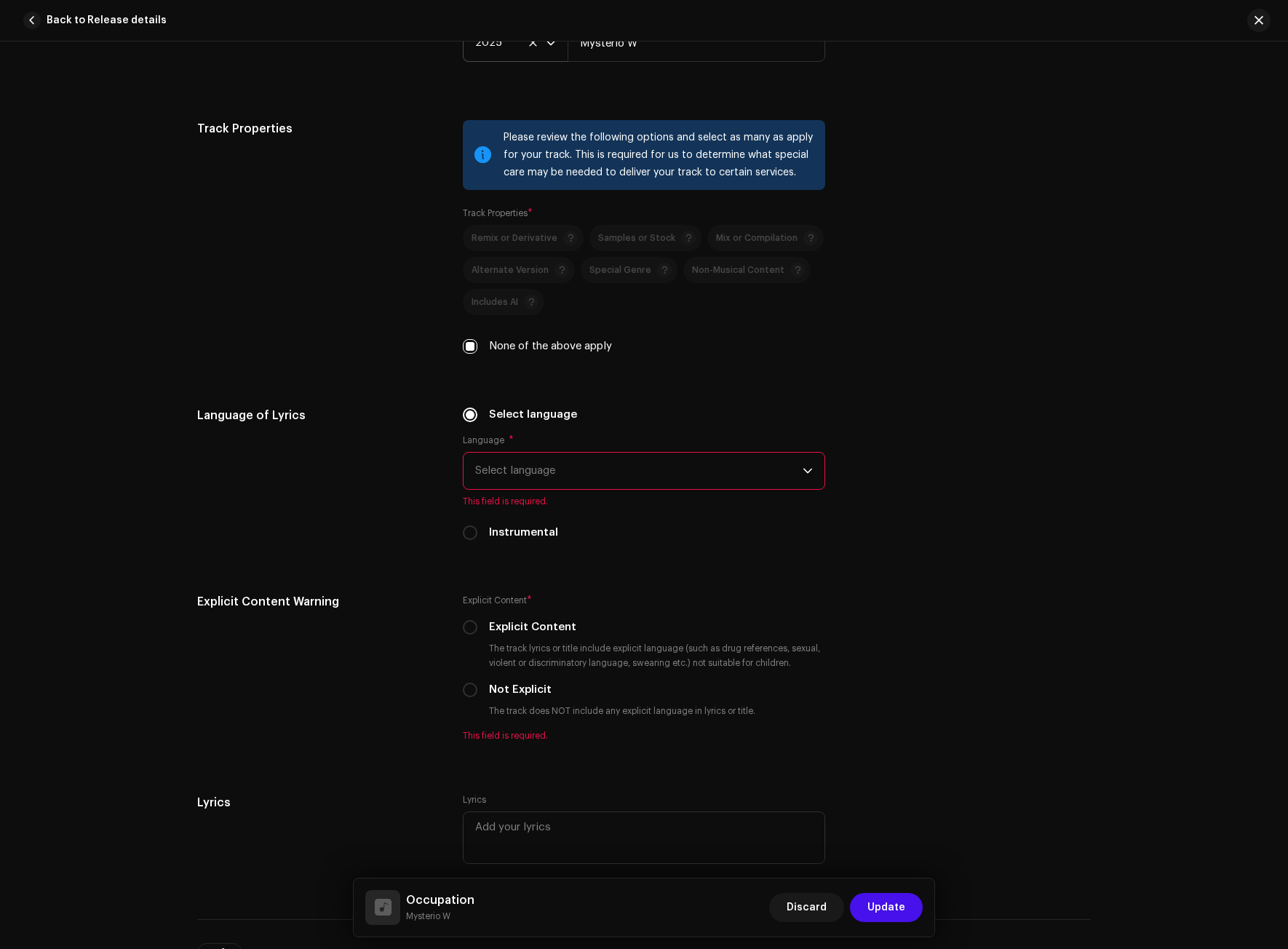
click at [506, 461] on span "Select language" at bounding box center [639, 471] width 327 height 36
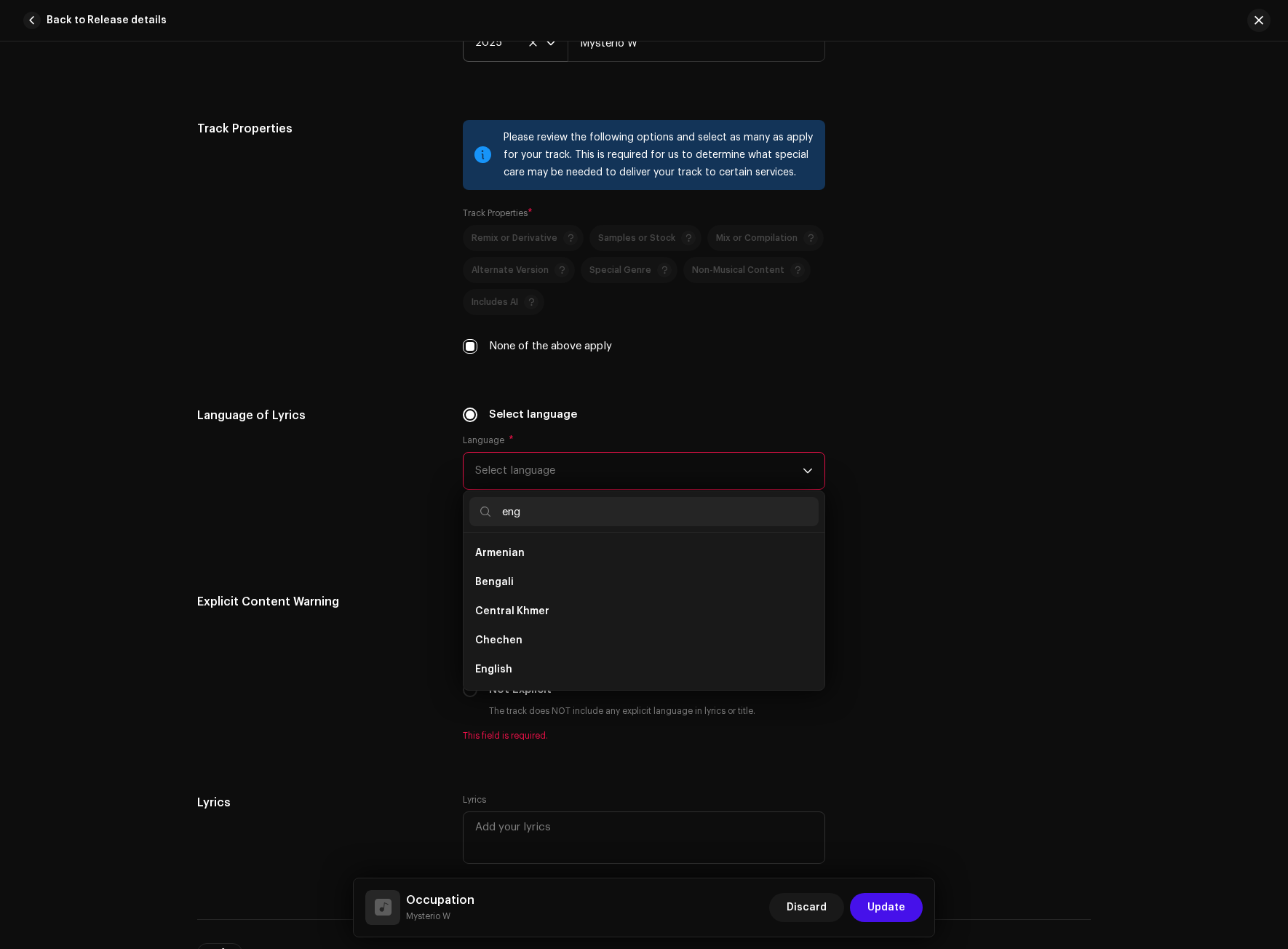
scroll to position [0, 0]
type input "eng"
click at [504, 572] on li "English" at bounding box center [644, 582] width 350 height 29
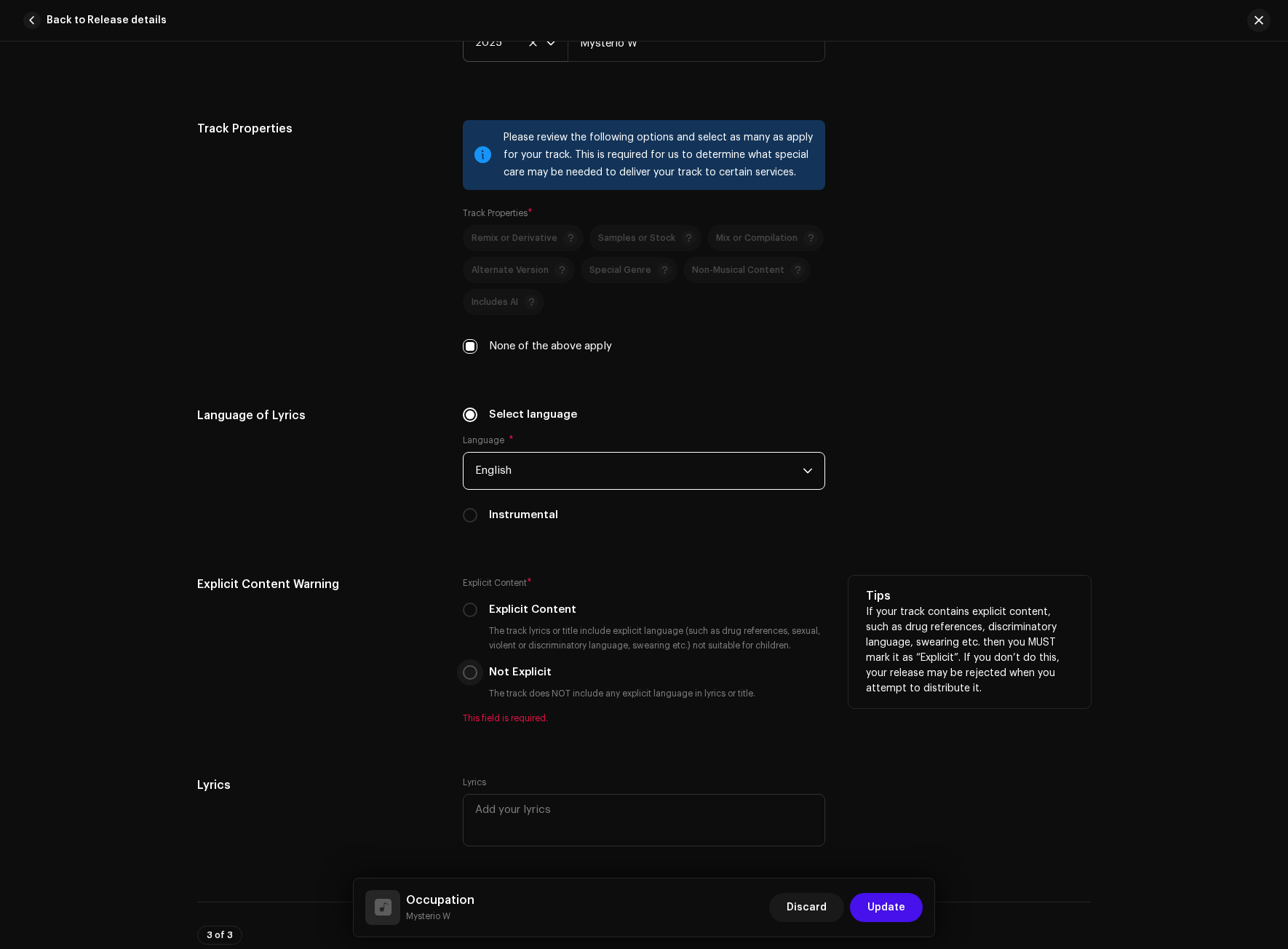
click at [463, 670] on input "Not Explicit" at bounding box center [470, 673] width 15 height 15
radio input "true"
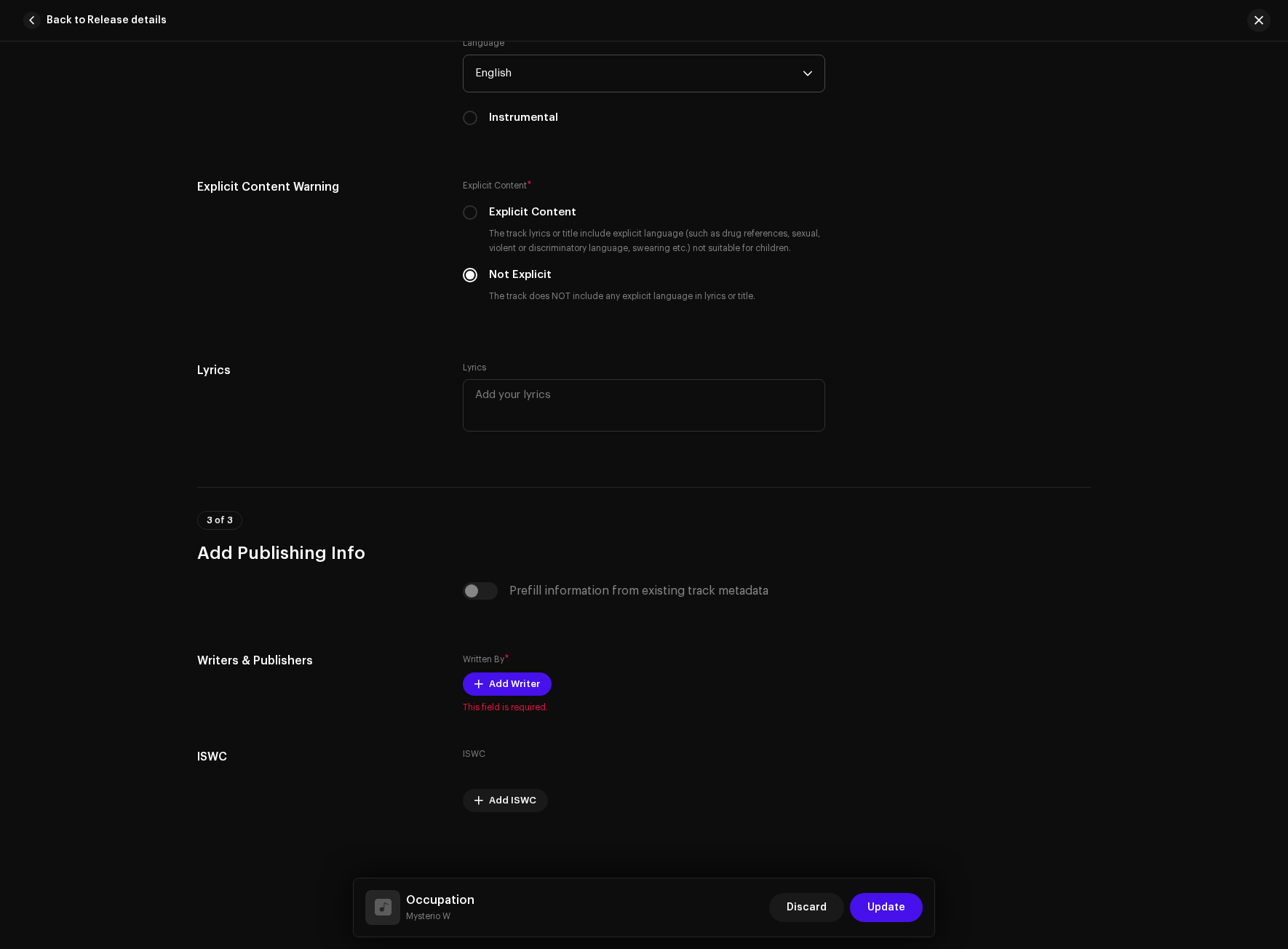
scroll to position [2511, 0]
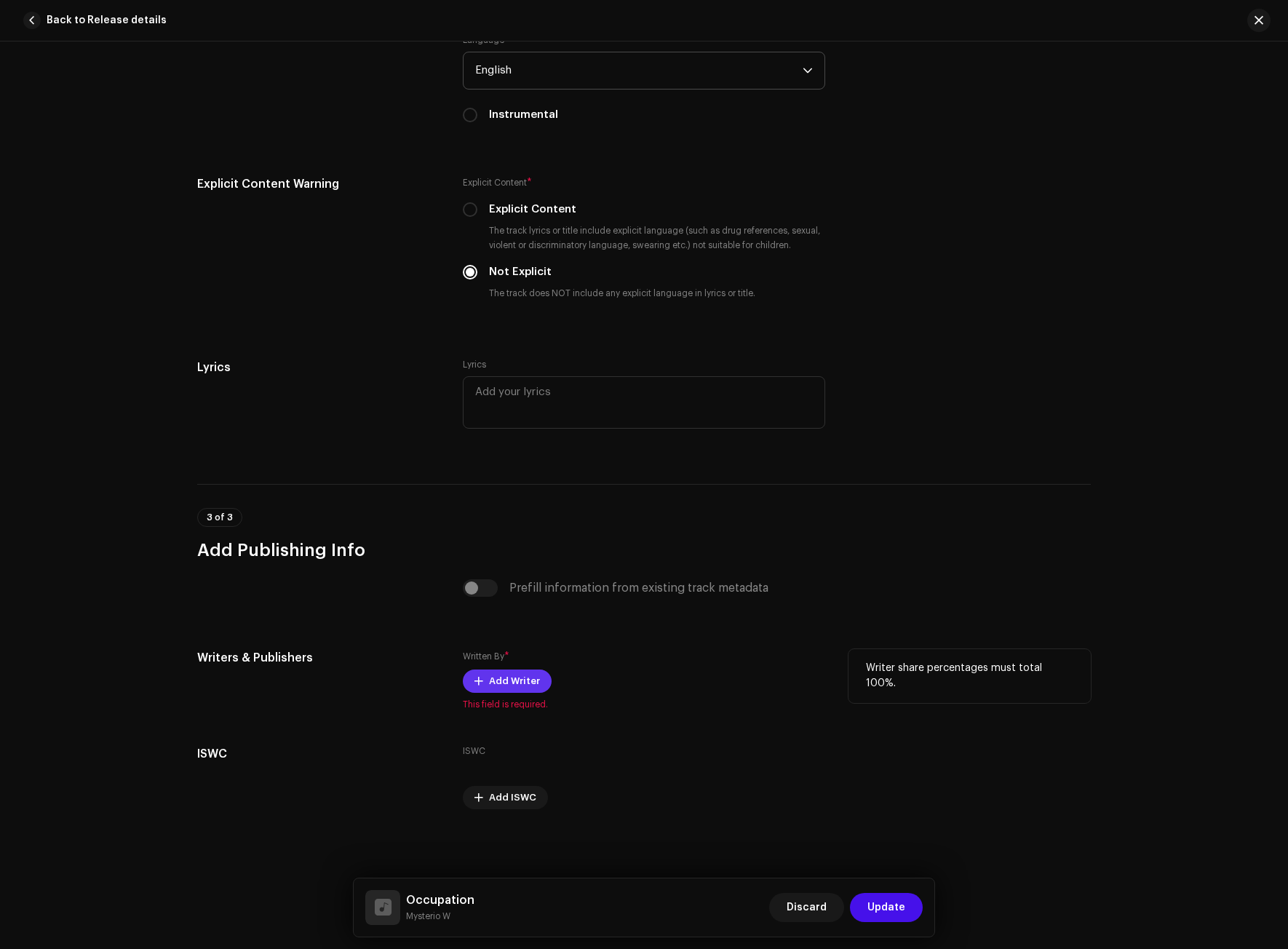
click at [490, 676] on span "Add Writer" at bounding box center [515, 680] width 51 height 29
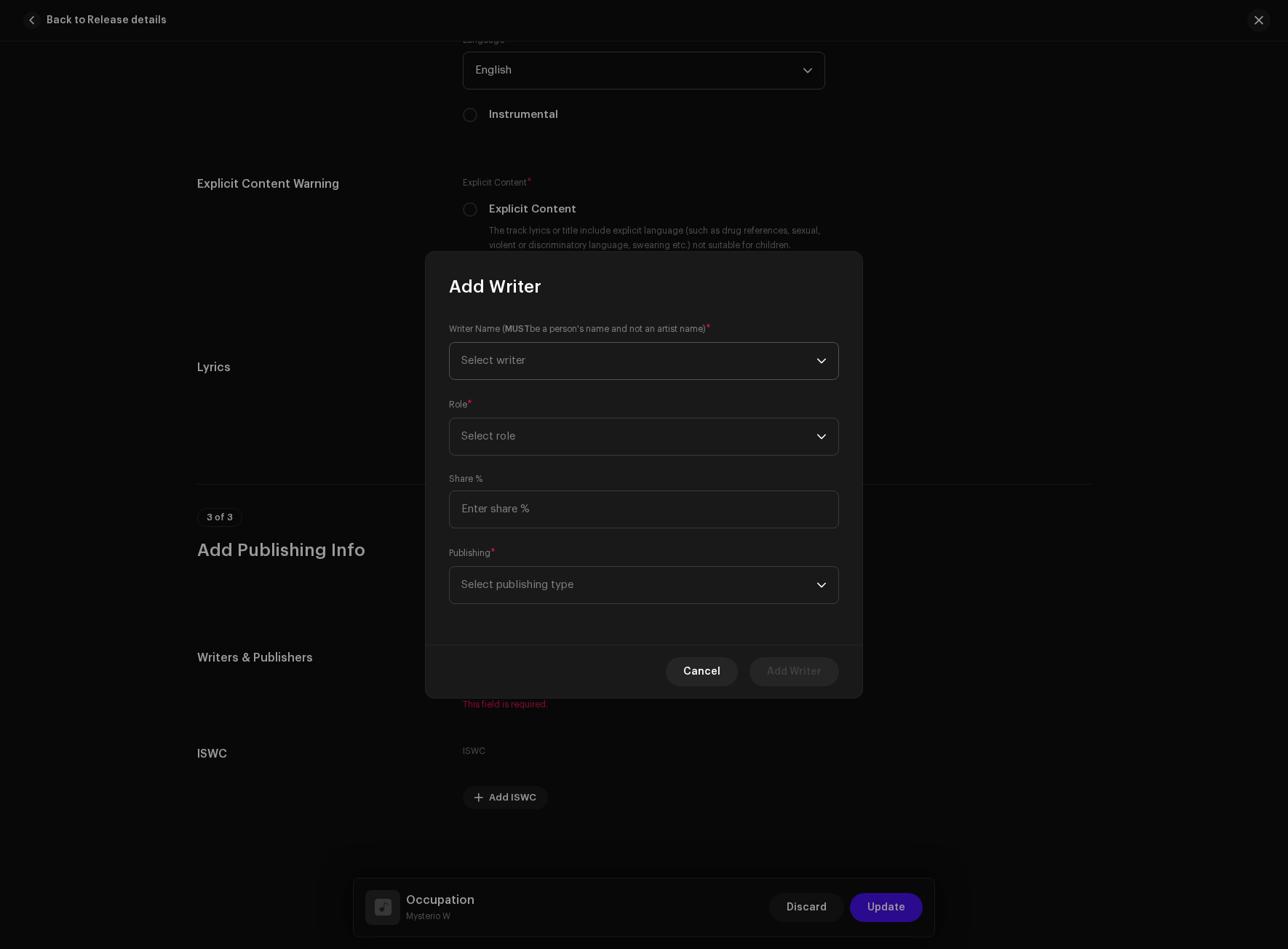
click at [525, 363] on span "Select writer" at bounding box center [493, 360] width 64 height 11
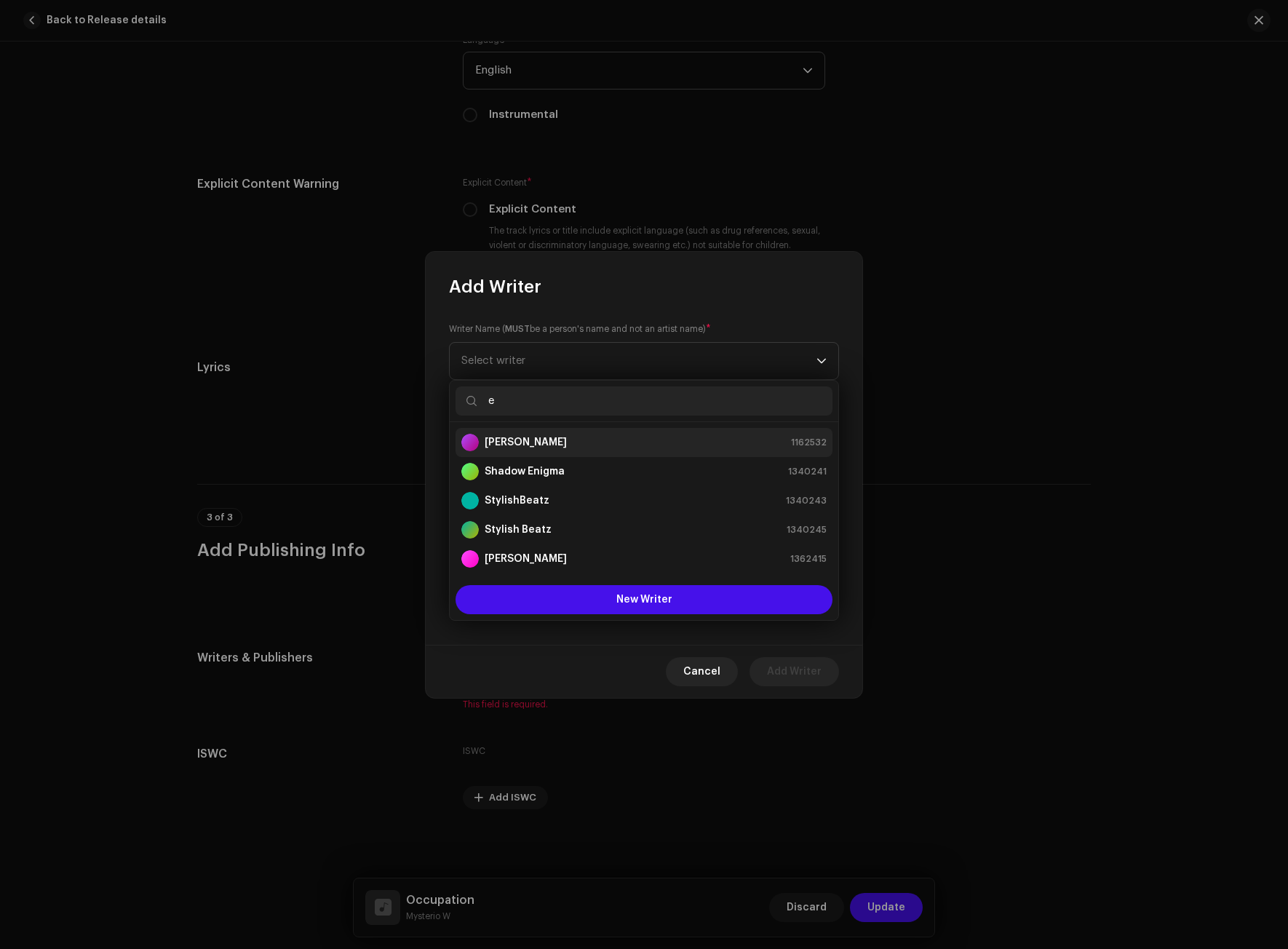
type input "e"
click at [527, 443] on strong "[PERSON_NAME]" at bounding box center [525, 443] width 82 height 15
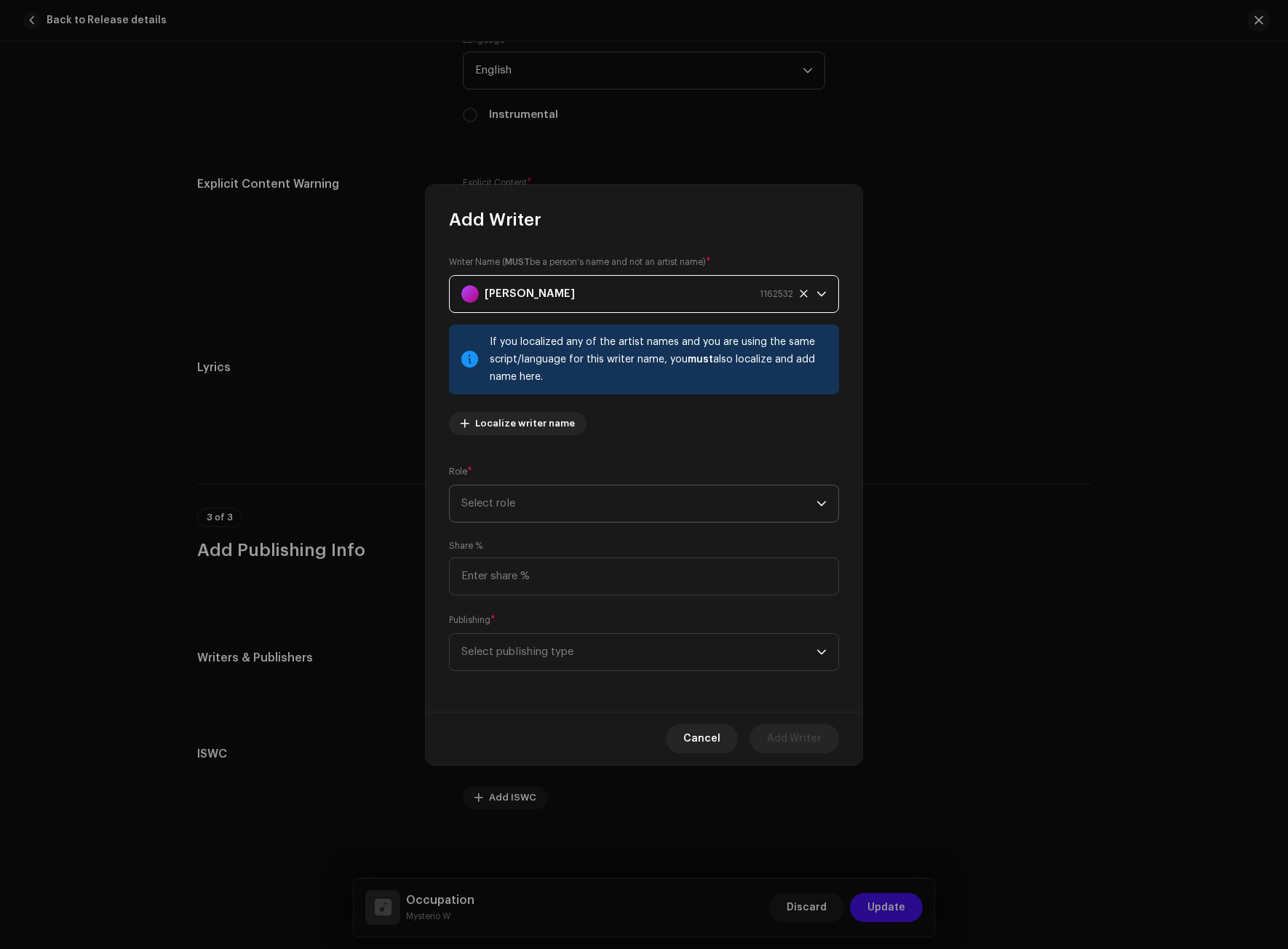
click at [508, 501] on span "Select role" at bounding box center [639, 503] width 355 height 36
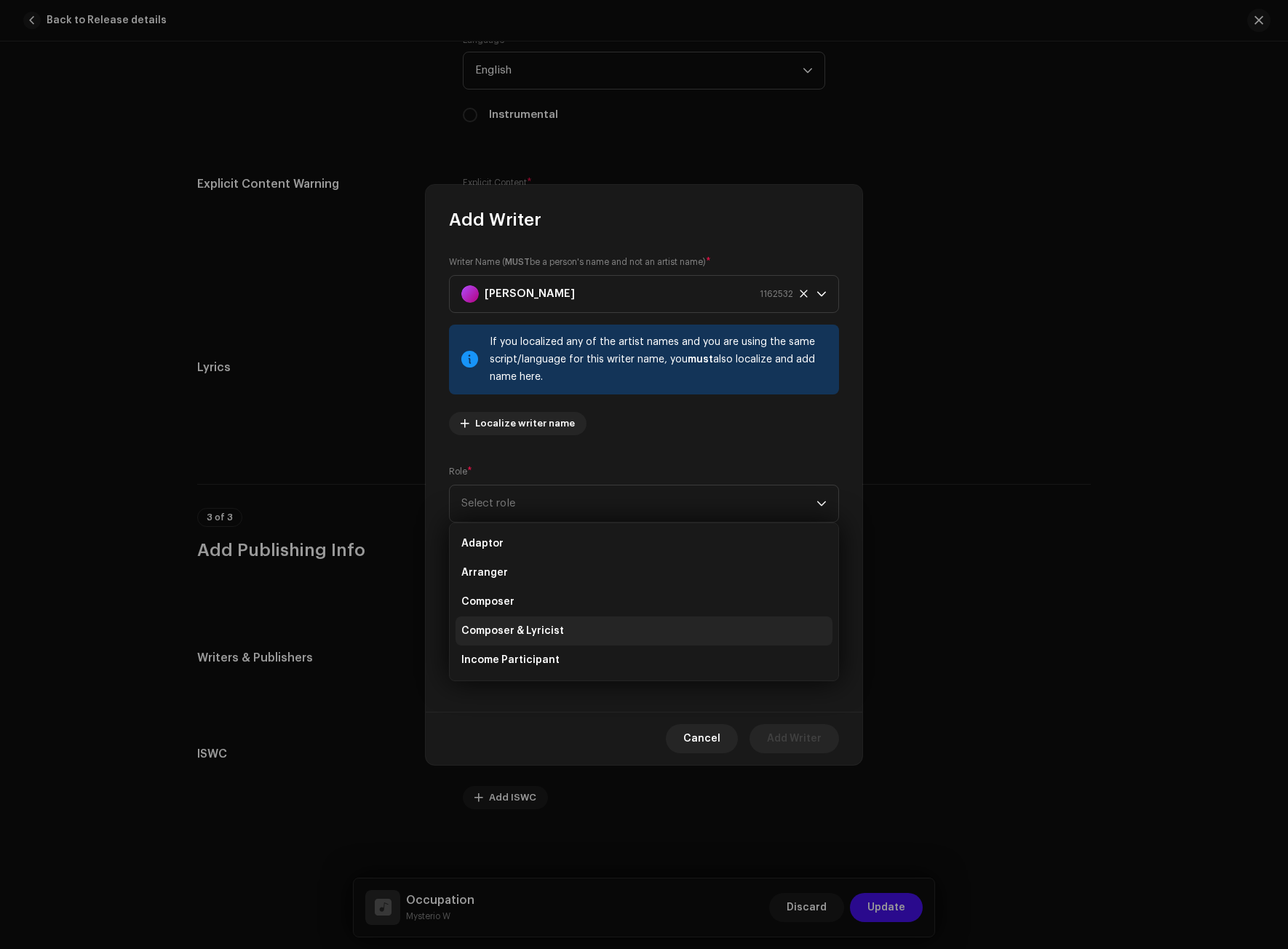
click at [483, 629] on span "Composer & Lyricist" at bounding box center [513, 632] width 103 height 15
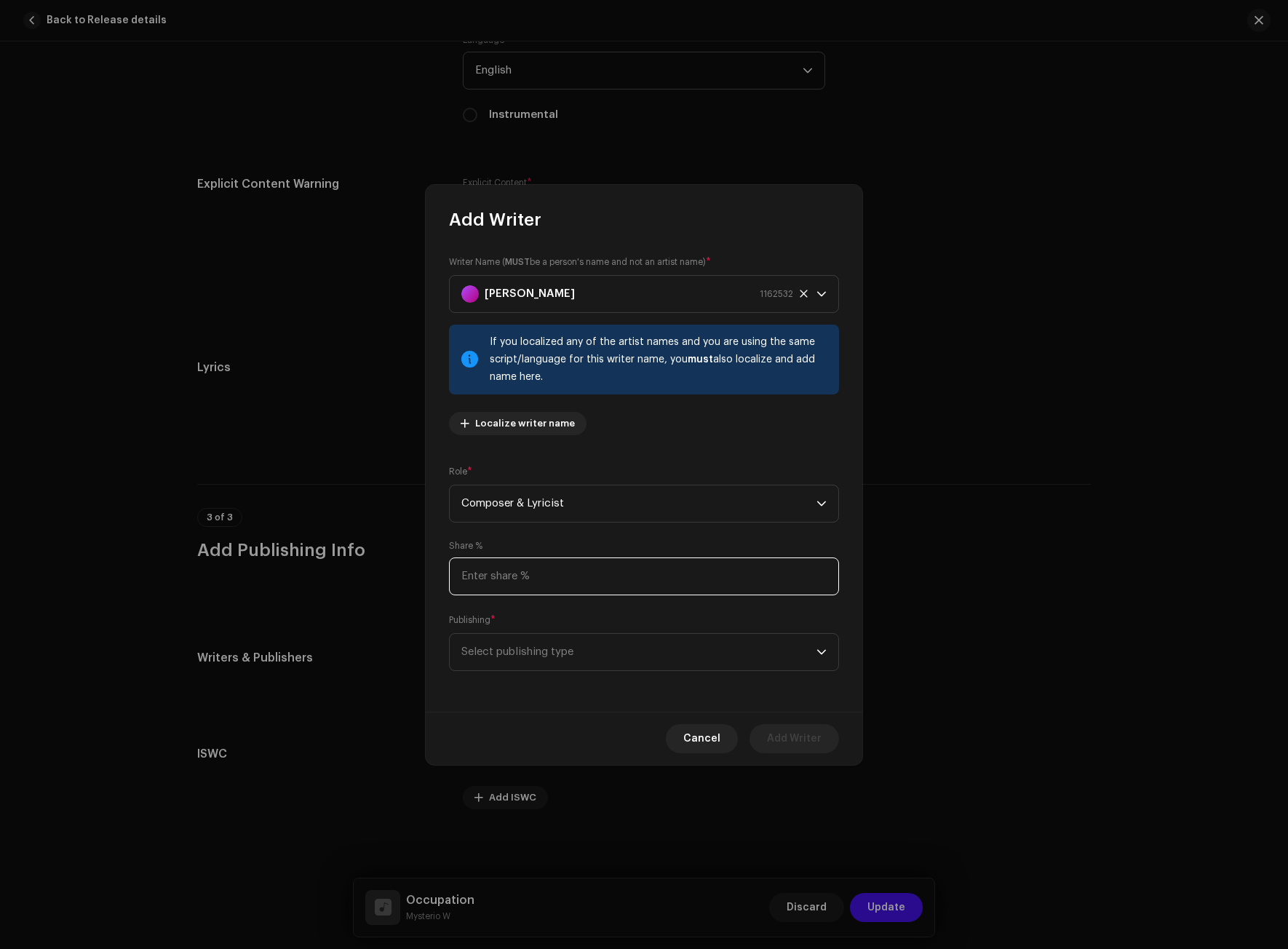
click at [514, 579] on input at bounding box center [644, 576] width 390 height 38
type input "100.00"
click at [498, 656] on span "Select publishing type" at bounding box center [639, 652] width 355 height 36
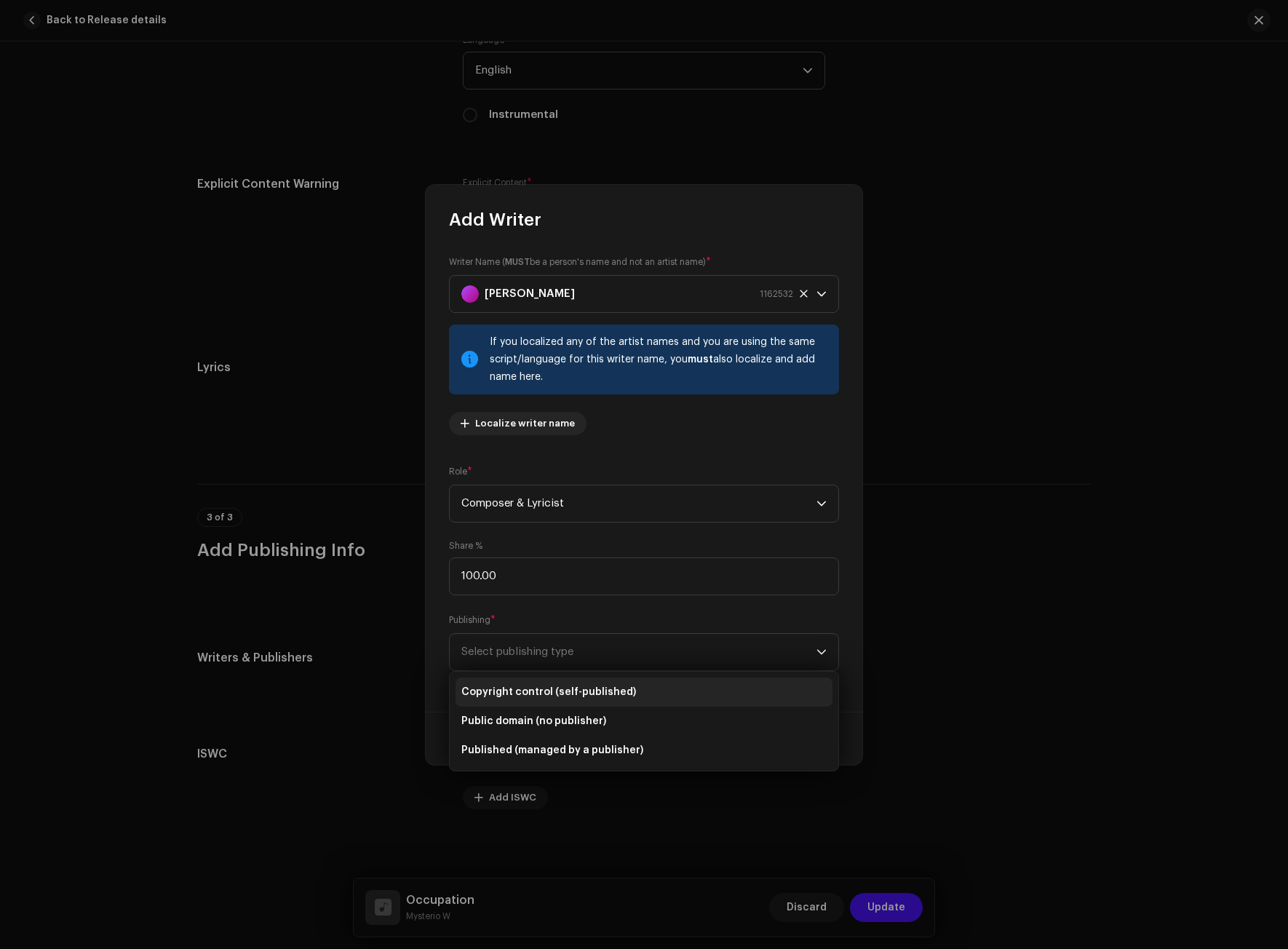
click at [503, 697] on span "Copyright control (self-published)" at bounding box center [548, 692] width 174 height 15
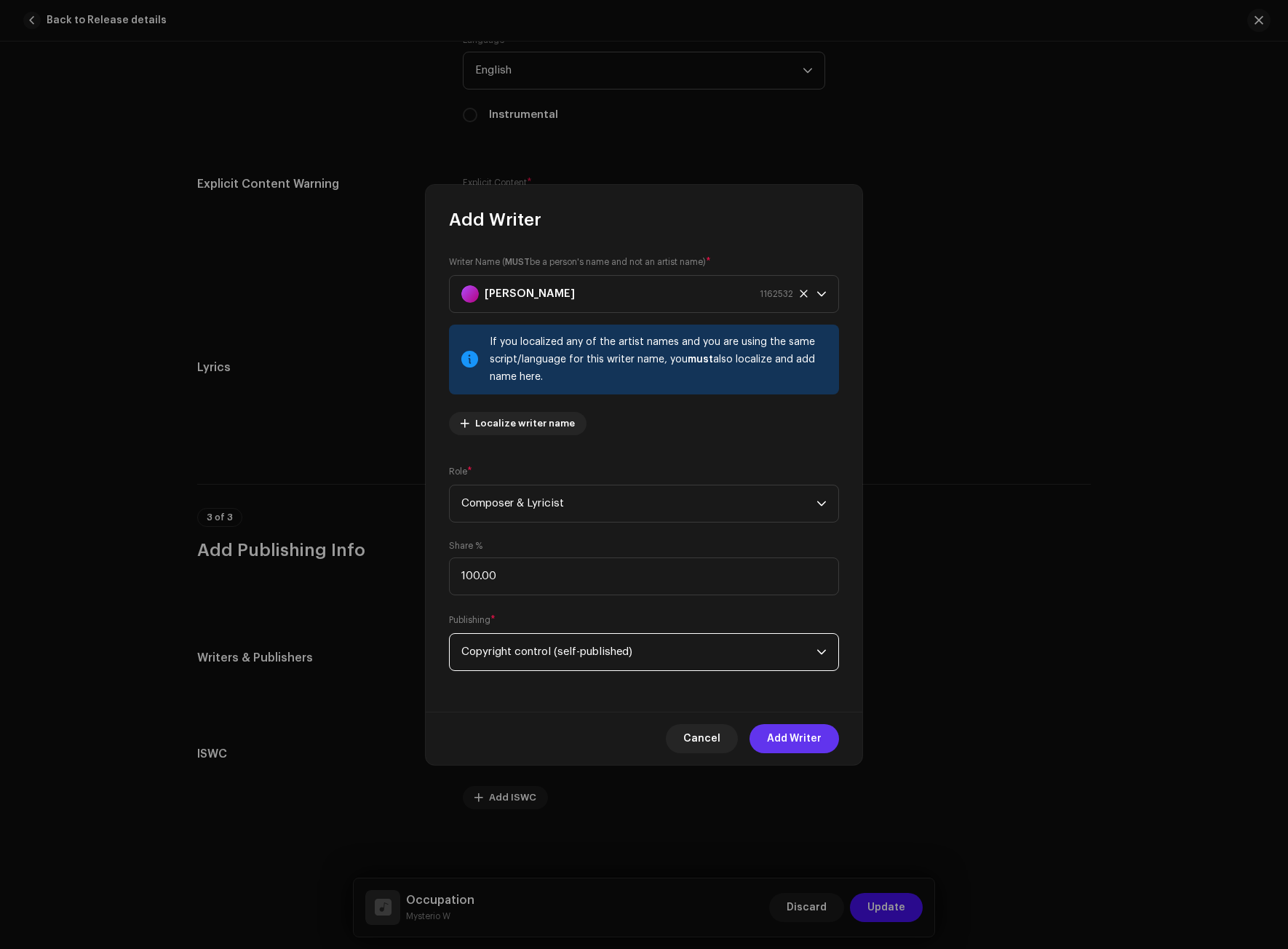
click at [785, 736] on span "Add Writer" at bounding box center [794, 738] width 55 height 29
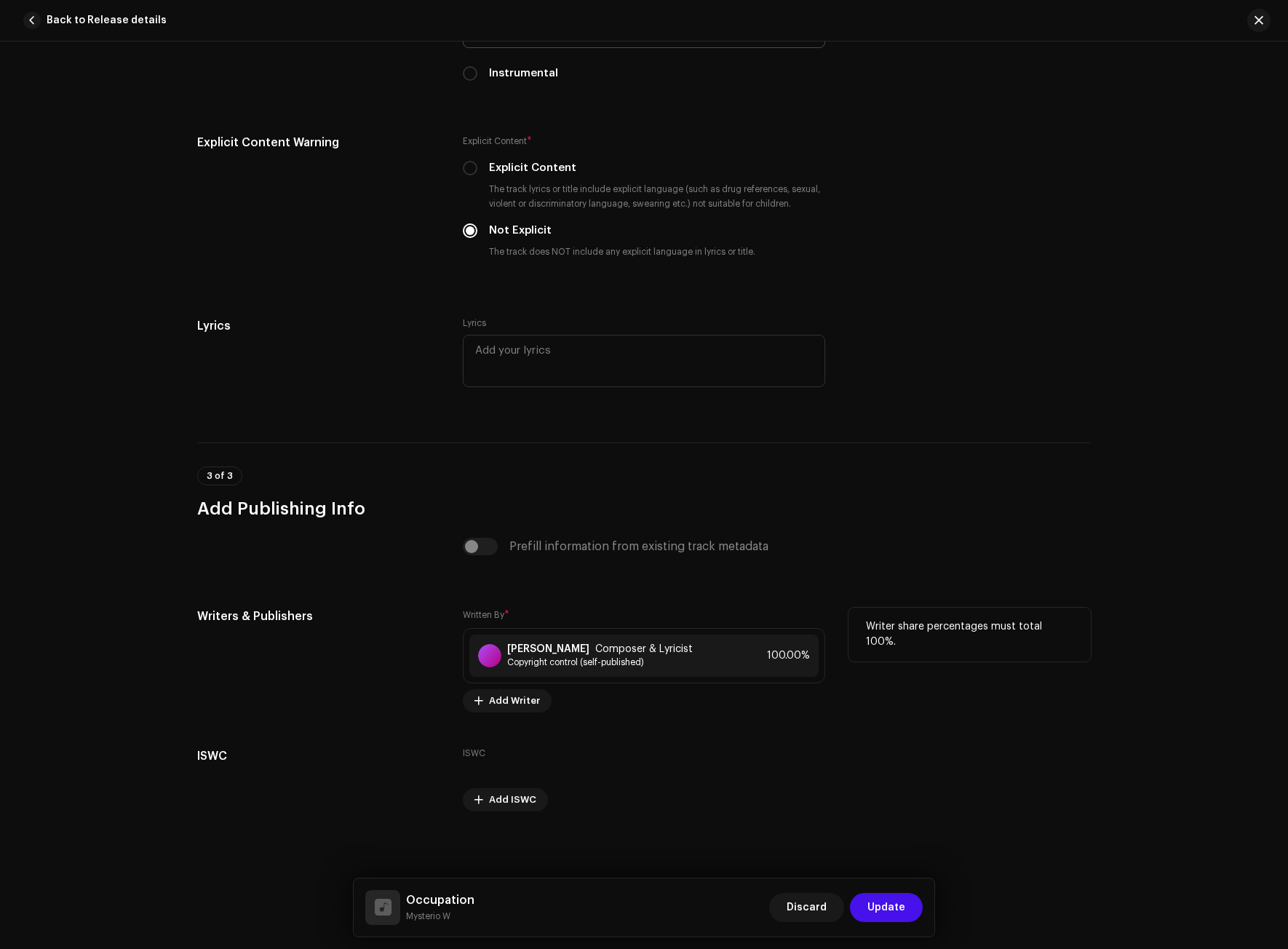
scroll to position [2554, 0]
click at [894, 899] on span "Update" at bounding box center [886, 907] width 38 height 29
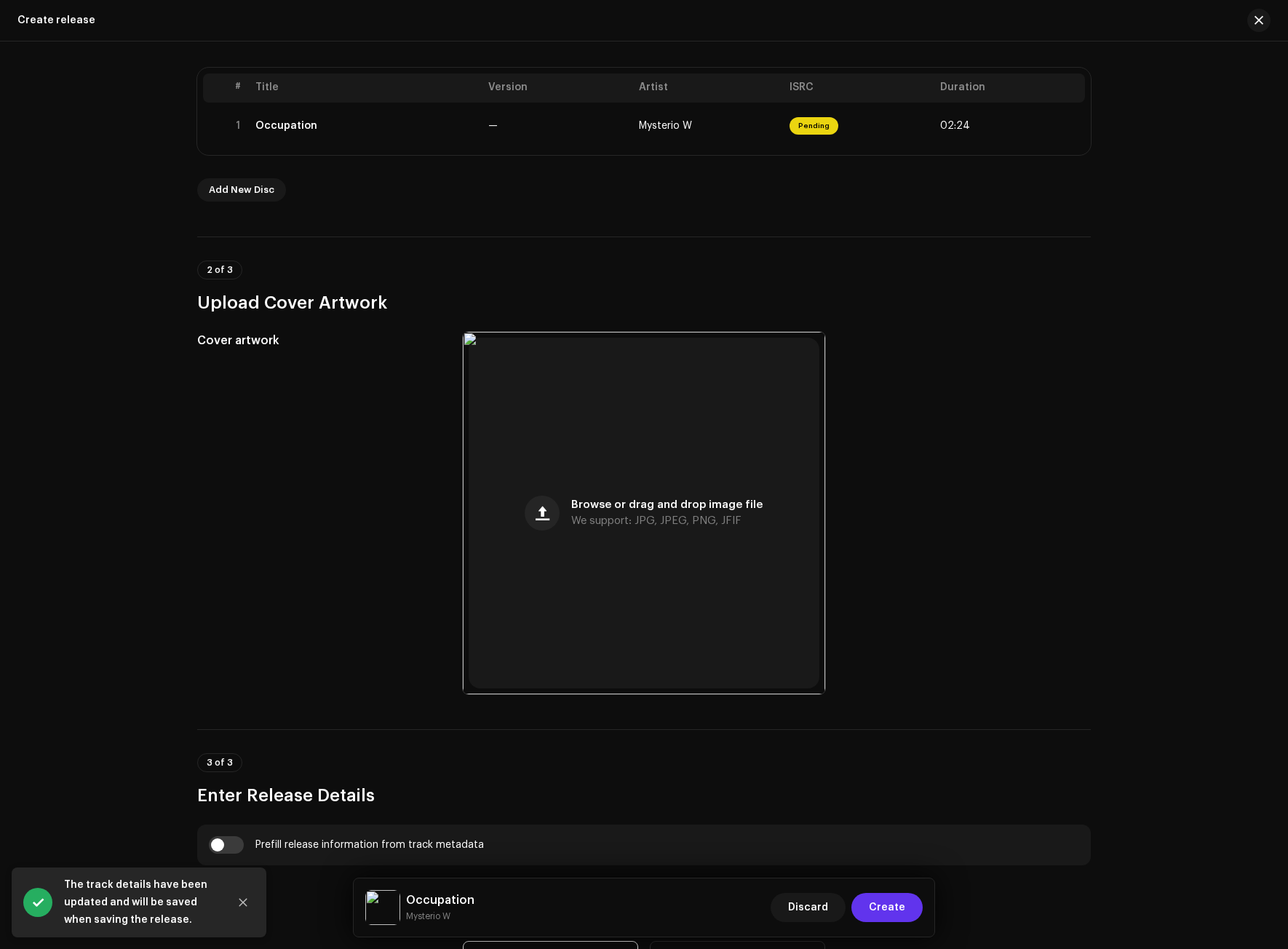
click at [886, 899] on span "Create" at bounding box center [887, 907] width 36 height 29
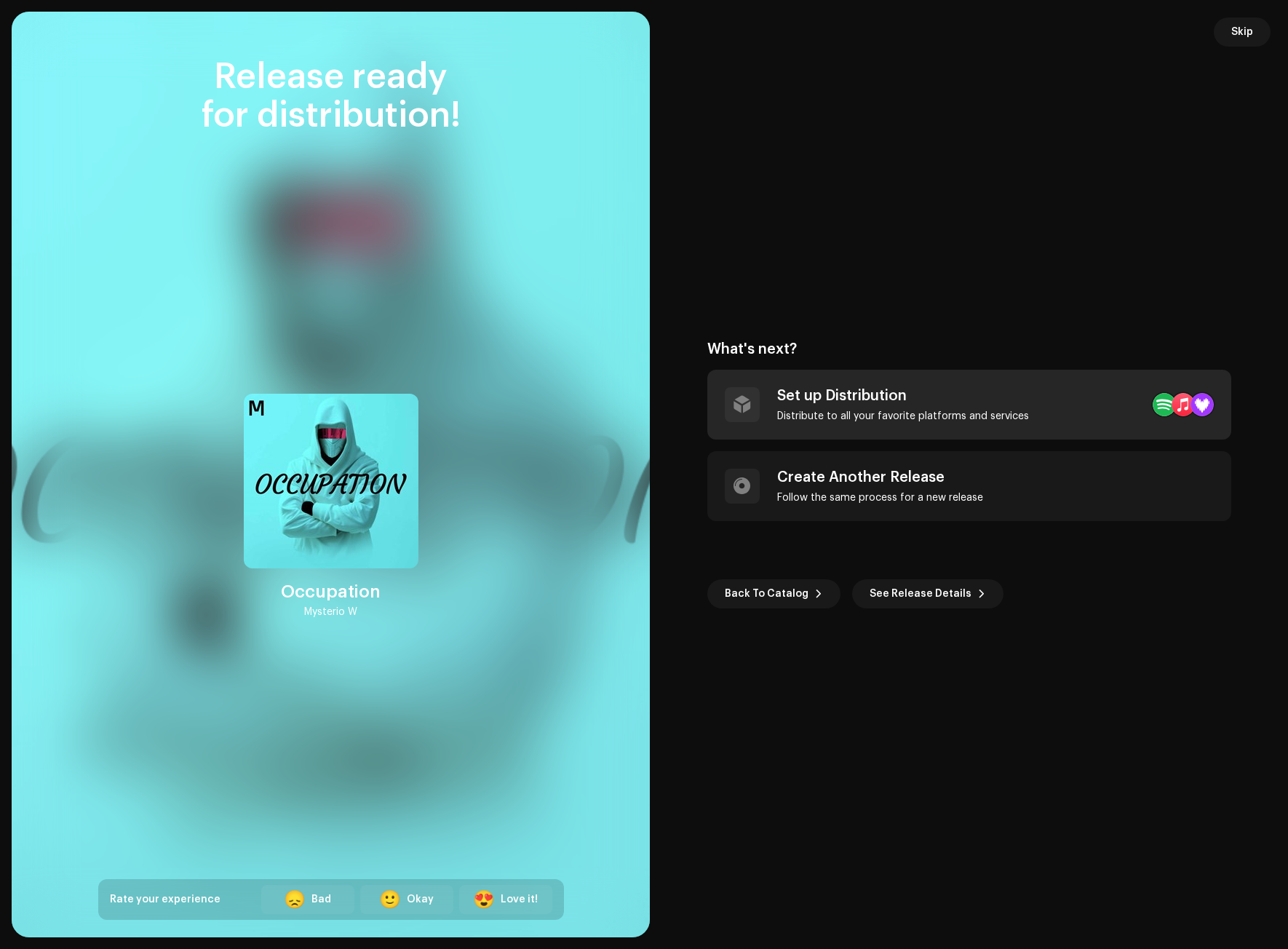
click at [860, 405] on div "Set up Distribution Distribute to all your favorite platforms and services" at bounding box center [903, 404] width 252 height 35
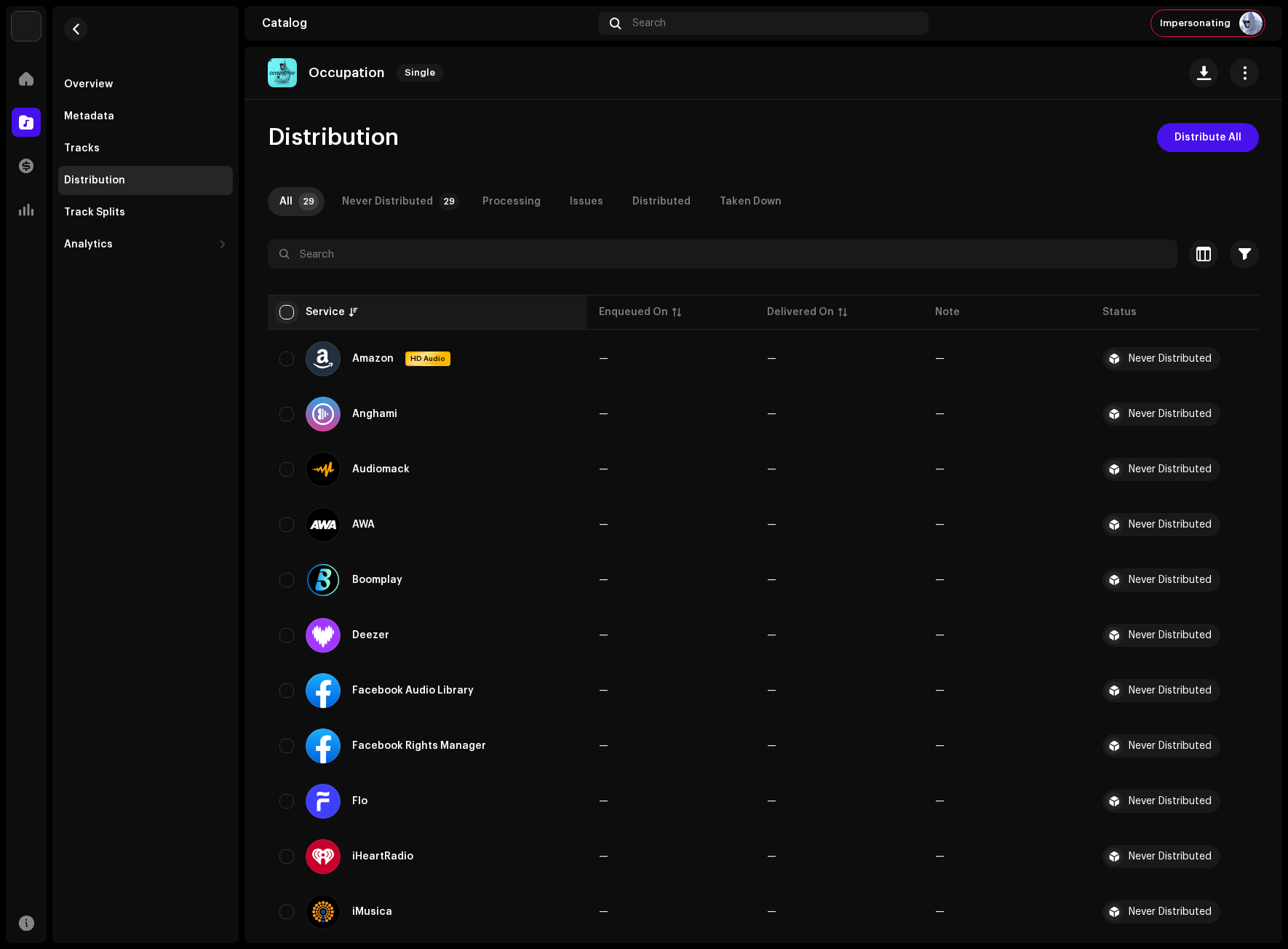
click at [286, 309] on input "checkbox" at bounding box center [287, 312] width 15 height 15
checkbox input "true"
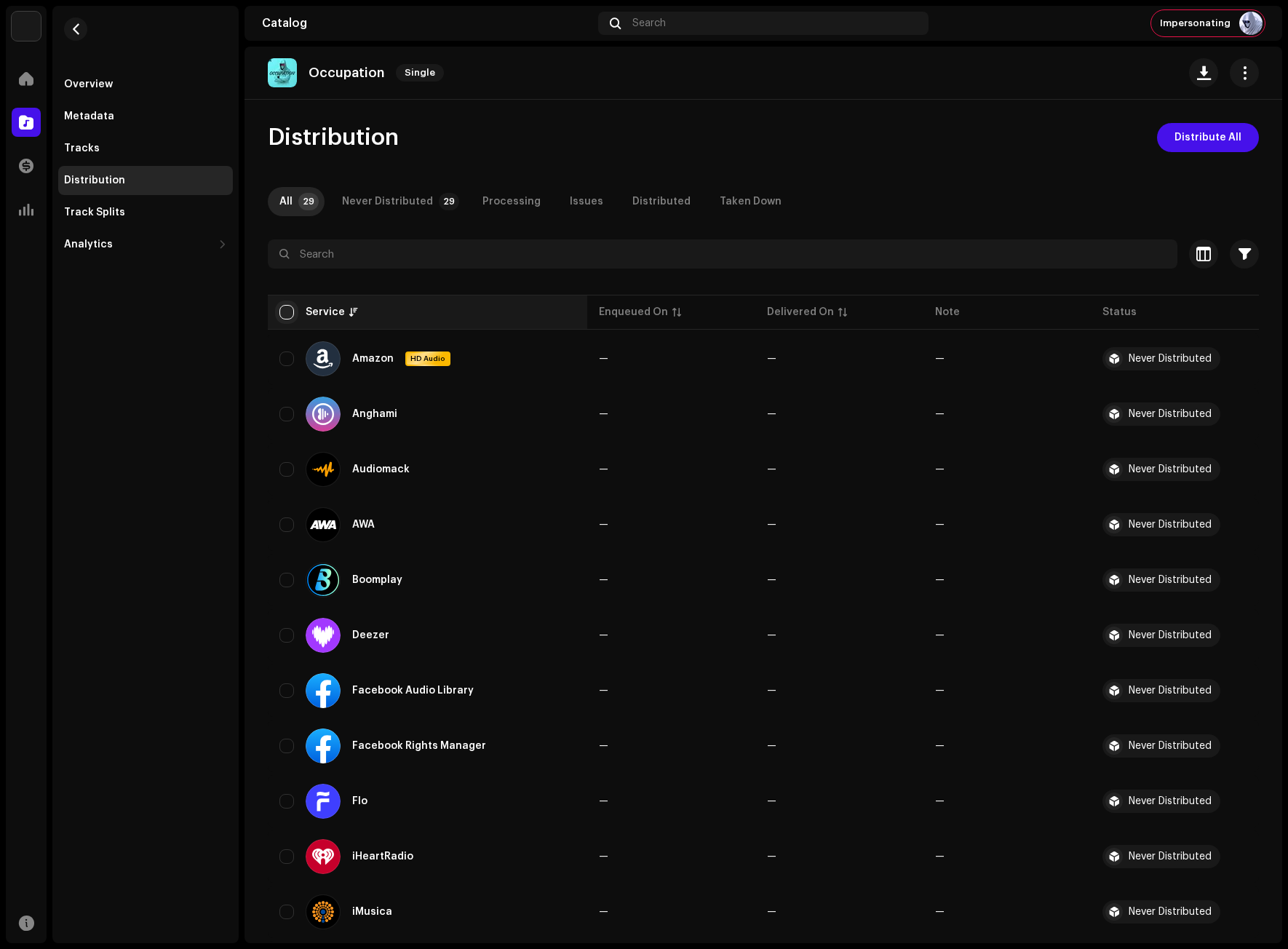
checkbox input "true"
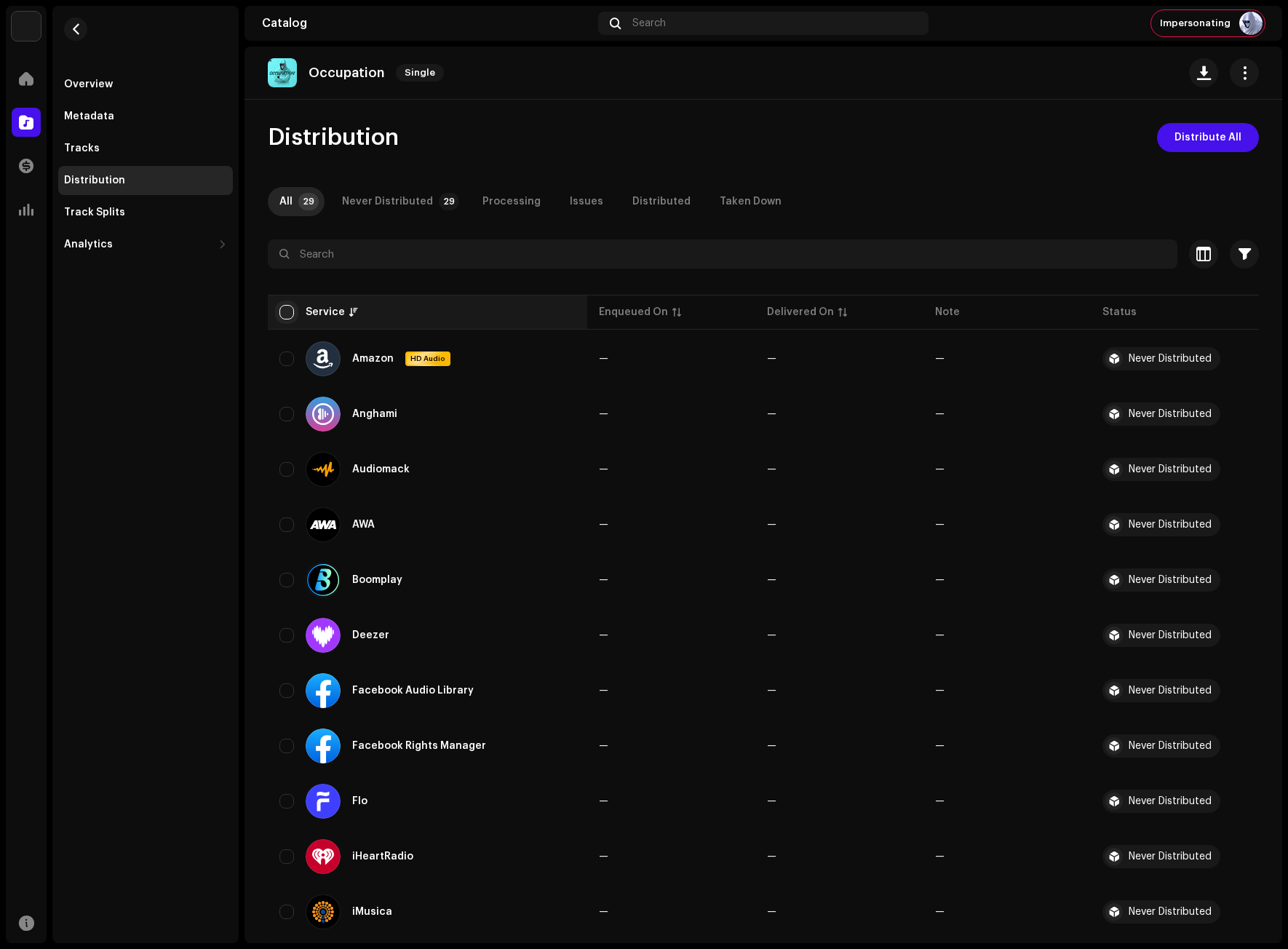
checkbox input "true"
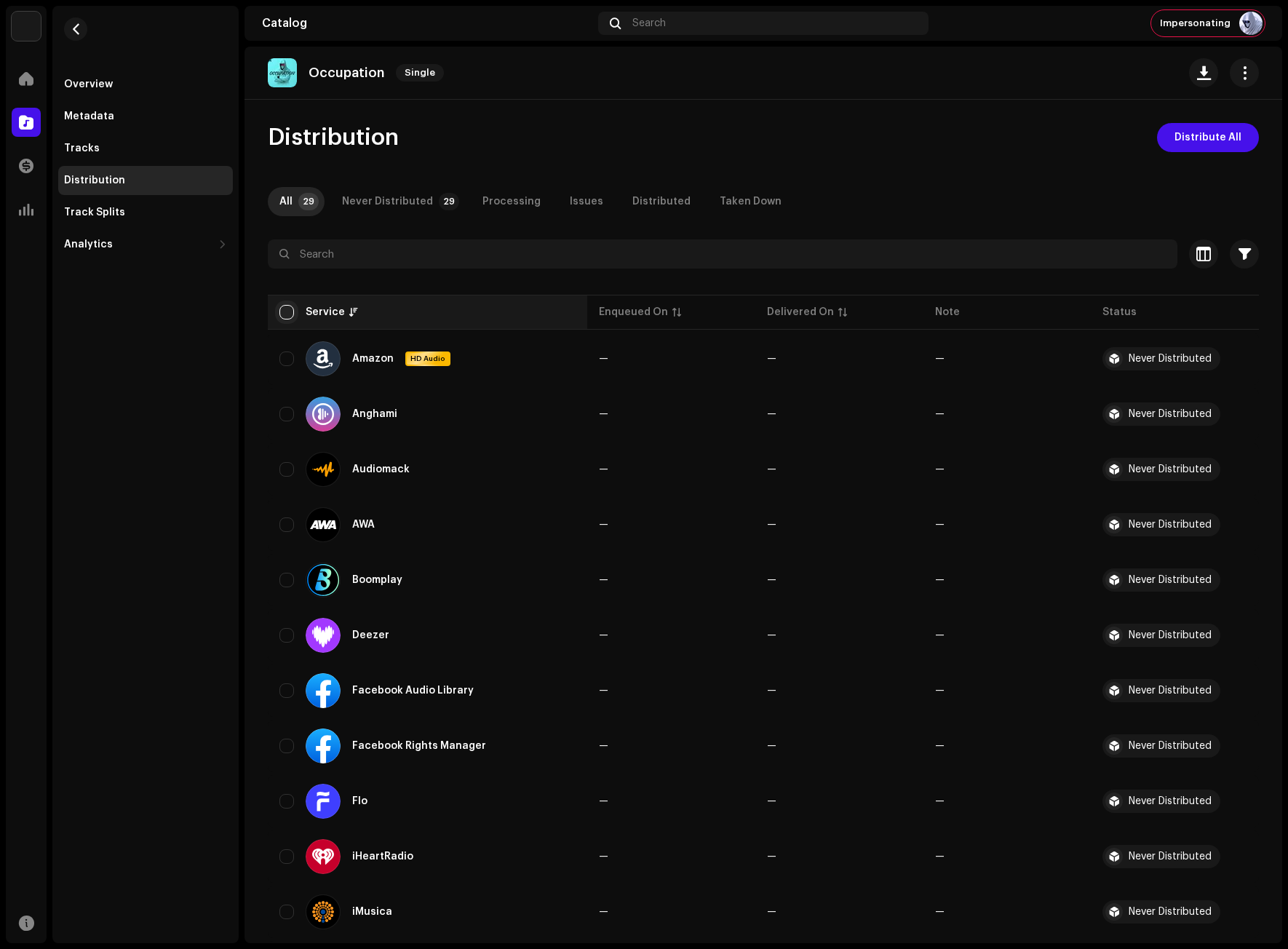
checkbox input "true"
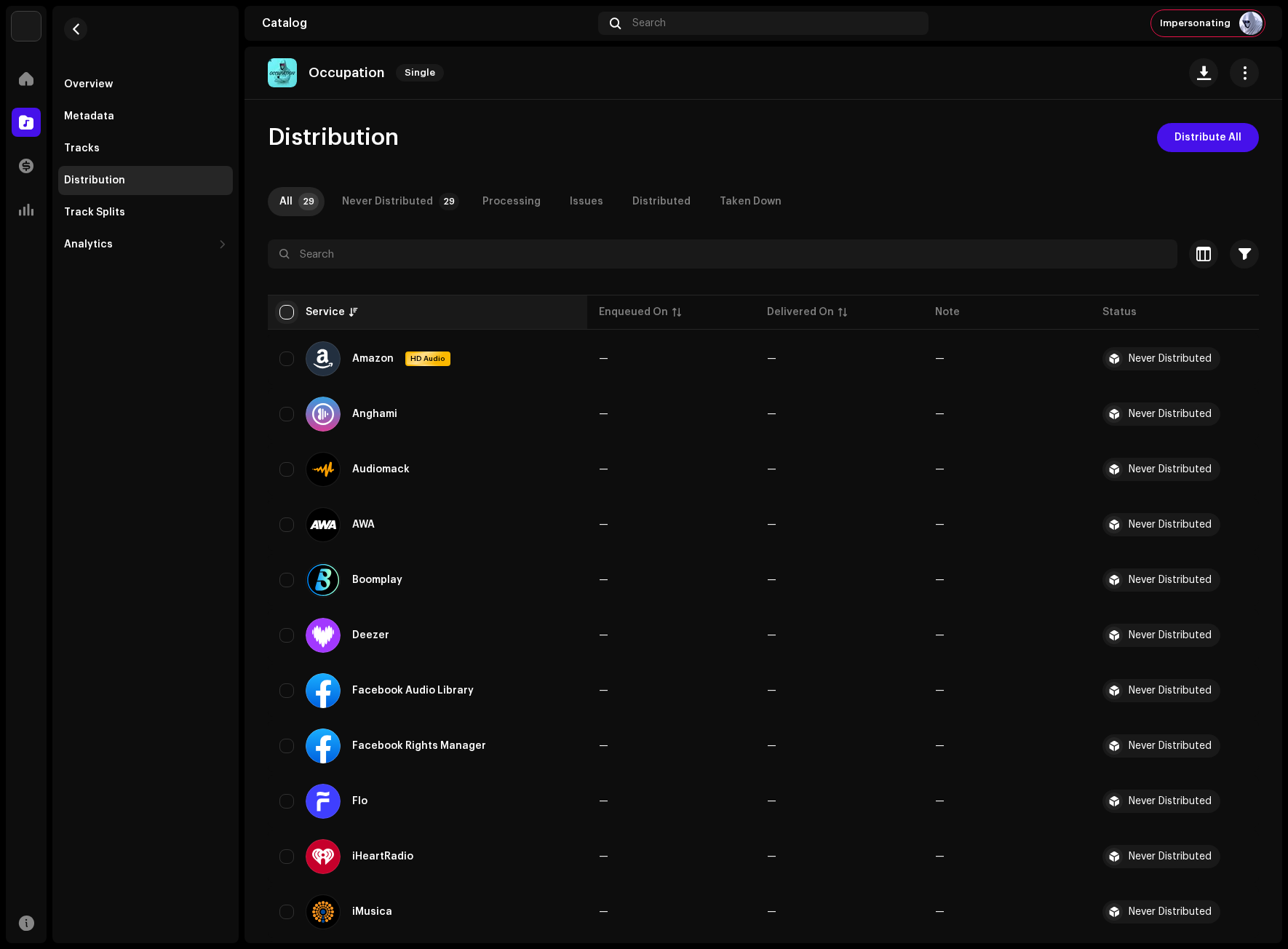
checkbox input "true"
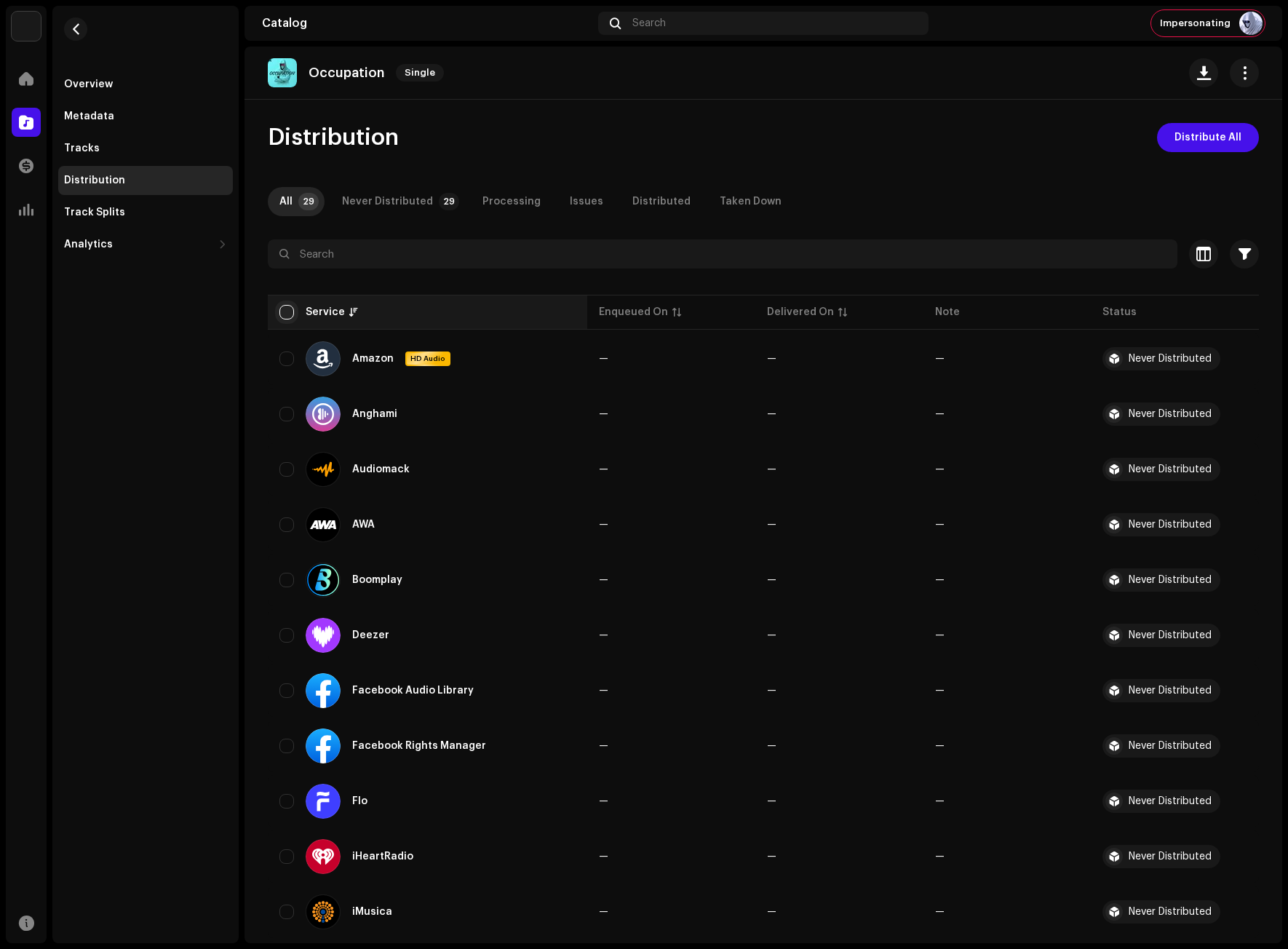
checkbox input "true"
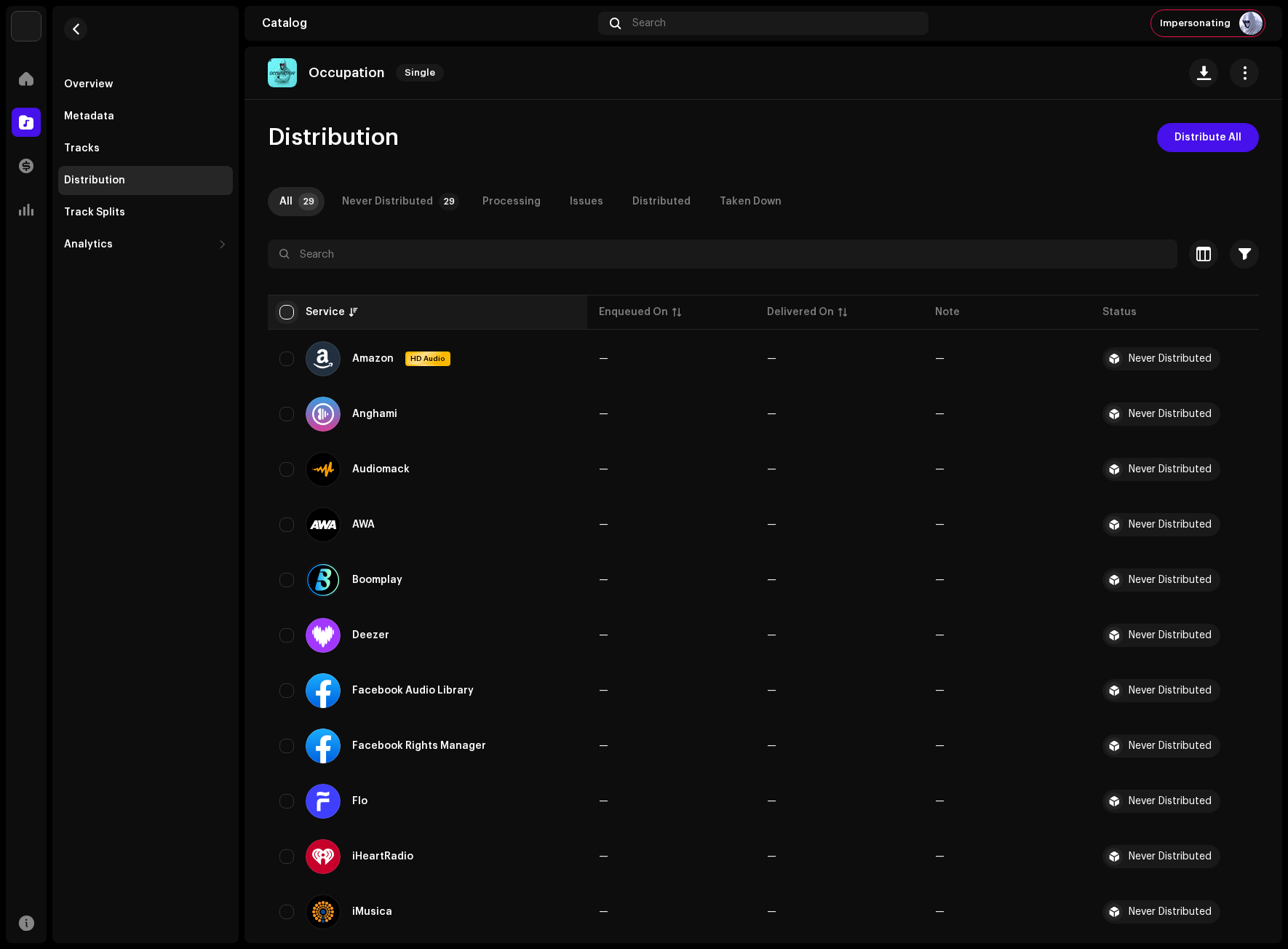
checkbox input "true"
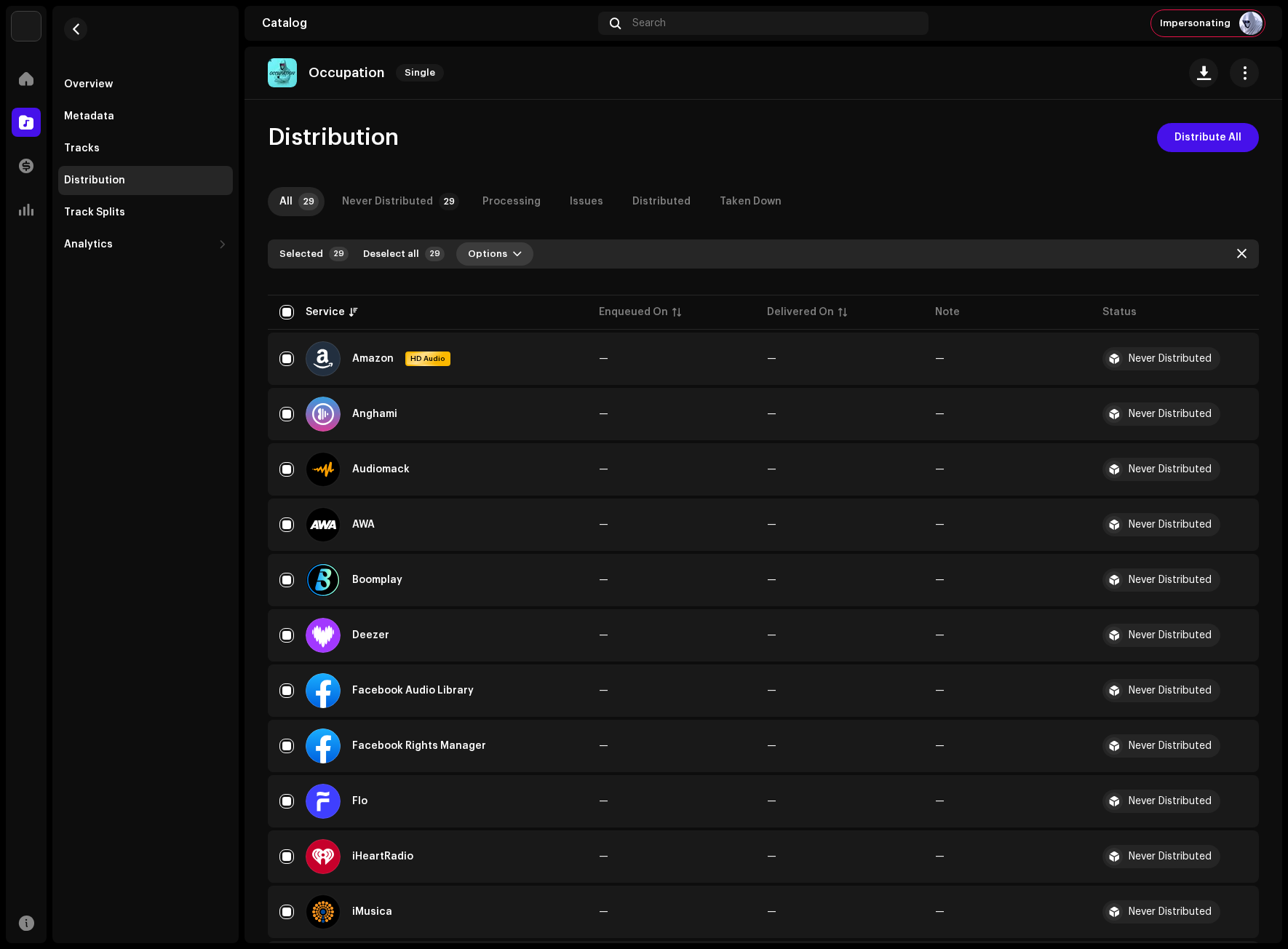
click at [499, 263] on button "Options" at bounding box center [494, 254] width 77 height 23
click at [500, 288] on span "Distribute" at bounding box center [484, 287] width 52 height 12
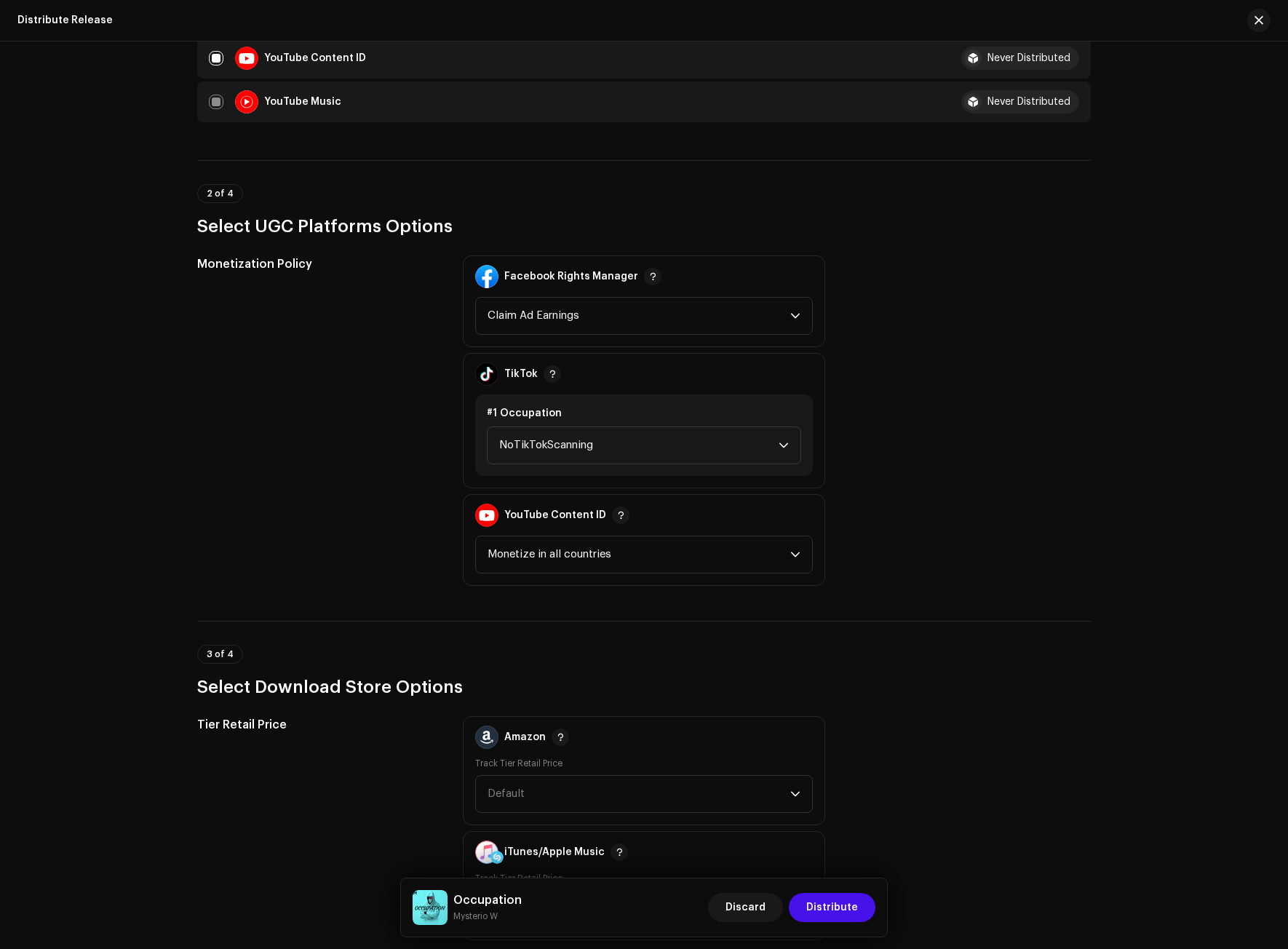
scroll to position [1456, 0]
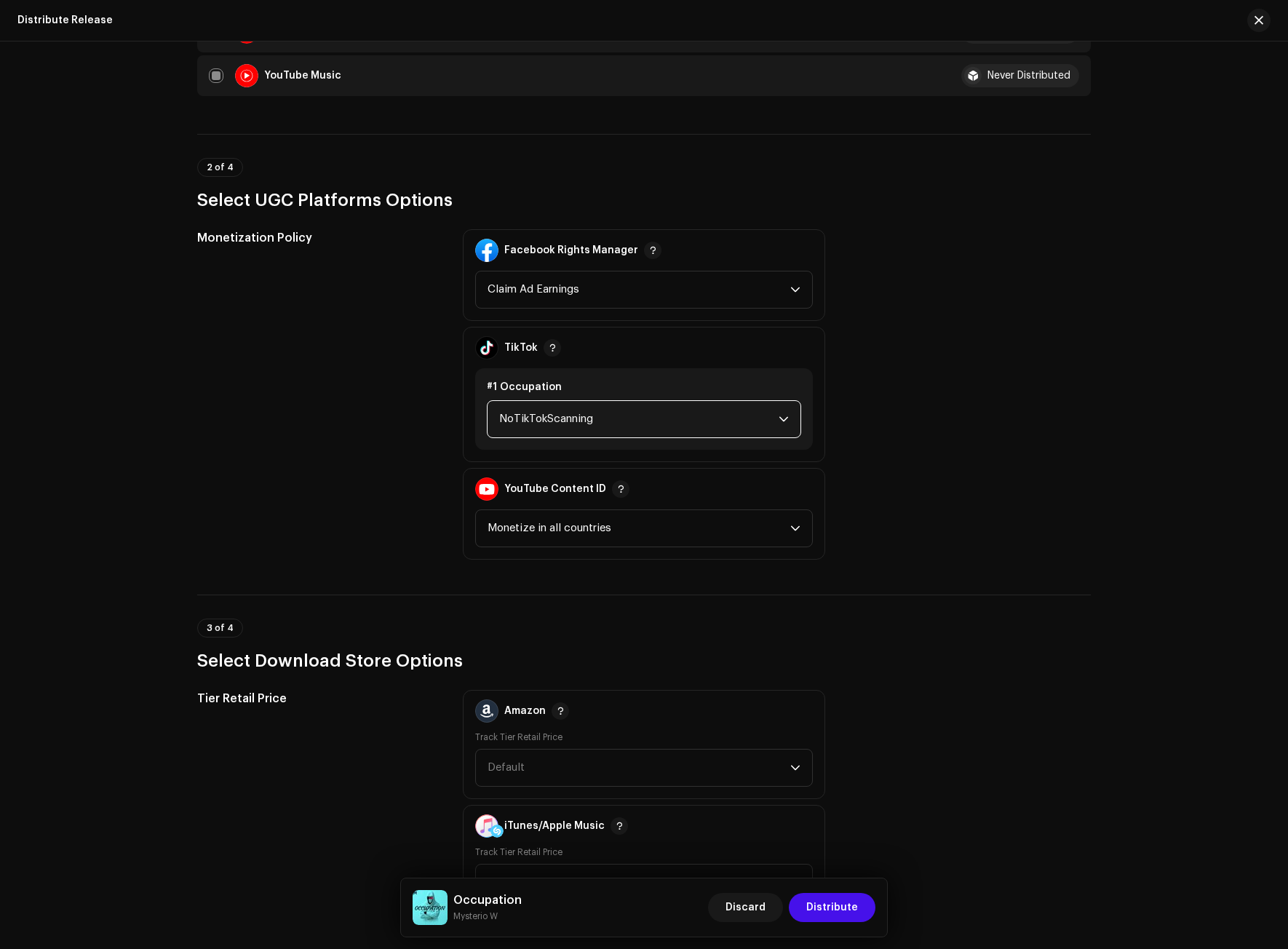
click at [572, 433] on span "NoTikTokScanning" at bounding box center [639, 419] width 279 height 36
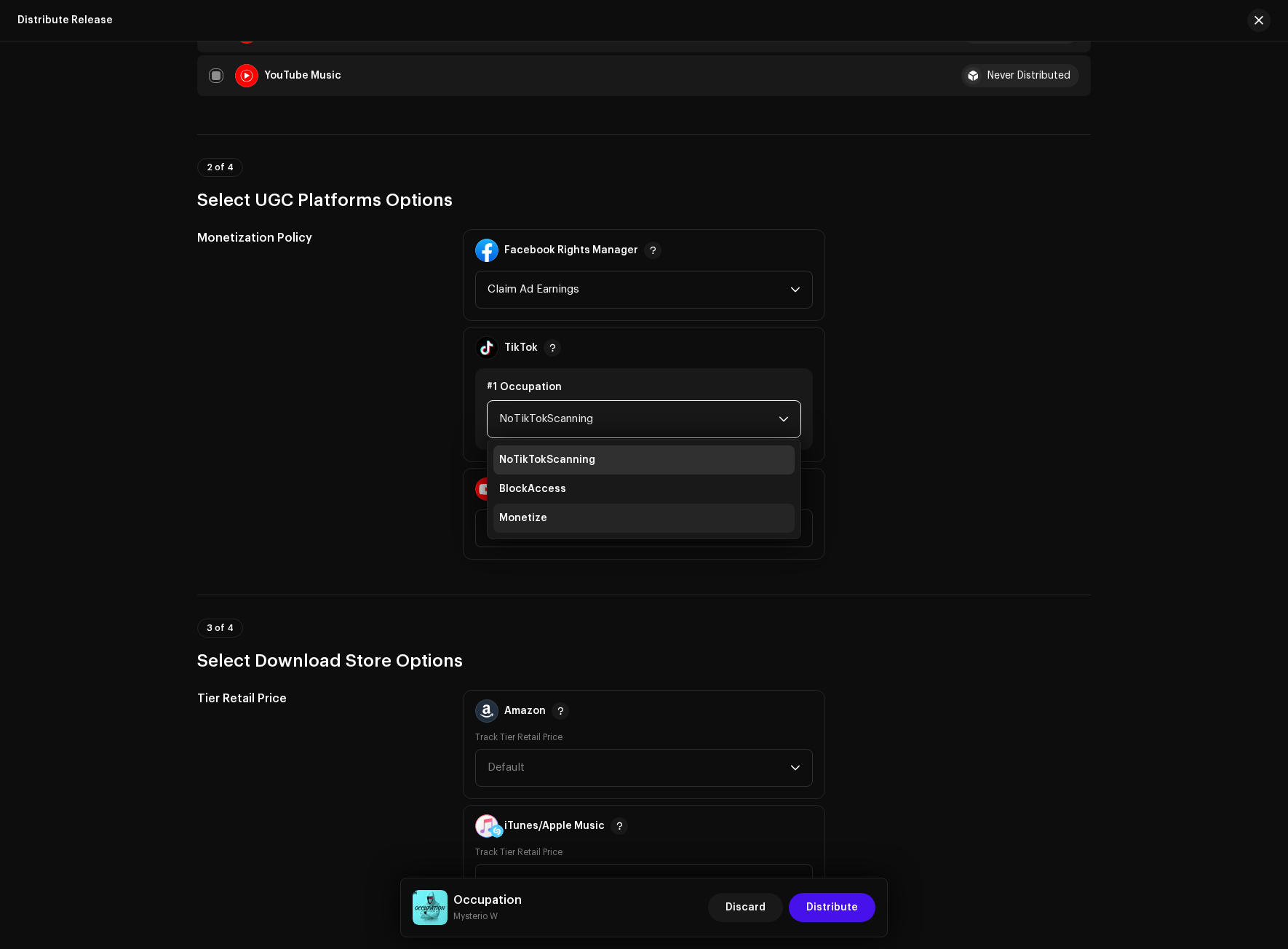
click at [559, 509] on li "Monetize" at bounding box center [644, 517] width 302 height 29
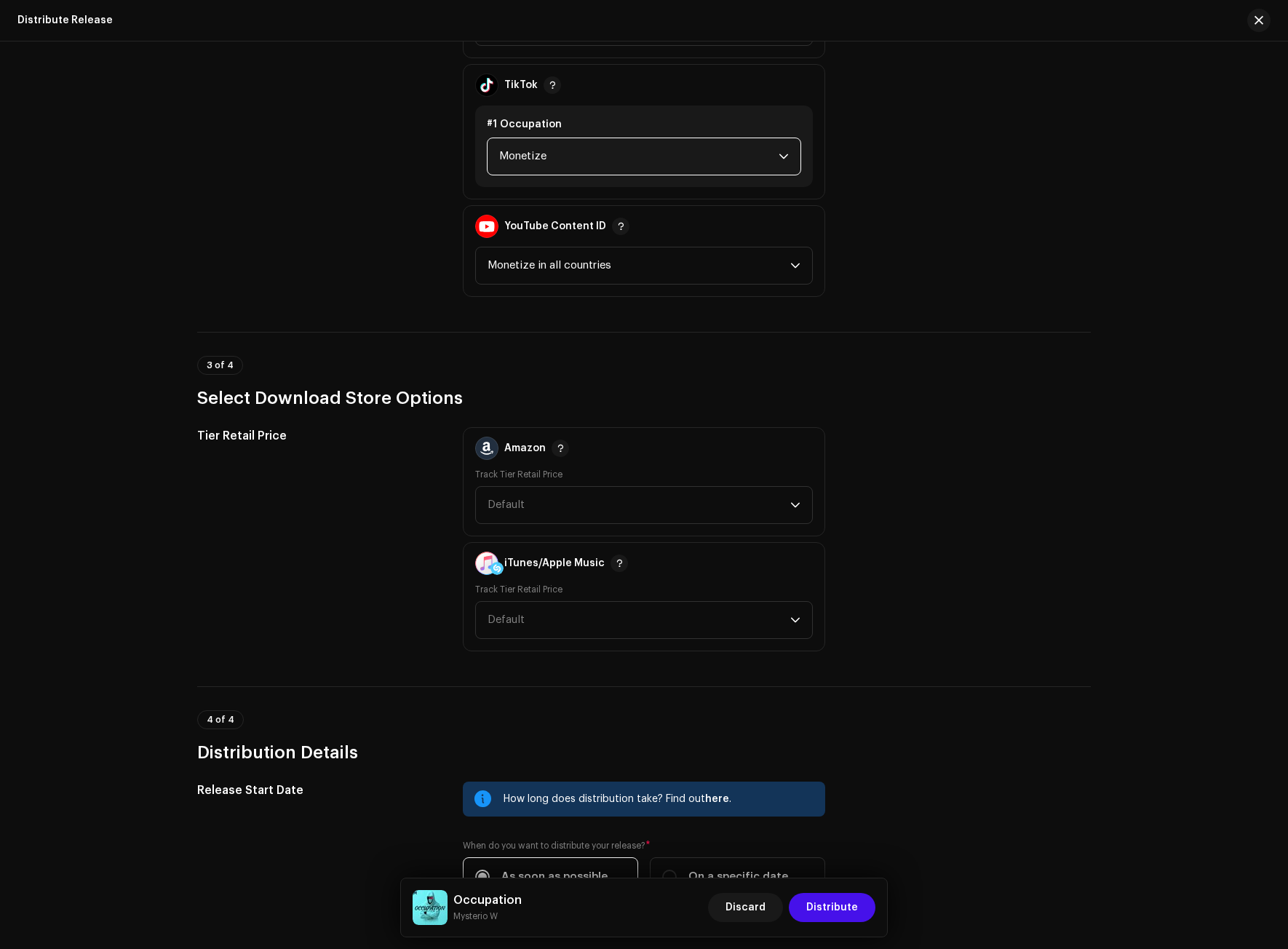
scroll to position [1747, 0]
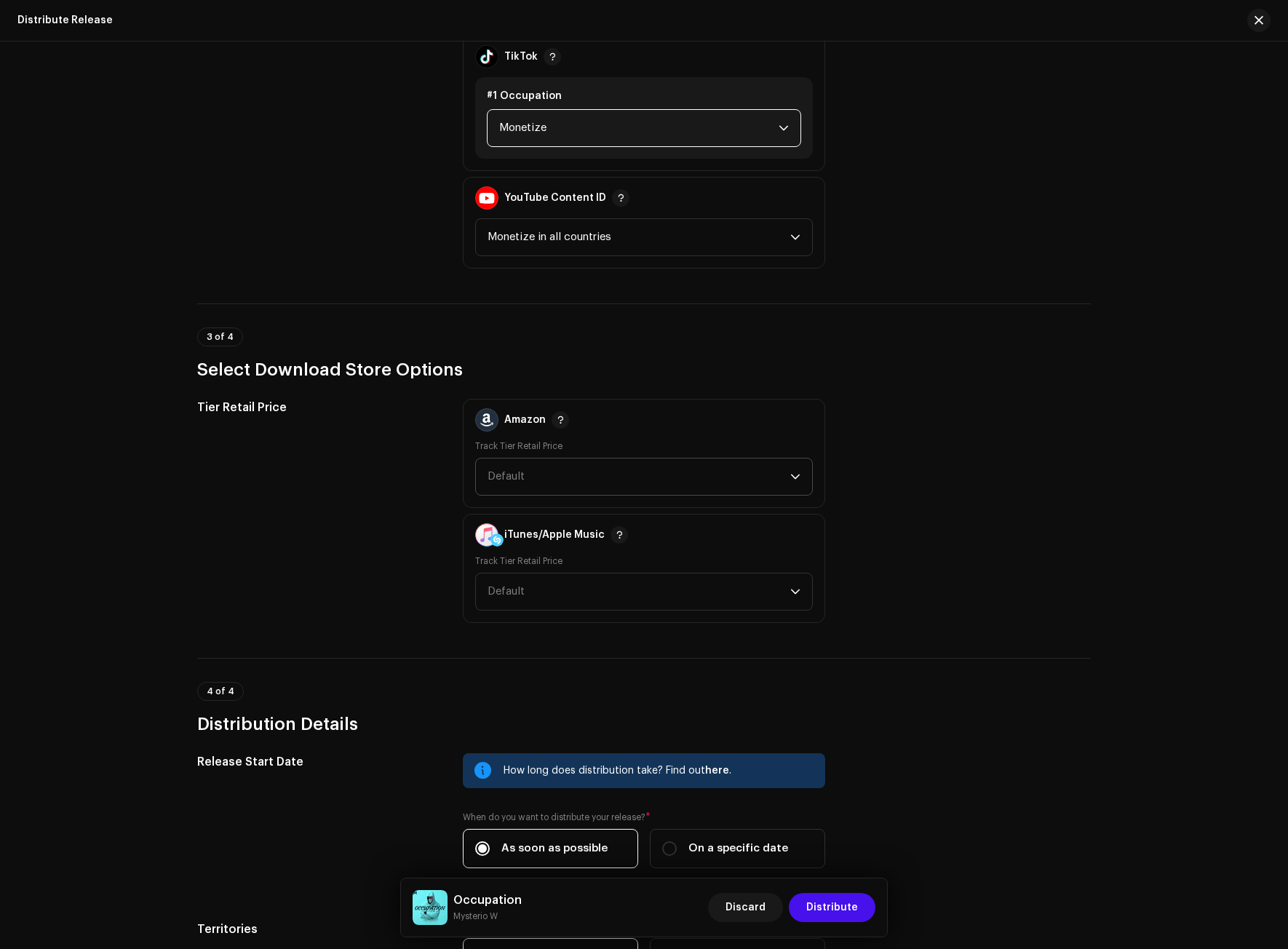
click at [546, 478] on span "Default" at bounding box center [639, 477] width 303 height 36
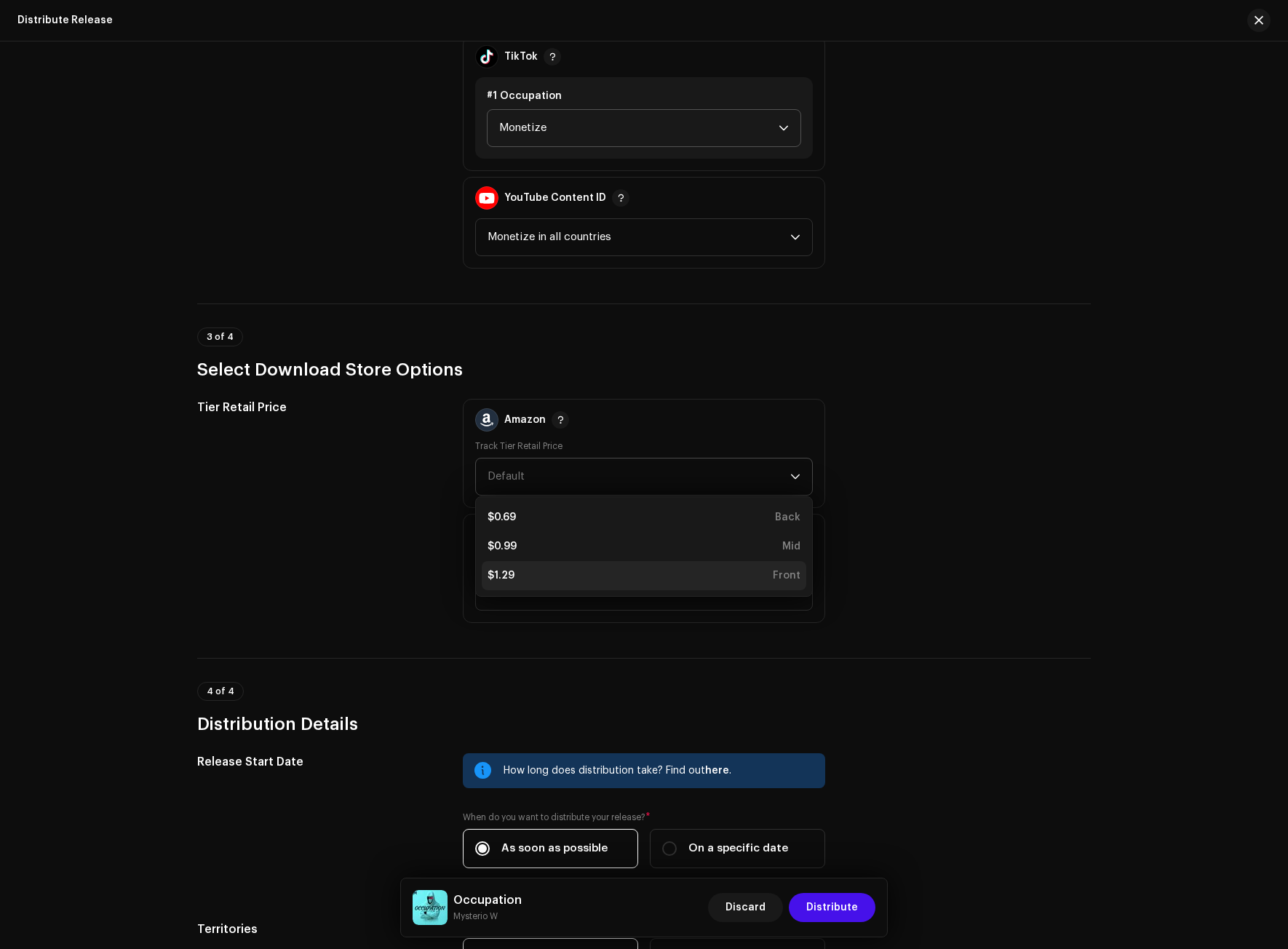
click at [532, 575] on div "$1.29 Front" at bounding box center [644, 576] width 313 height 15
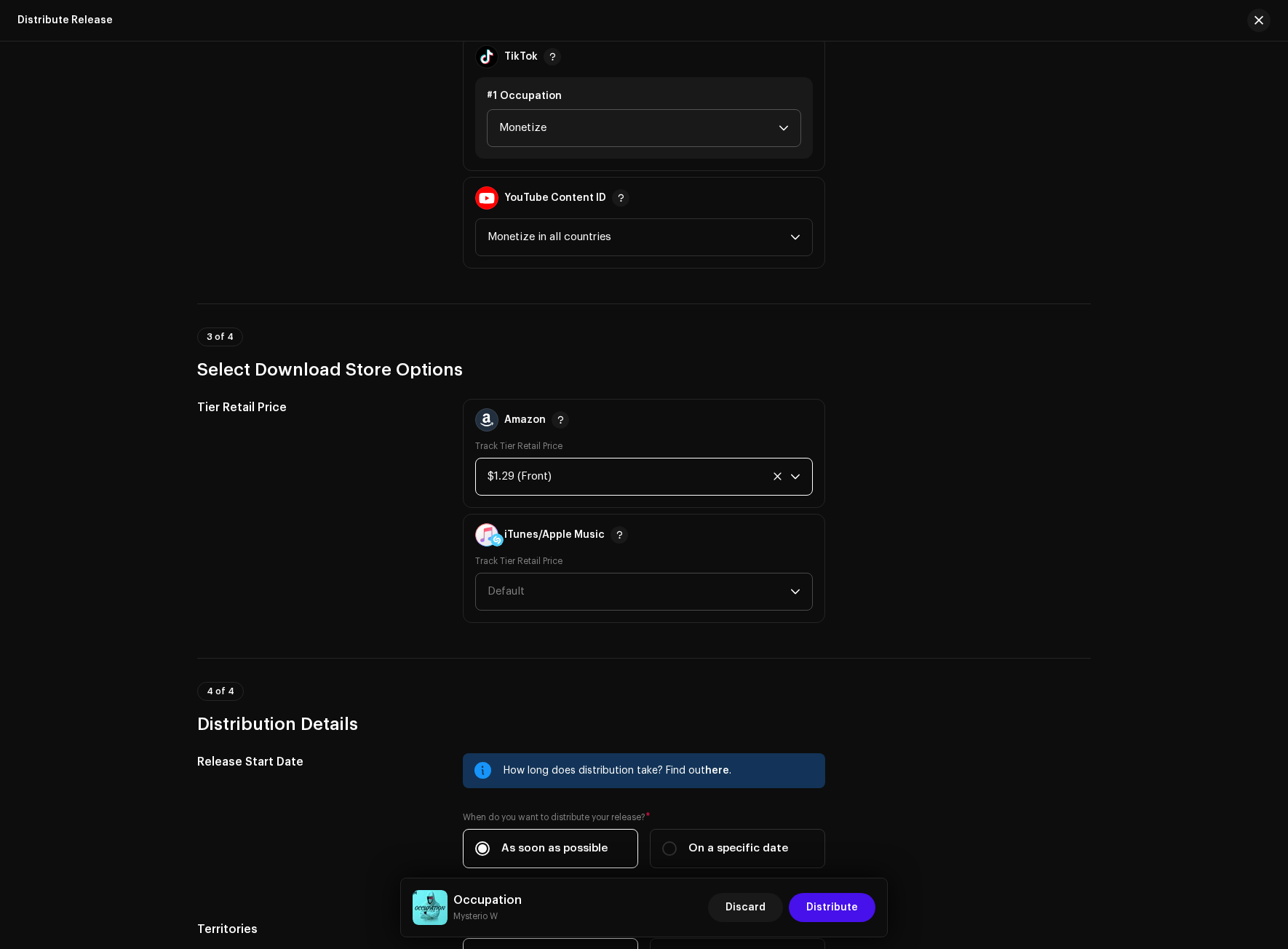
click at [527, 594] on span "Default" at bounding box center [639, 592] width 303 height 36
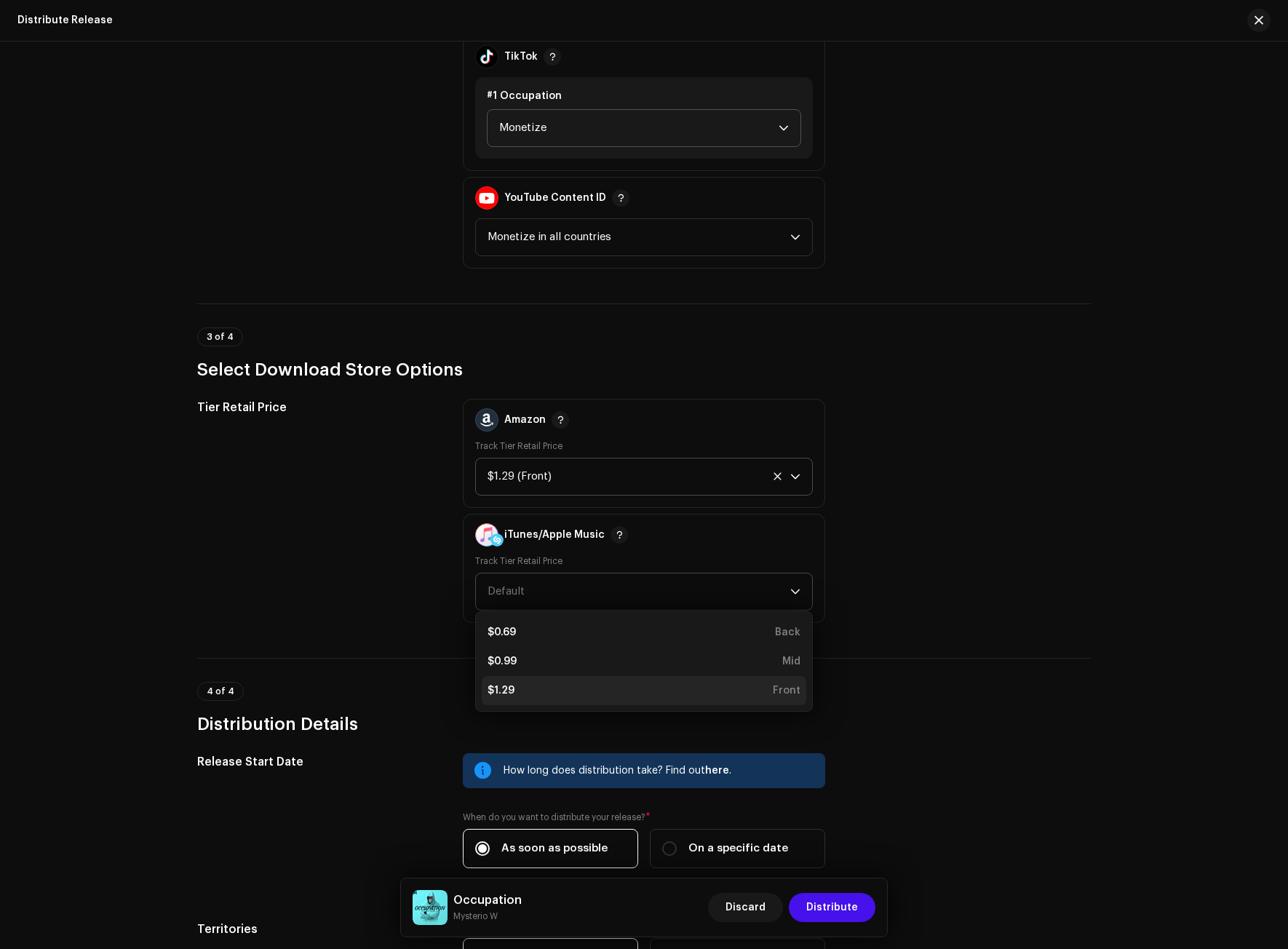
click at [526, 683] on li "$1.29 Front" at bounding box center [644, 690] width 325 height 29
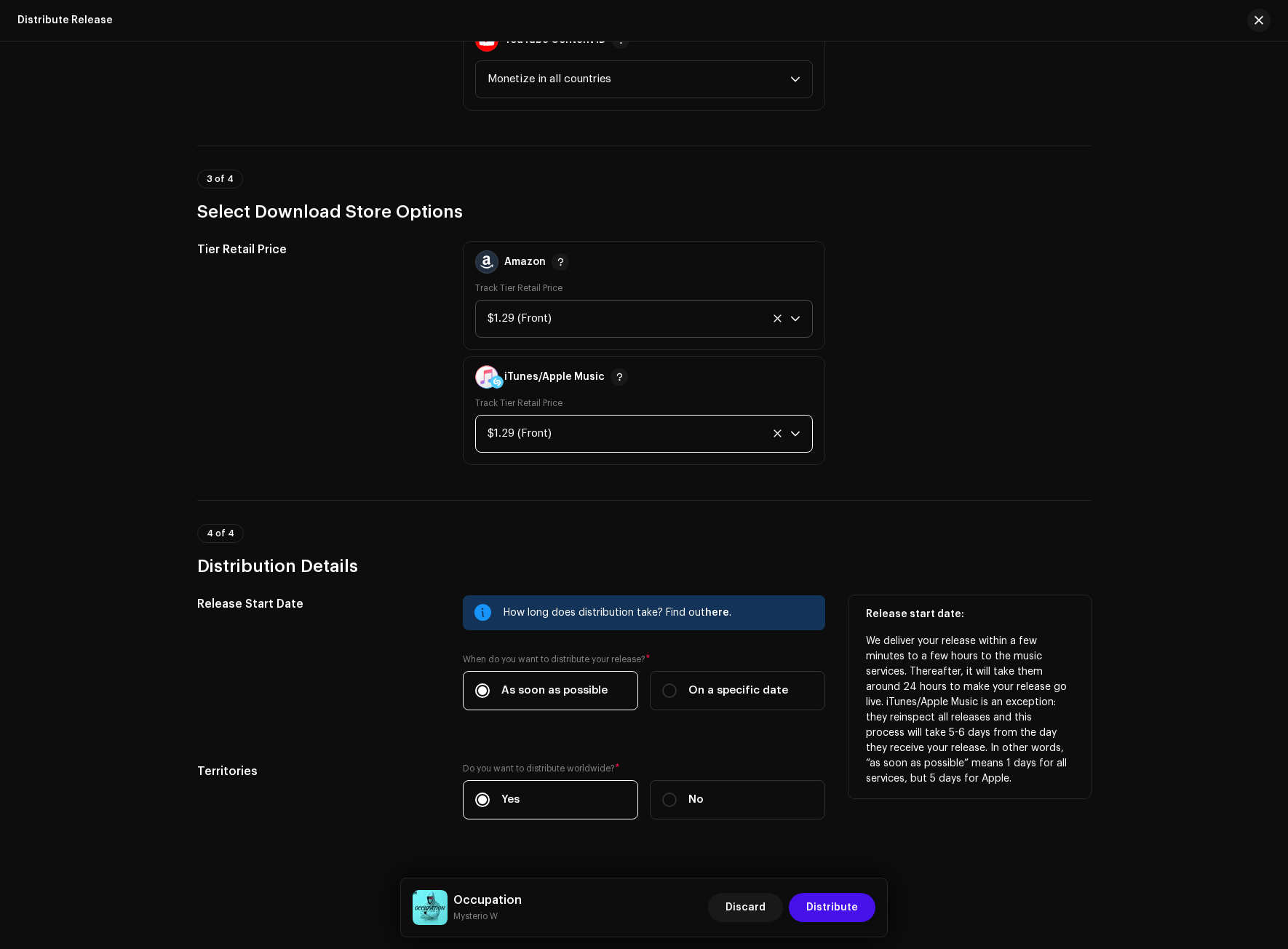
scroll to position [1933, 0]
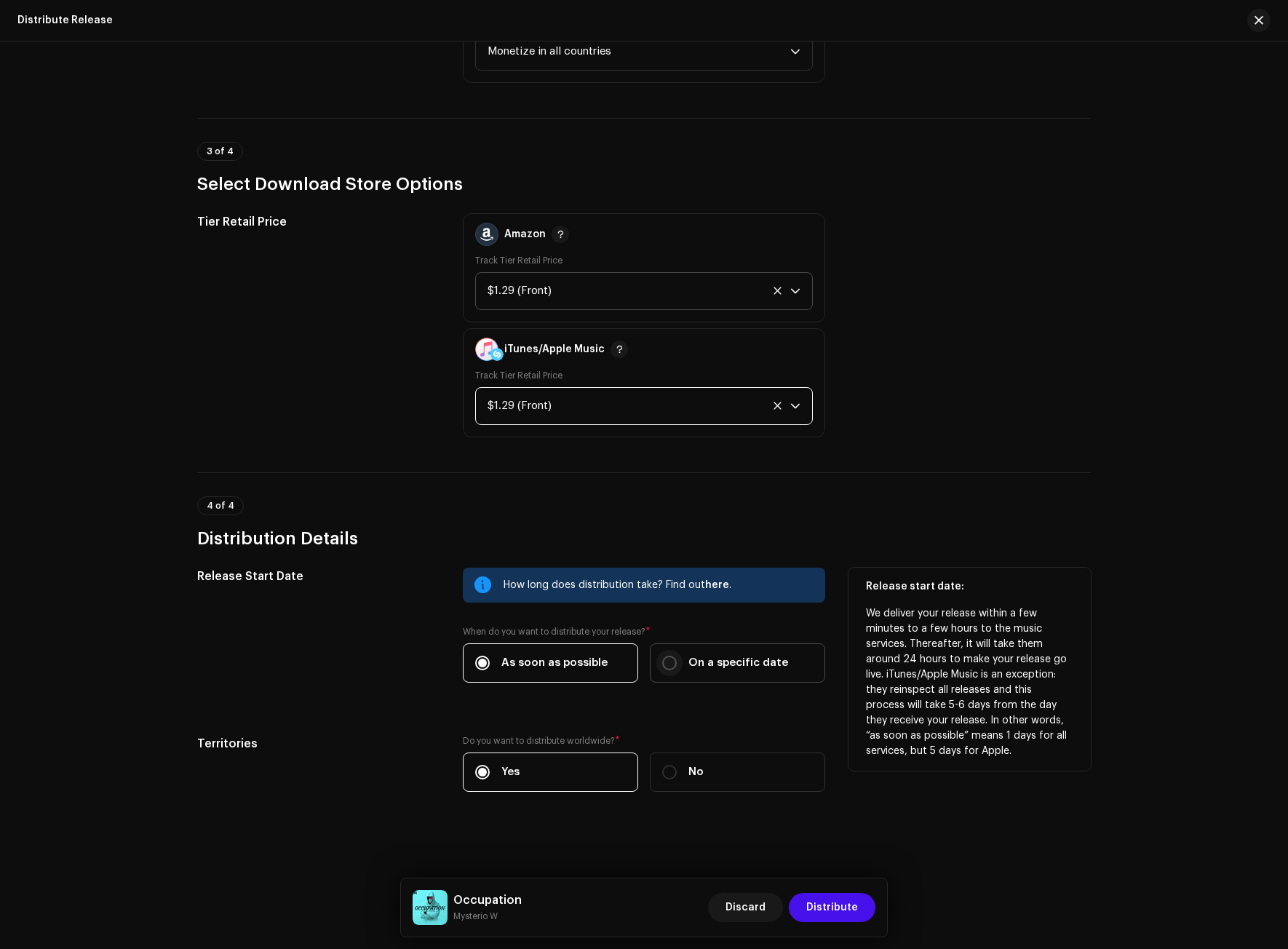
click at [664, 662] on input "On a specific date" at bounding box center [670, 663] width 15 height 15
radio input "true"
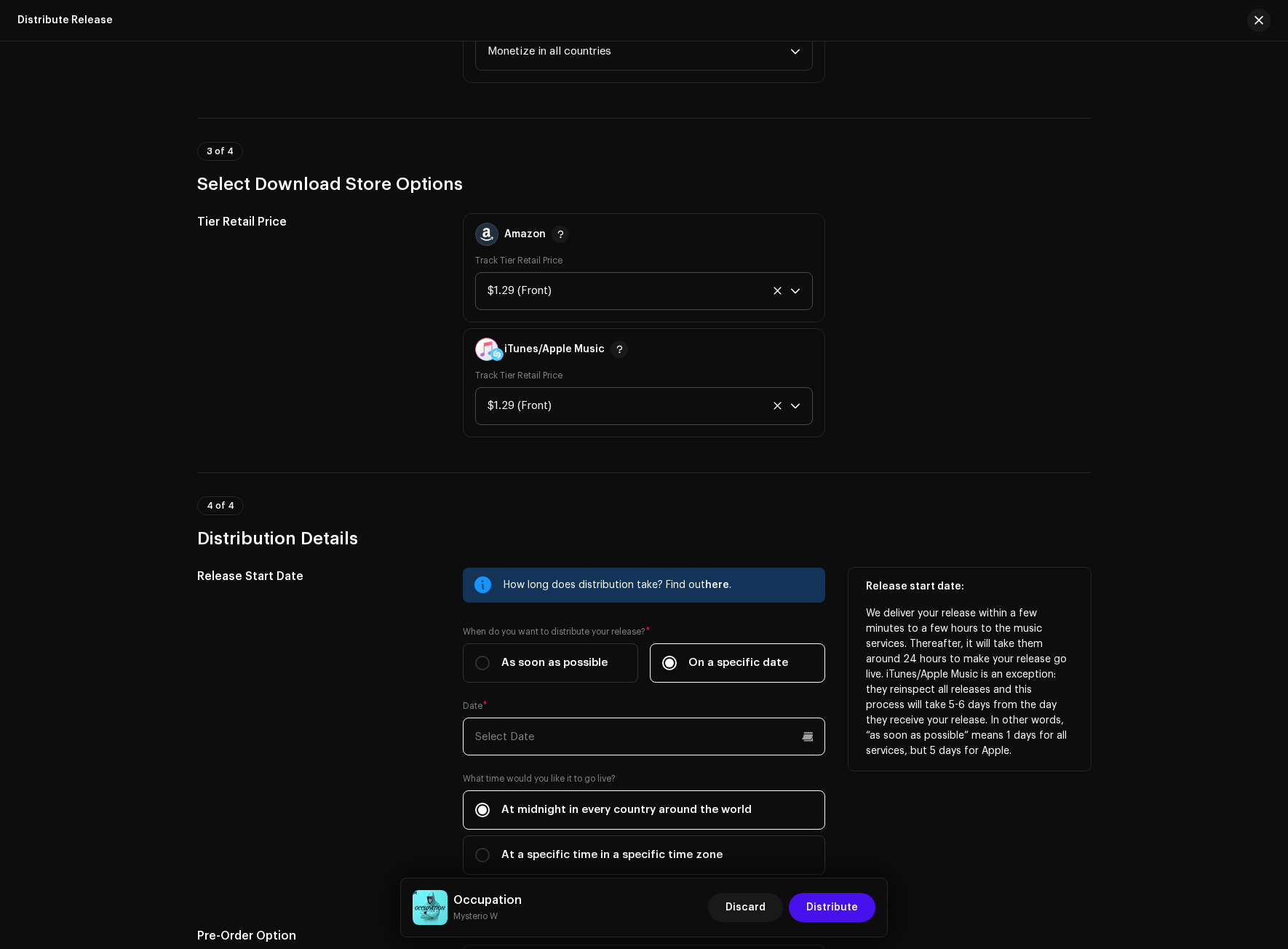
click at [558, 722] on input "text" at bounding box center [644, 737] width 362 height 38
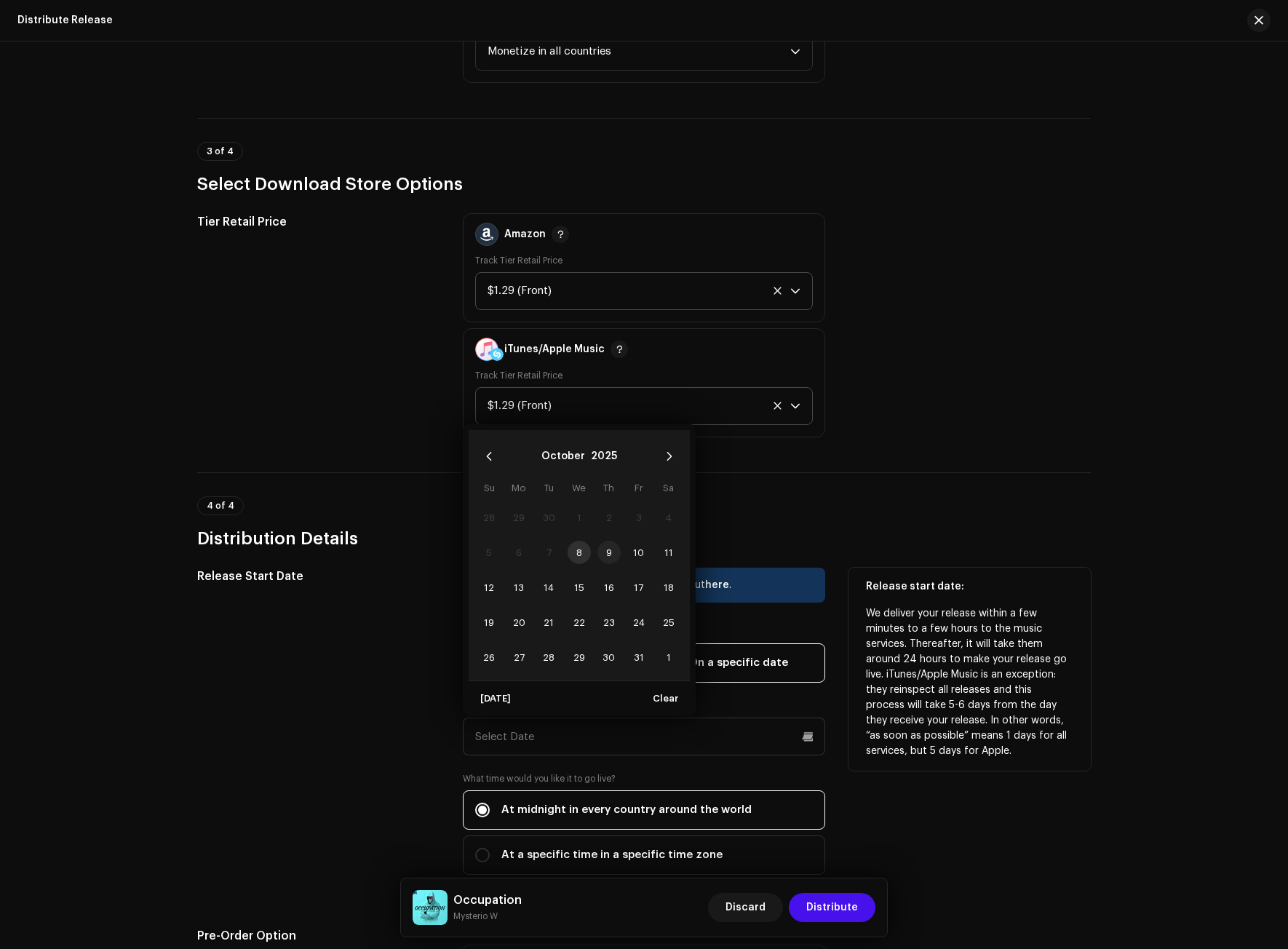
click at [607, 550] on span "9" at bounding box center [609, 552] width 23 height 23
type input "[DATE]"
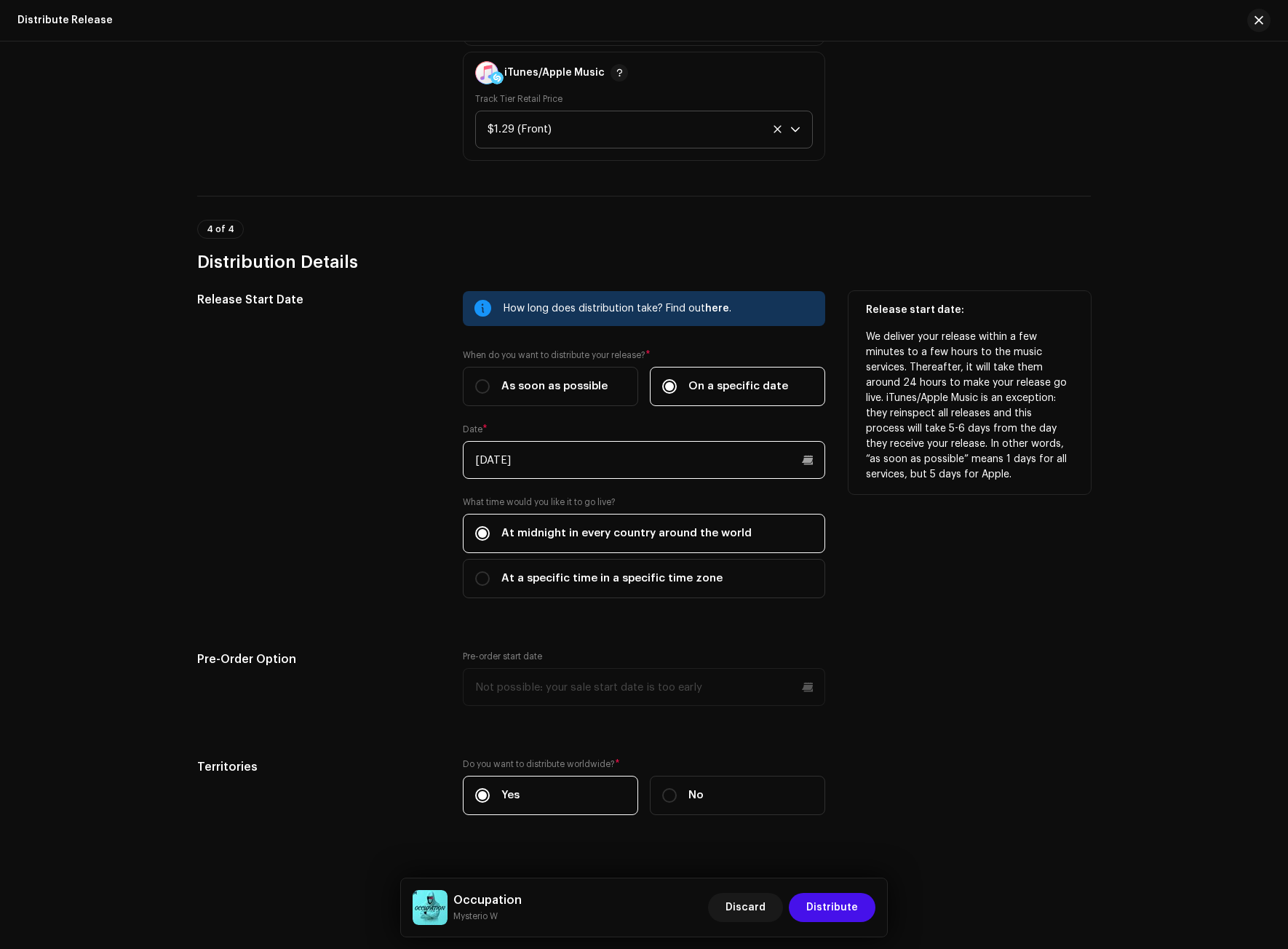
scroll to position [2232, 0]
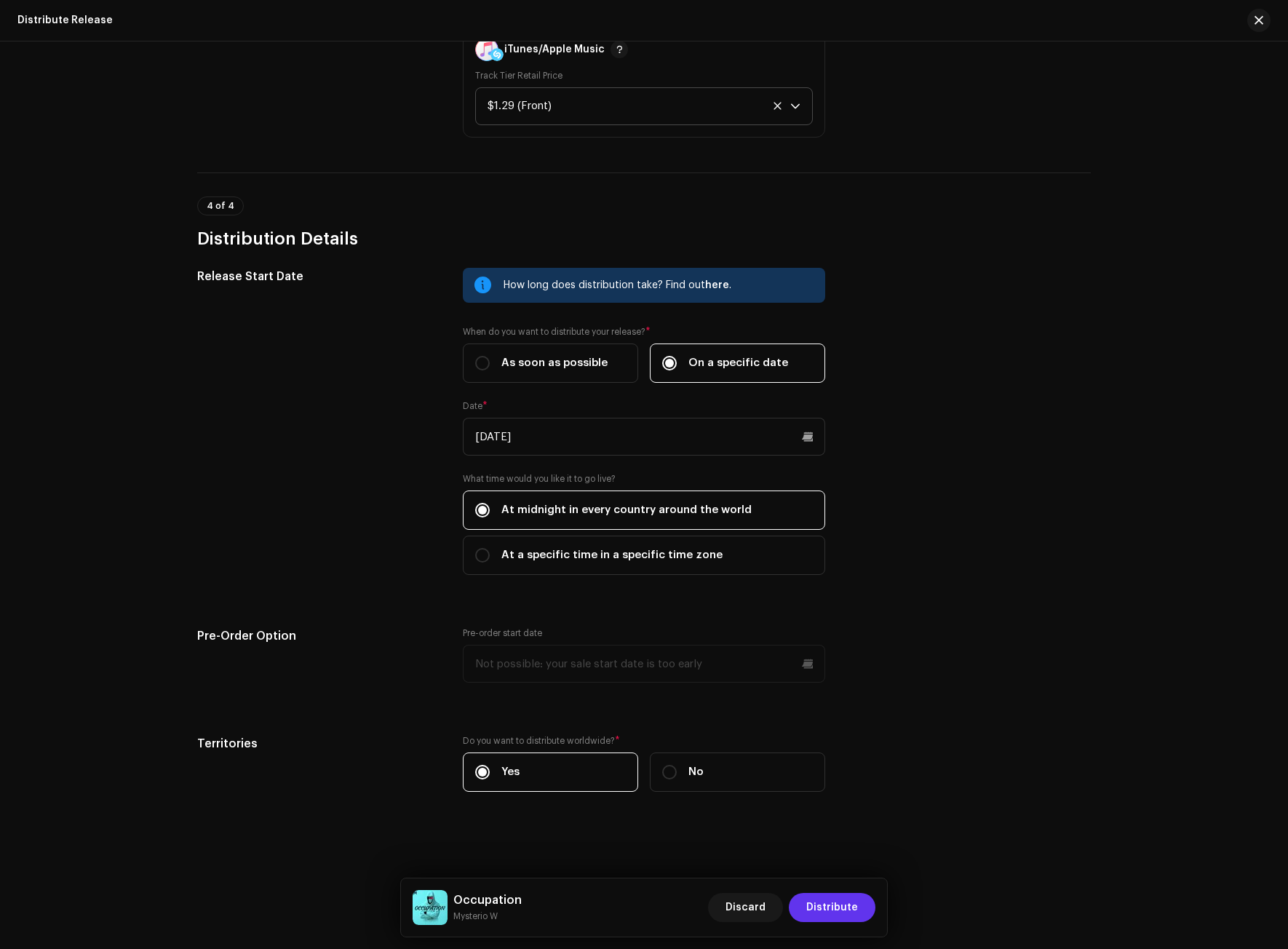
click at [841, 909] on span "Distribute" at bounding box center [832, 907] width 52 height 29
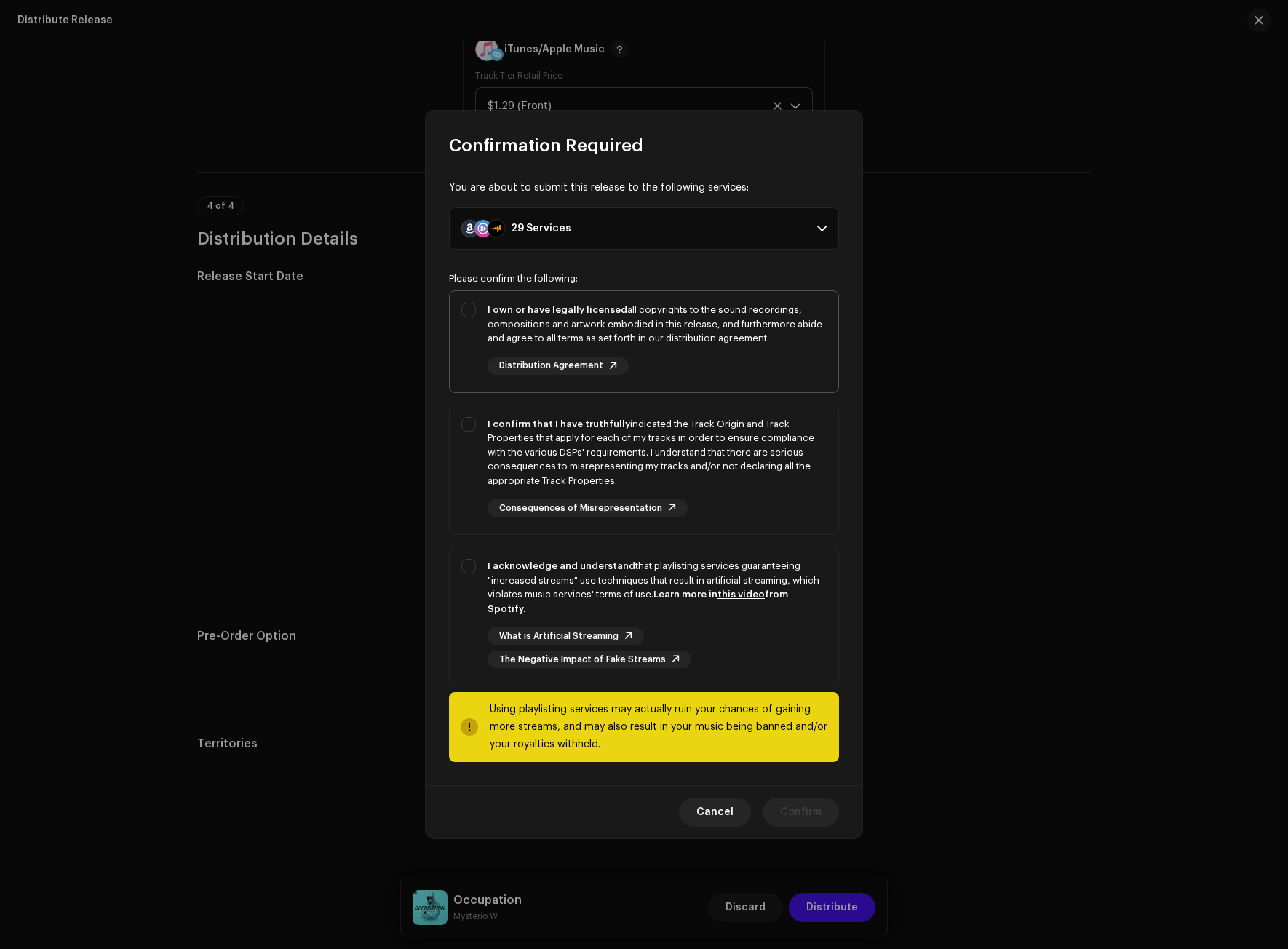
click at [516, 327] on div "I own or have legally licensed all copyrights to the sound recordings, composit…" at bounding box center [657, 324] width 339 height 43
checkbox input "true"
click at [521, 463] on div "I confirm that I have truthfully indicated the Track Origin and Track Propertie…" at bounding box center [657, 452] width 339 height 71
checkbox input "true"
click at [521, 570] on strong "I acknowledge and understand" at bounding box center [561, 565] width 148 height 9
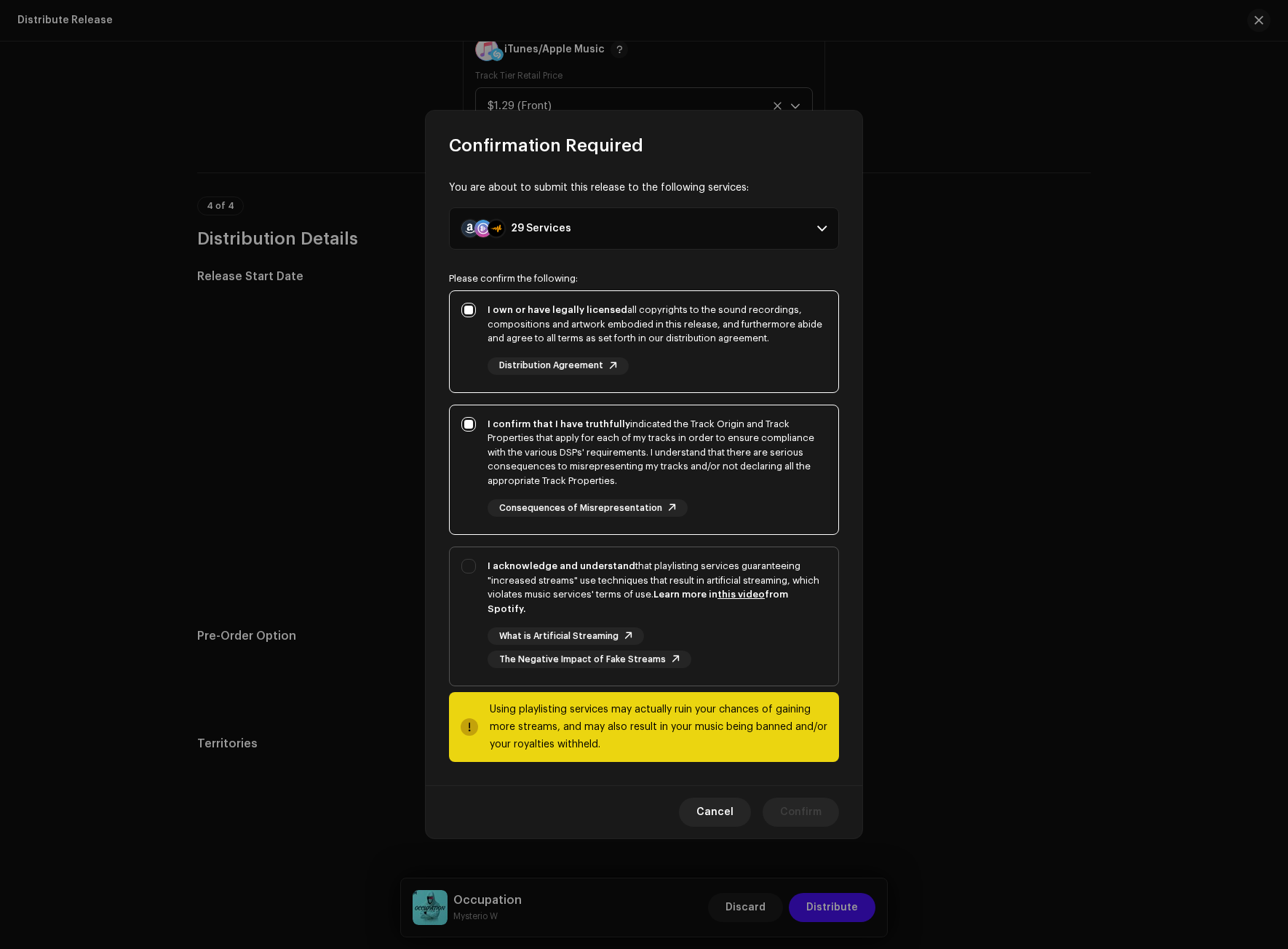
checkbox input "true"
click at [825, 804] on button "Confirm" at bounding box center [801, 812] width 76 height 29
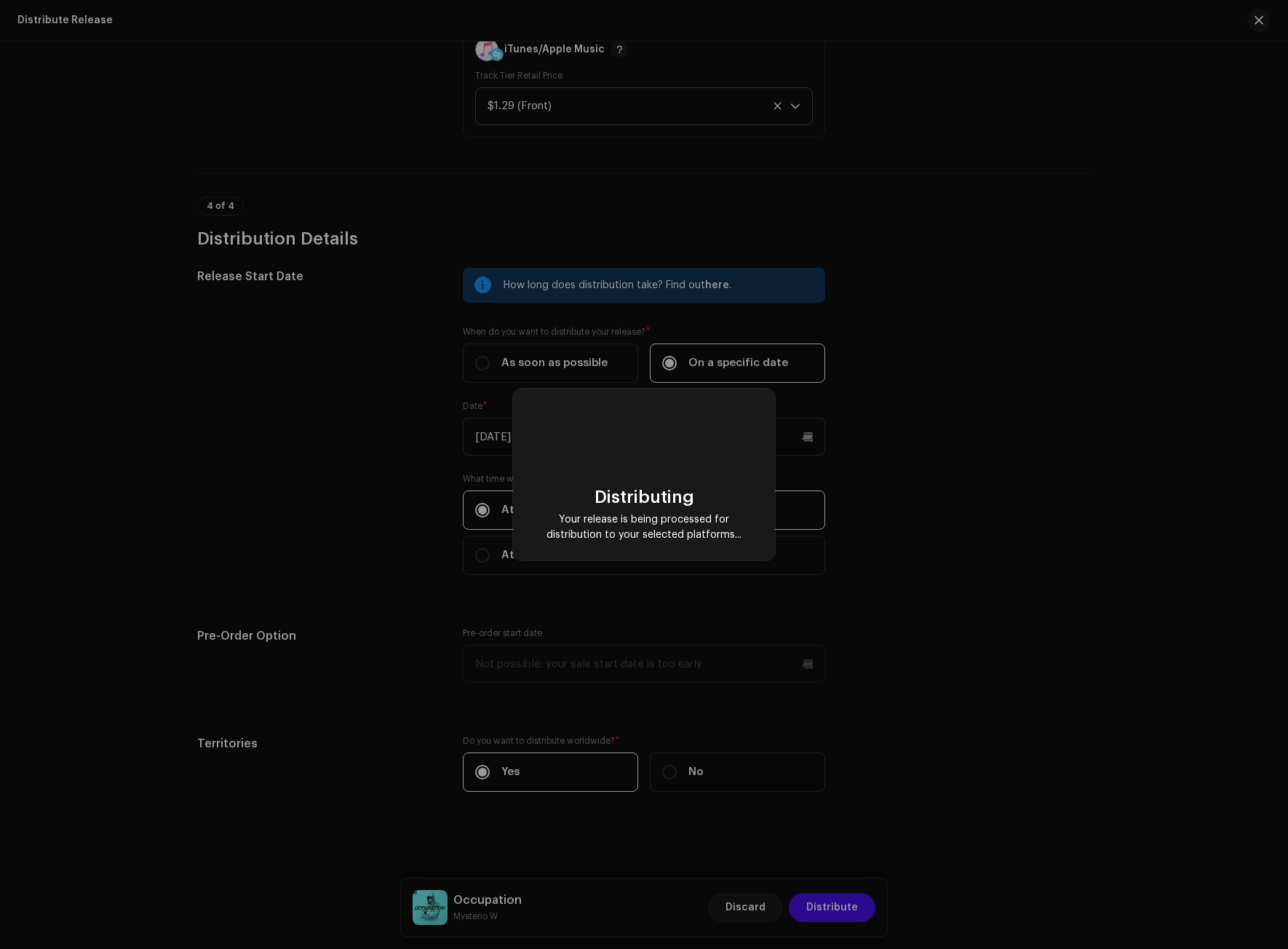
checkbox input "false"
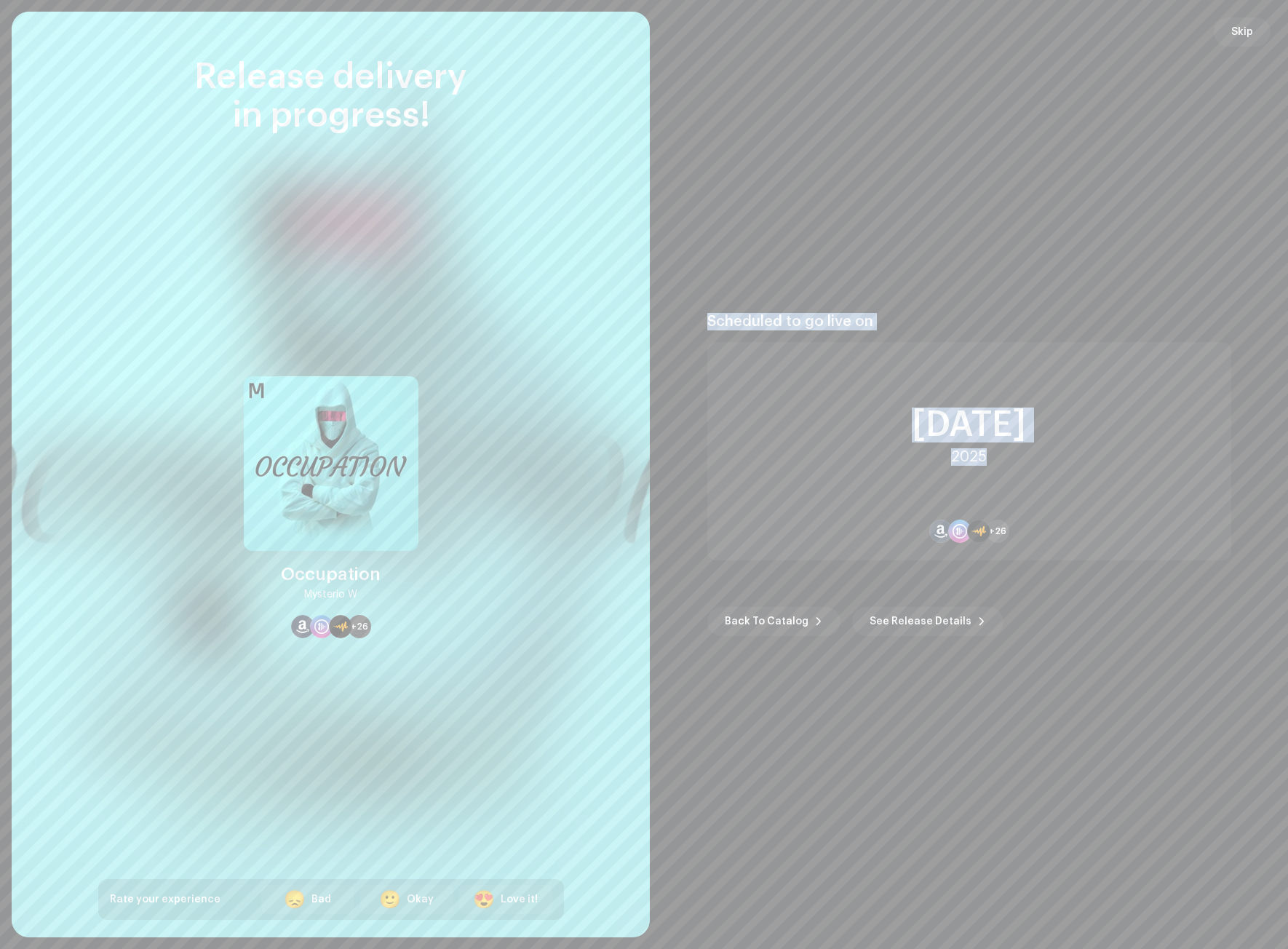
drag, startPoint x: 1003, startPoint y: 465, endPoint x: 706, endPoint y: 324, distance: 328.8
click at [706, 324] on re-o-post-create-distribution-options "Scheduled to go live on [DATE] +26 Back To Catalog See Release Details" at bounding box center [969, 474] width 603 height 323
copy div "Scheduled to go live on [DATE]"
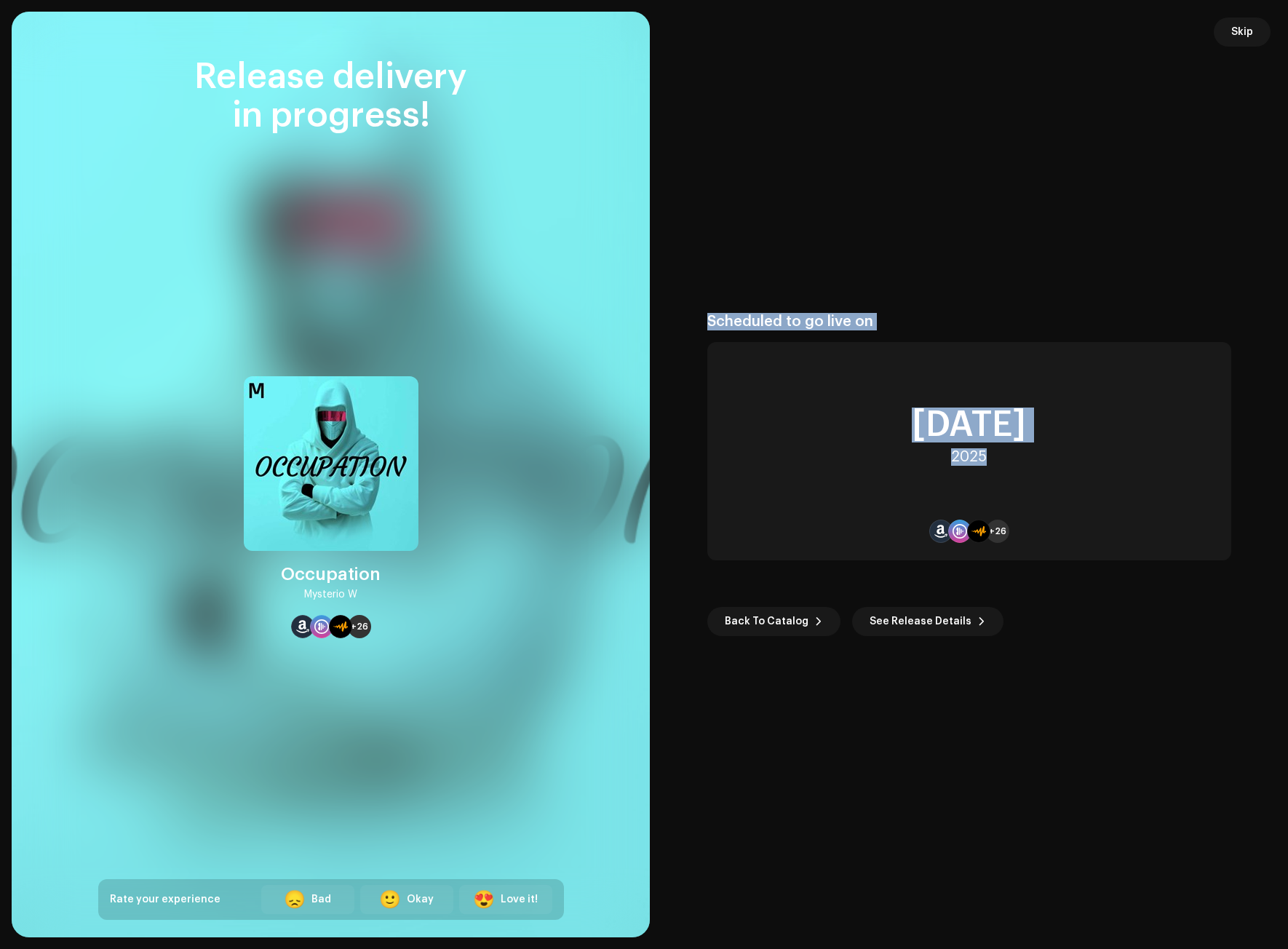
drag, startPoint x: 330, startPoint y: 594, endPoint x: 282, endPoint y: 579, distance: 50.3
click at [282, 579] on div "Occupation Mysterio W" at bounding box center [331, 583] width 100 height 41
copy div "Occupation Mysterio W"
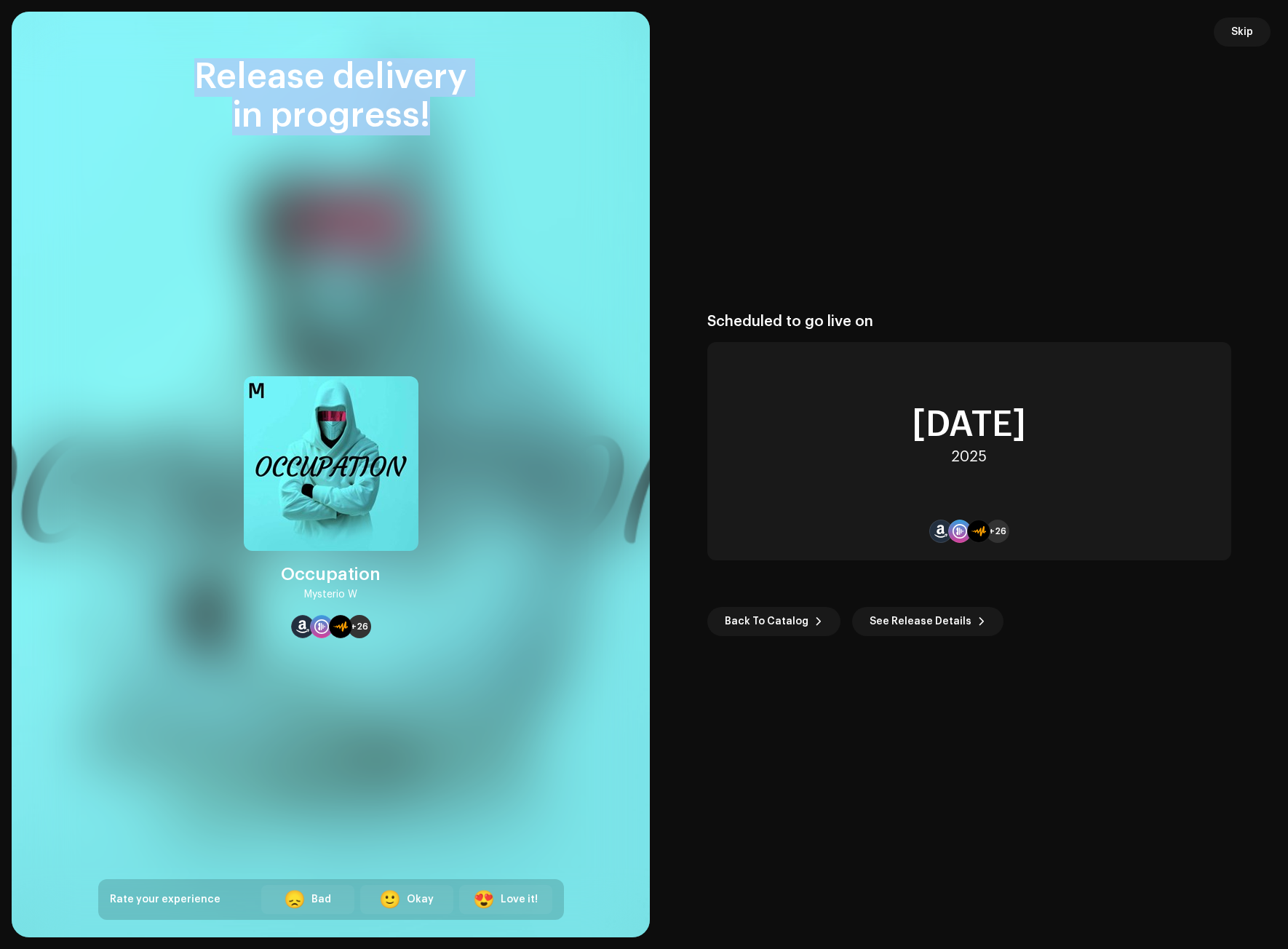
drag, startPoint x: 421, startPoint y: 121, endPoint x: 169, endPoint y: 74, distance: 256.3
click at [169, 74] on div "Release delivery in progress!" at bounding box center [331, 96] width 465 height 77
copy div "Release delivery in progress!"
click at [1245, 29] on span "Skip" at bounding box center [1243, 31] width 21 height 29
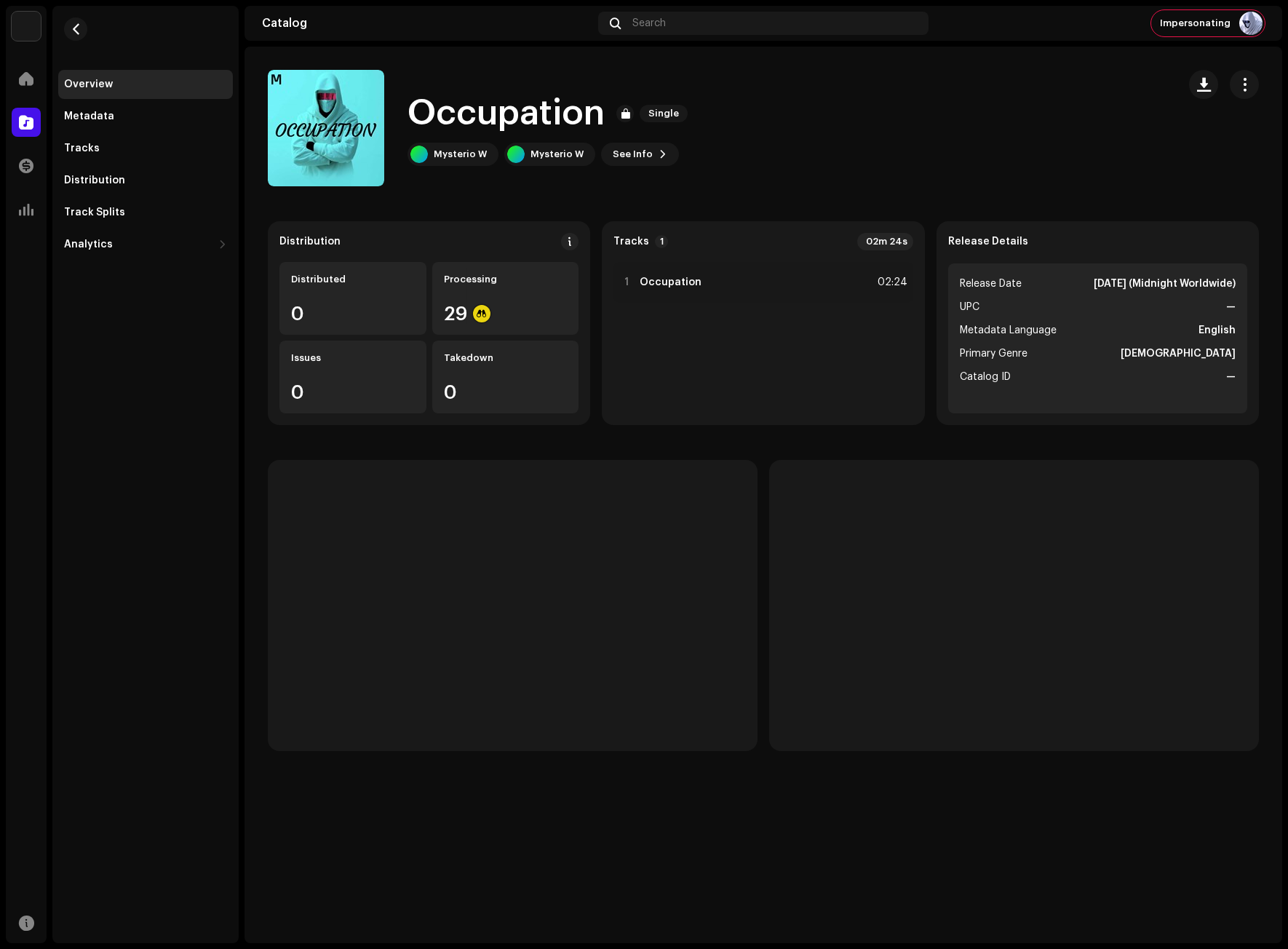
click at [1154, 142] on div "Occupation Single Mysterio W Mysterio W See Info" at bounding box center [717, 128] width 898 height 117
click at [1216, 23] on span "Impersonating" at bounding box center [1195, 23] width 70 height 12
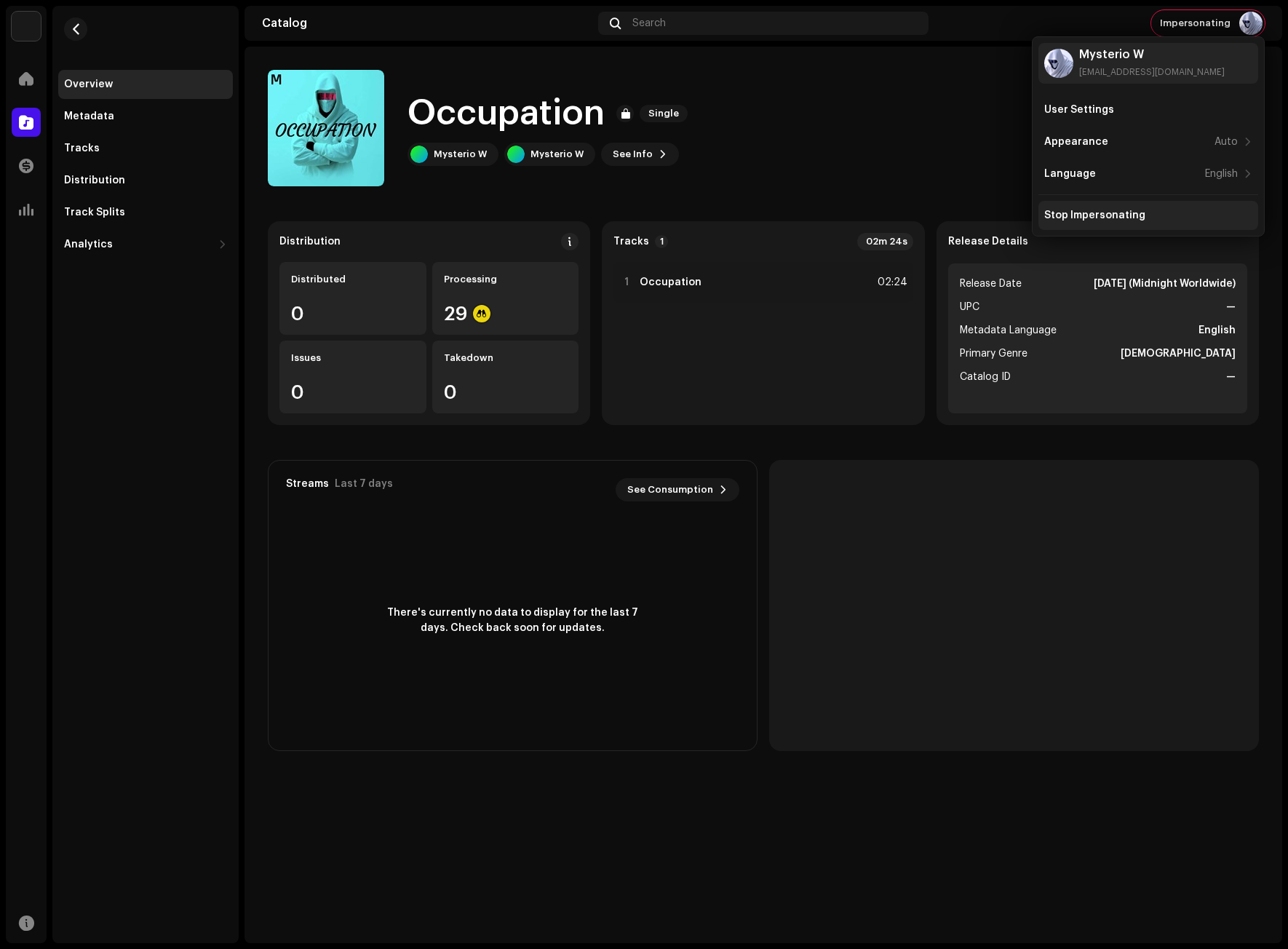
click at [1113, 211] on div "Stop Impersonating" at bounding box center [1095, 216] width 101 height 12
